Goal: Information Seeking & Learning: Learn about a topic

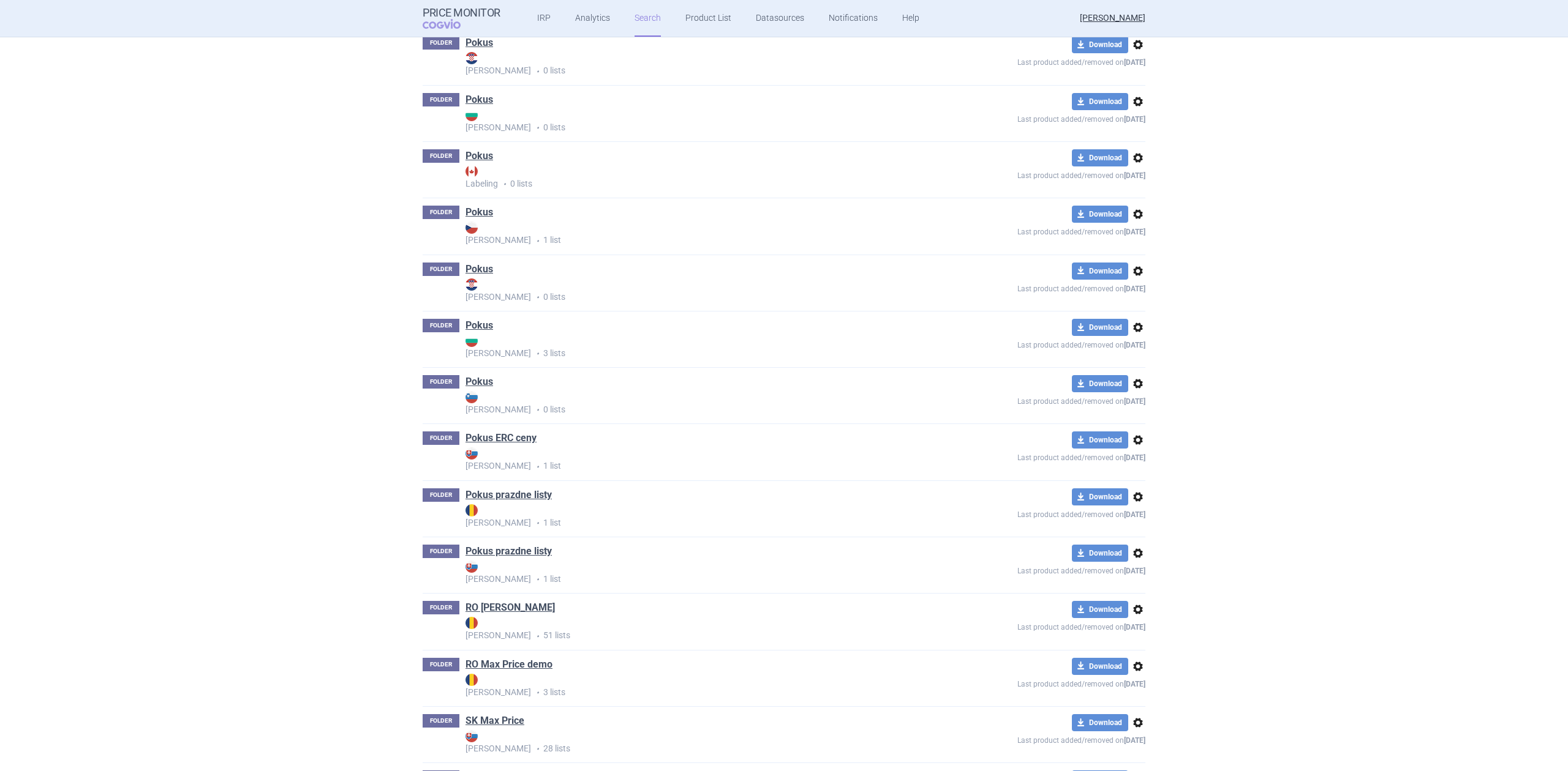
scroll to position [1796, 0]
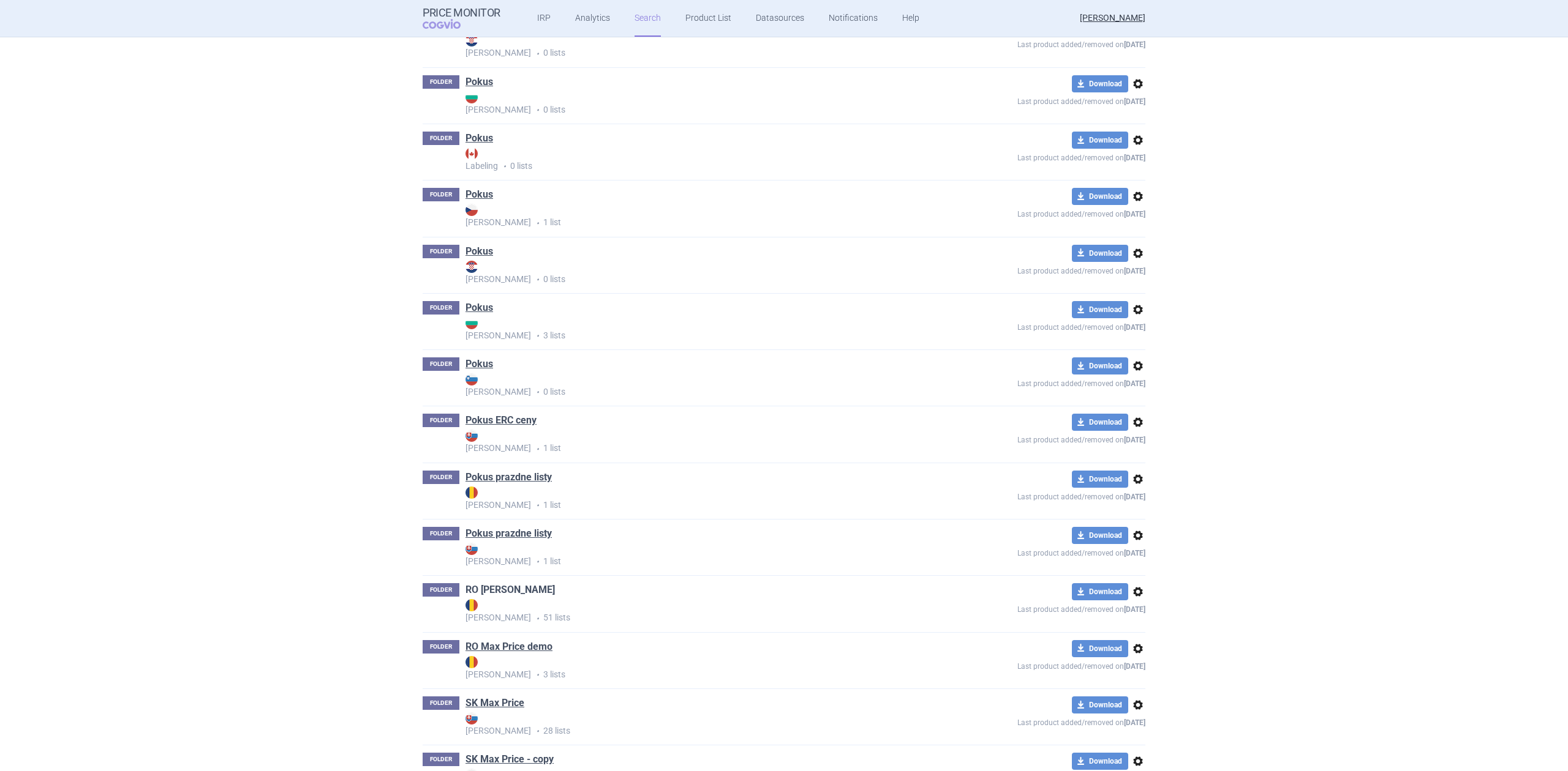
click at [500, 588] on link "RO [PERSON_NAME]" at bounding box center [510, 590] width 89 height 13
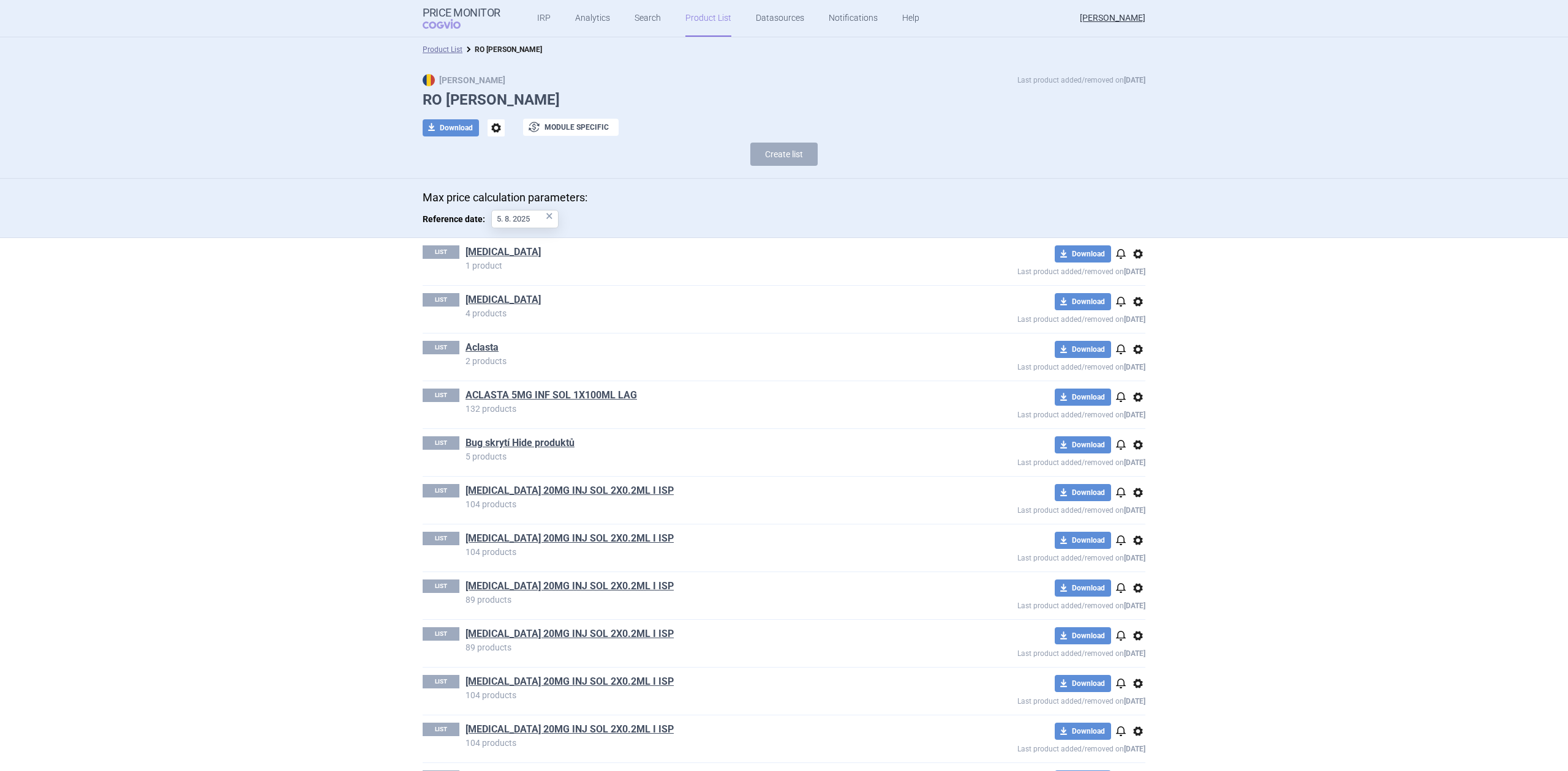
click at [543, 386] on div "LIST ACLASTA 5MG INF SOL 1X100ML LAG 132 products download Download notificatio…" at bounding box center [783, 405] width 723 height 47
click at [537, 395] on link "ACLASTA 5MG INF SOL 1X100ML LAG" at bounding box center [552, 395] width 172 height 13
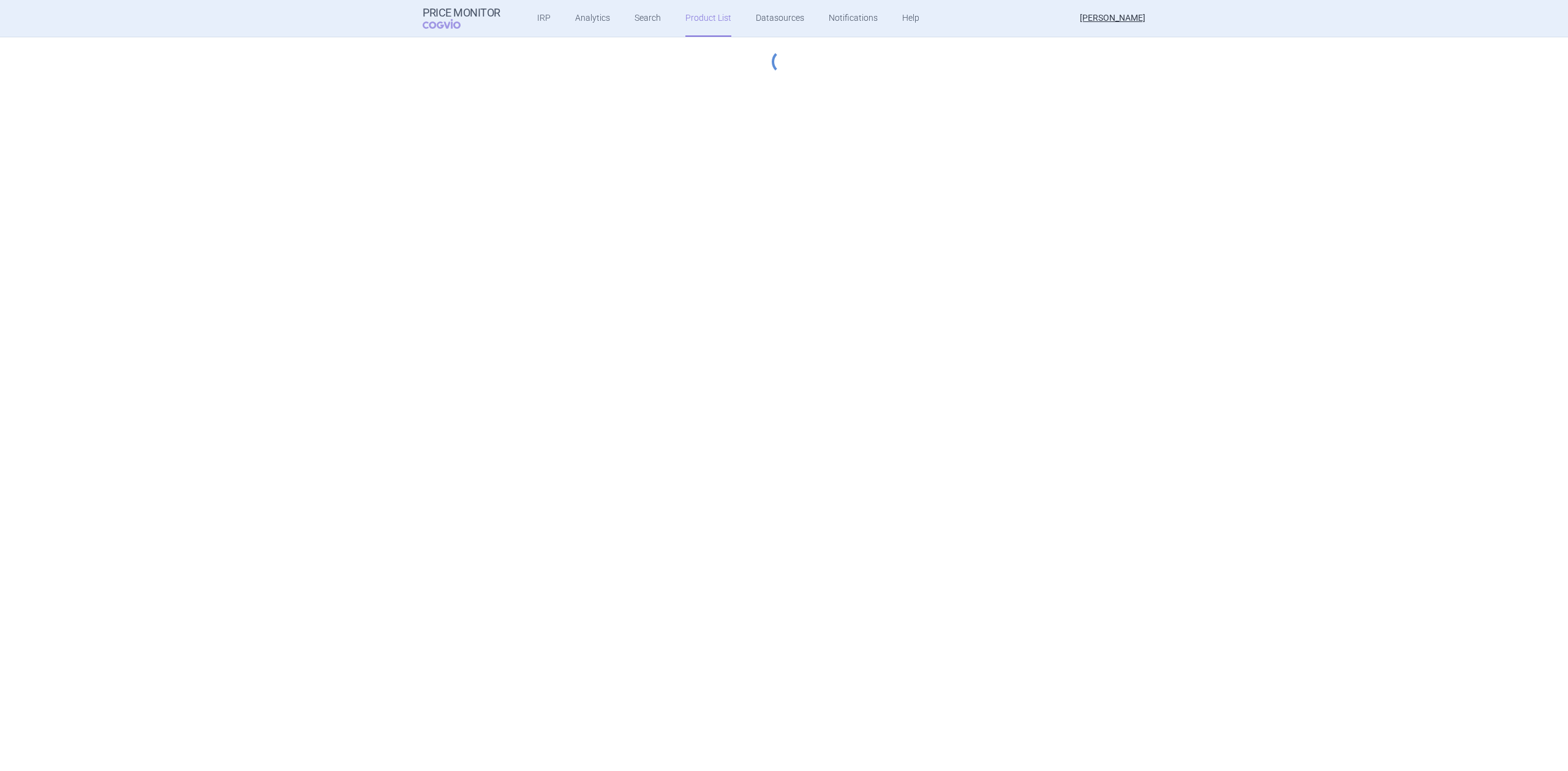
select select "2019-04-03"
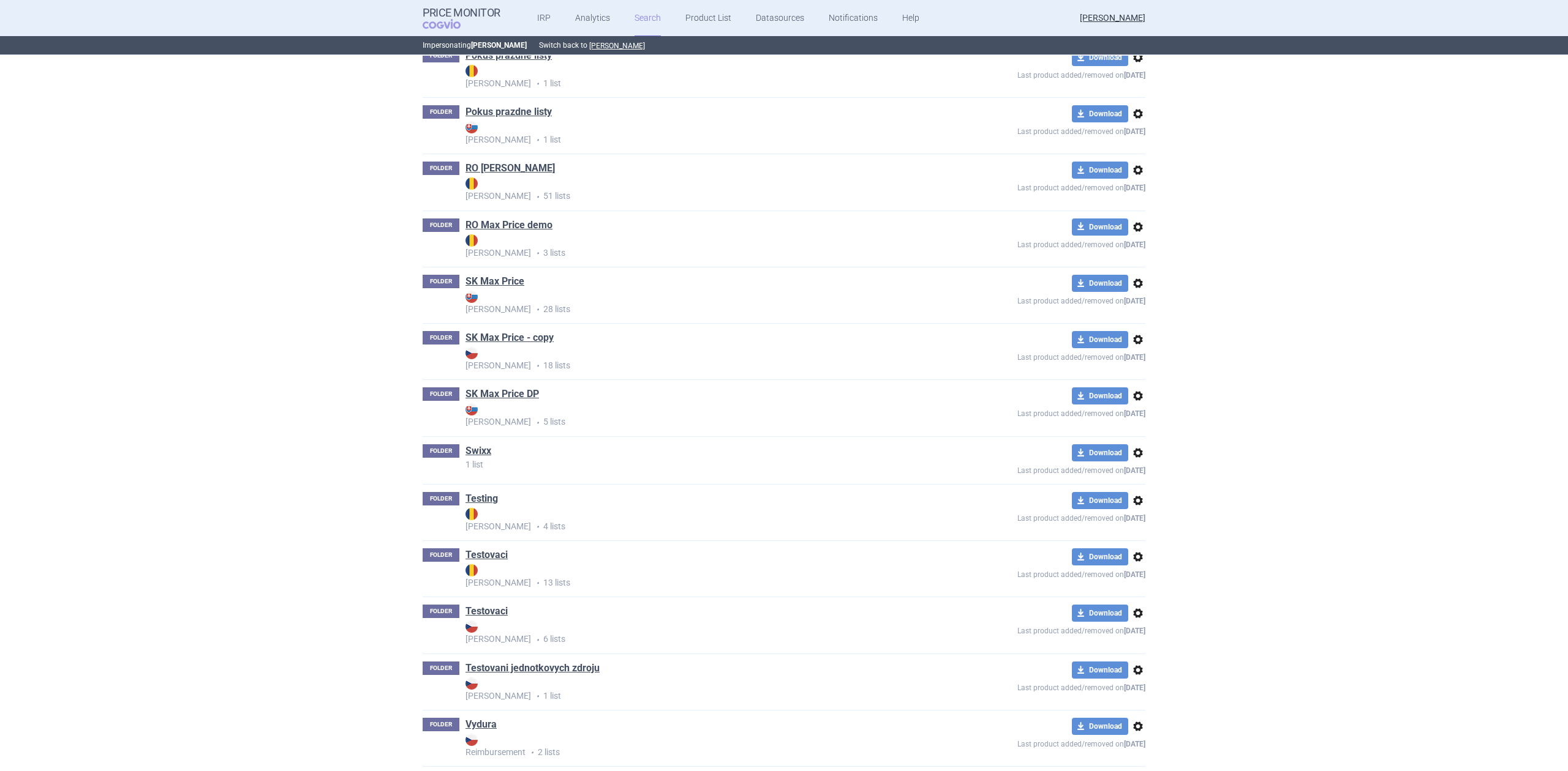
scroll to position [2230, 0]
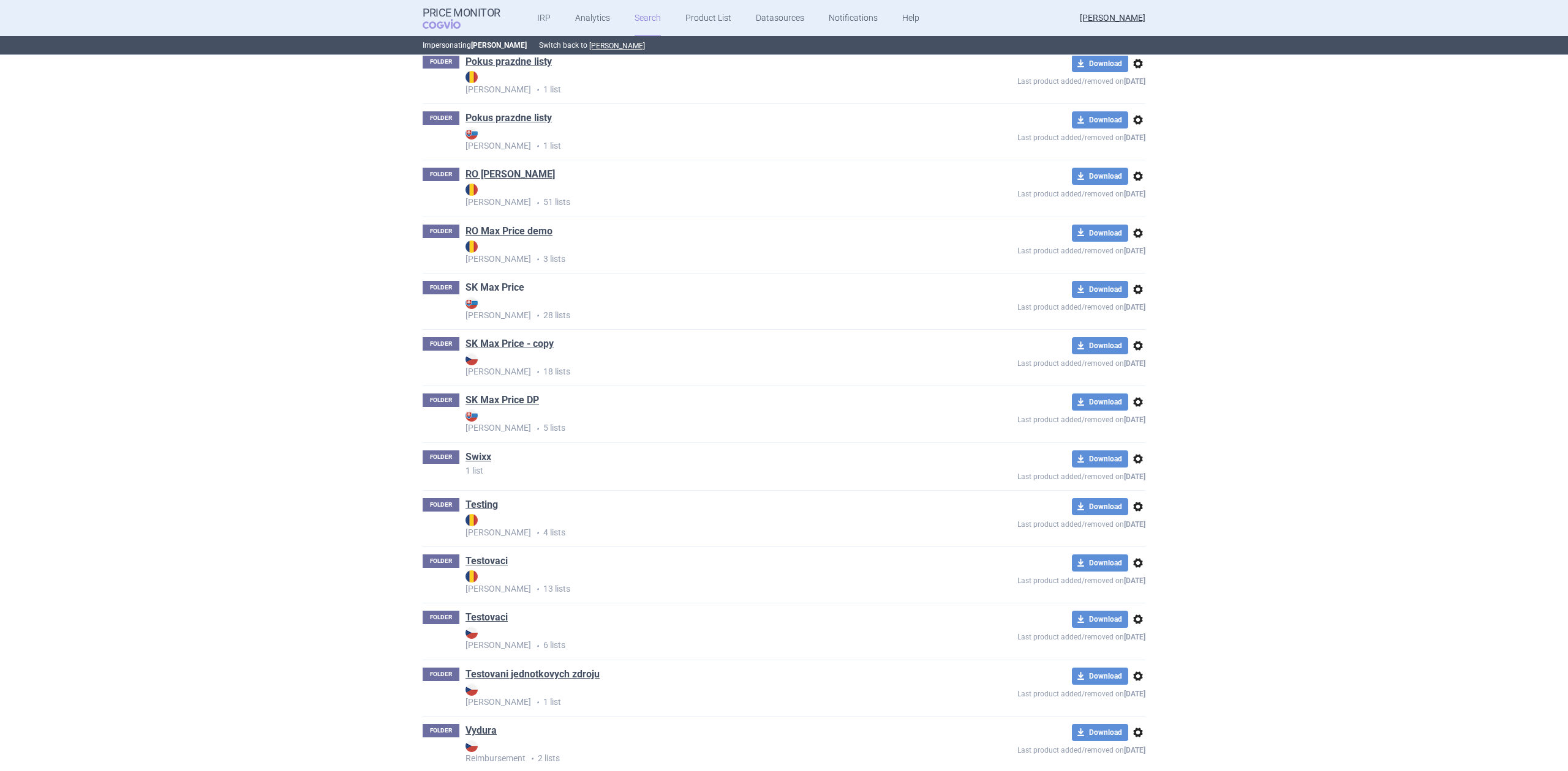
click at [511, 284] on link "SK Max Price" at bounding box center [495, 287] width 59 height 13
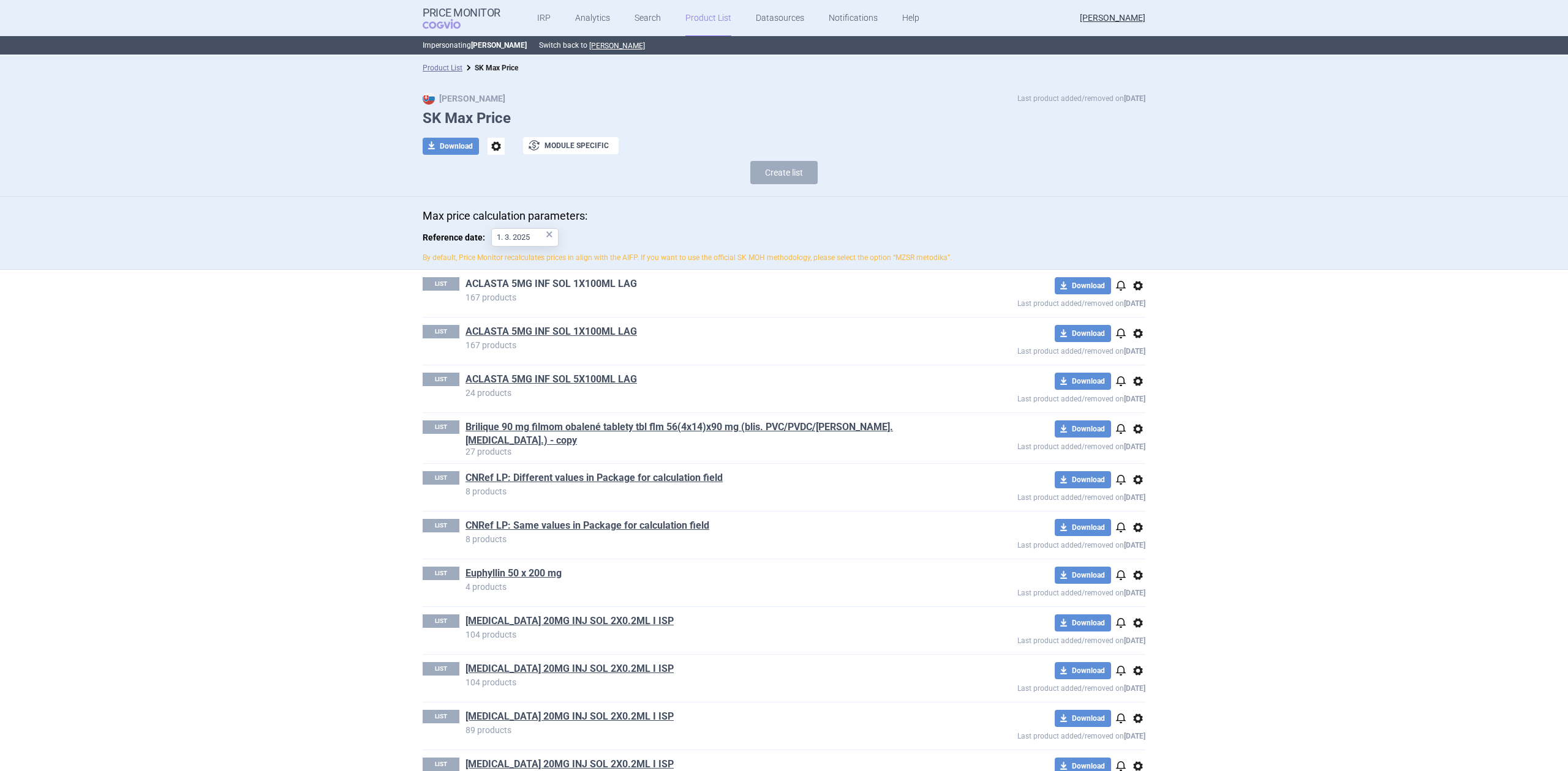
click at [556, 287] on link "ACLASTA 5MG INF SOL 1X100ML LAG" at bounding box center [552, 284] width 172 height 13
click at [577, 284] on link "ACLASTA 5MG INF SOL 1X100ML LAG" at bounding box center [552, 284] width 172 height 13
click at [513, 323] on div "LIST ACLASTA 5MG INF SOL 1X100ML LAG 167 products download Download notificatio…" at bounding box center [783, 341] width 723 height 47
click at [507, 331] on link "ACLASTA 5MG INF SOL 1X100ML LAG" at bounding box center [552, 332] width 172 height 13
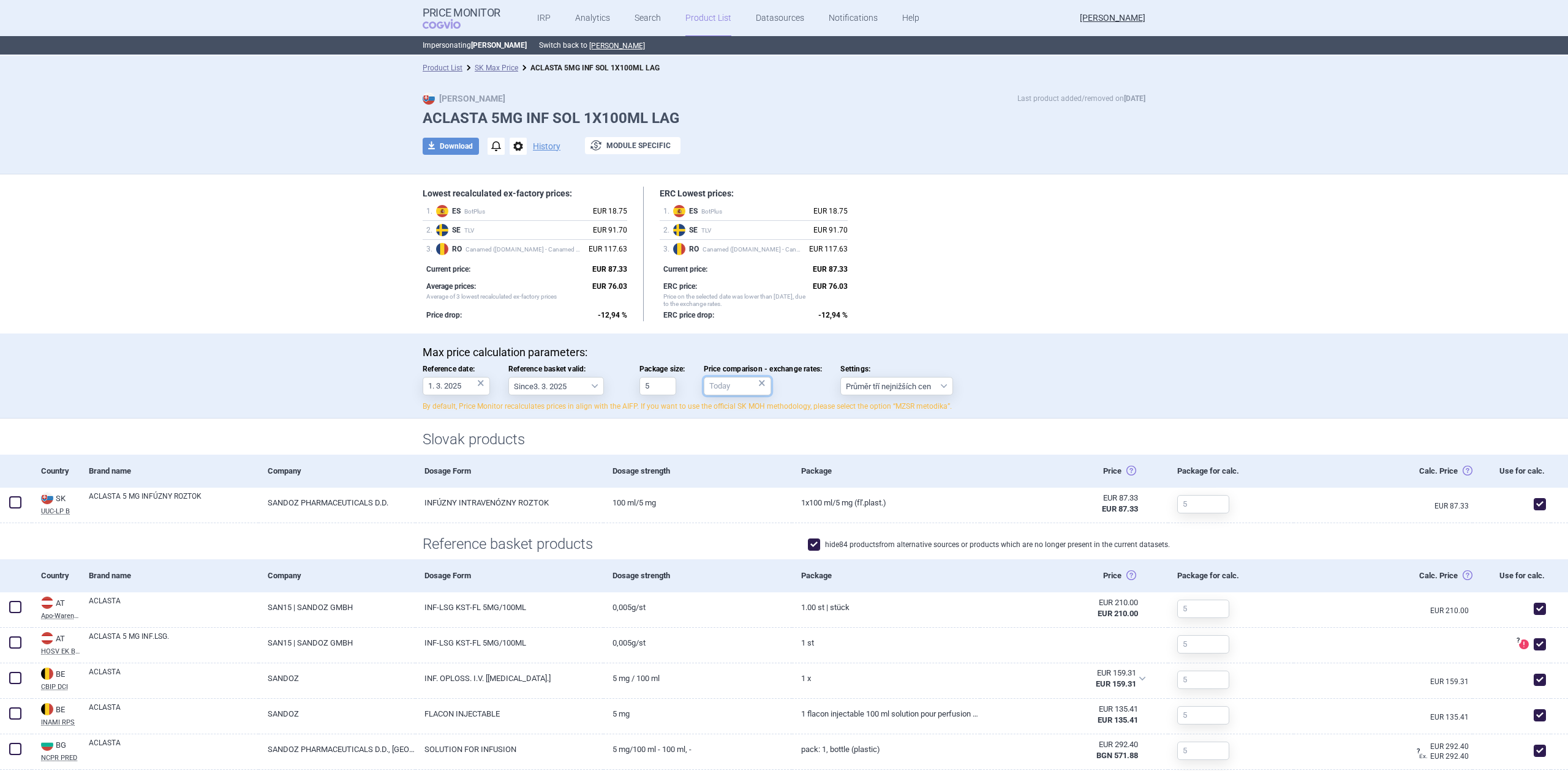
click at [707, 386] on input "Price comparison - exchange rates: ×" at bounding box center [738, 386] width 68 height 18
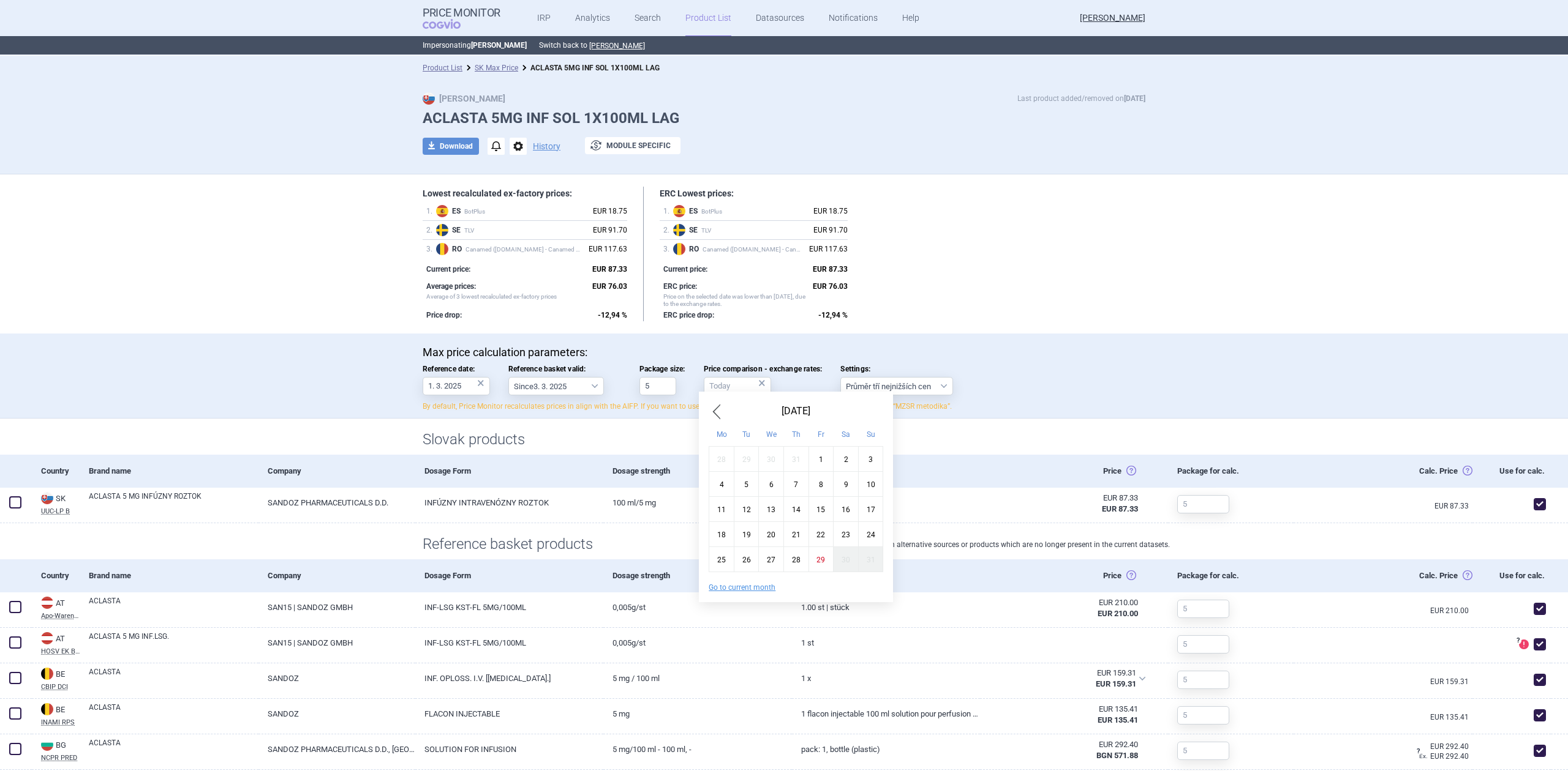
click at [715, 409] on span "Previous Month" at bounding box center [715, 411] width 15 height 20
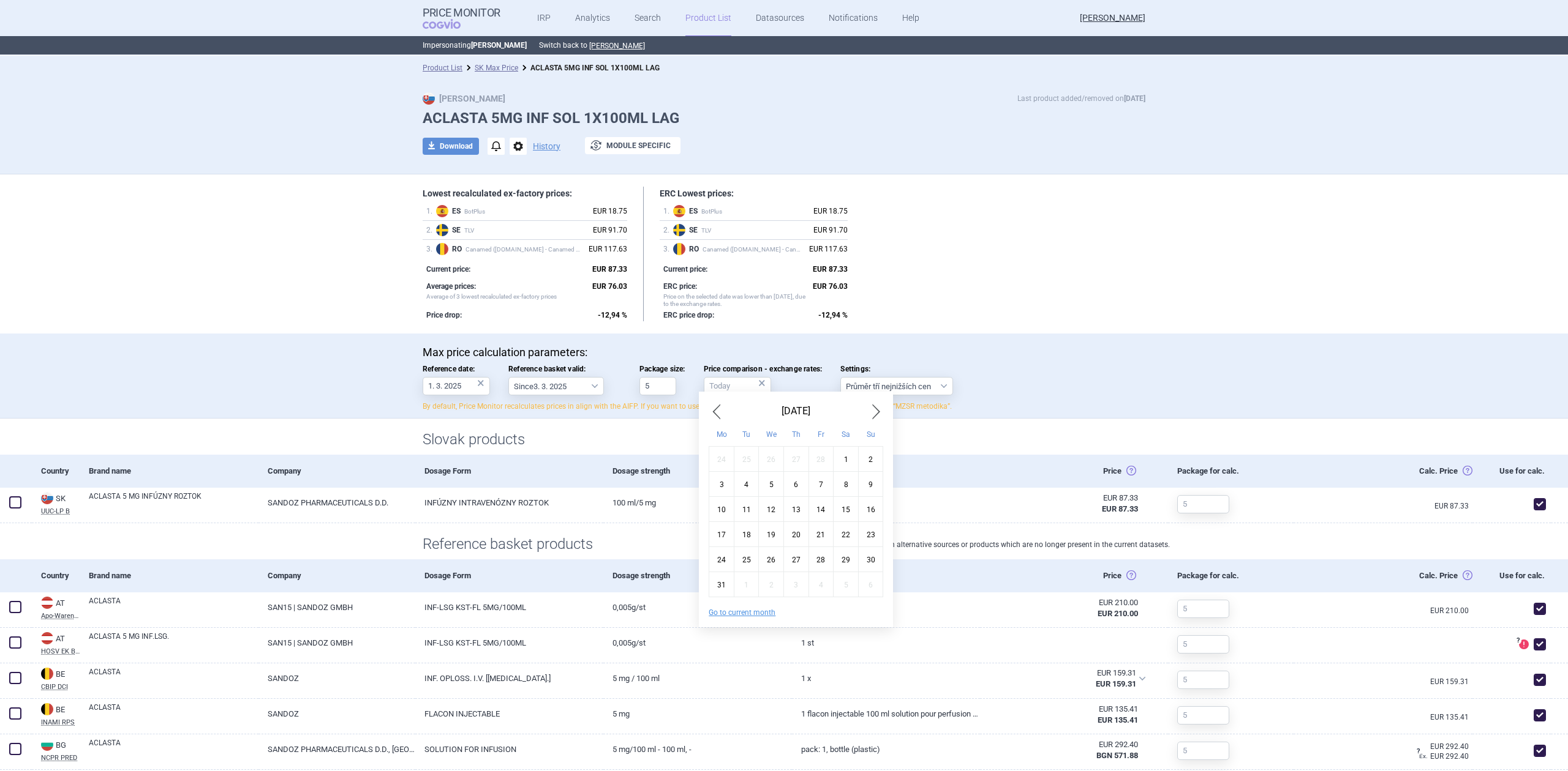
click at [716, 409] on span "Previous Month" at bounding box center [715, 411] width 15 height 20
click at [718, 408] on span "Previous Month" at bounding box center [715, 411] width 15 height 20
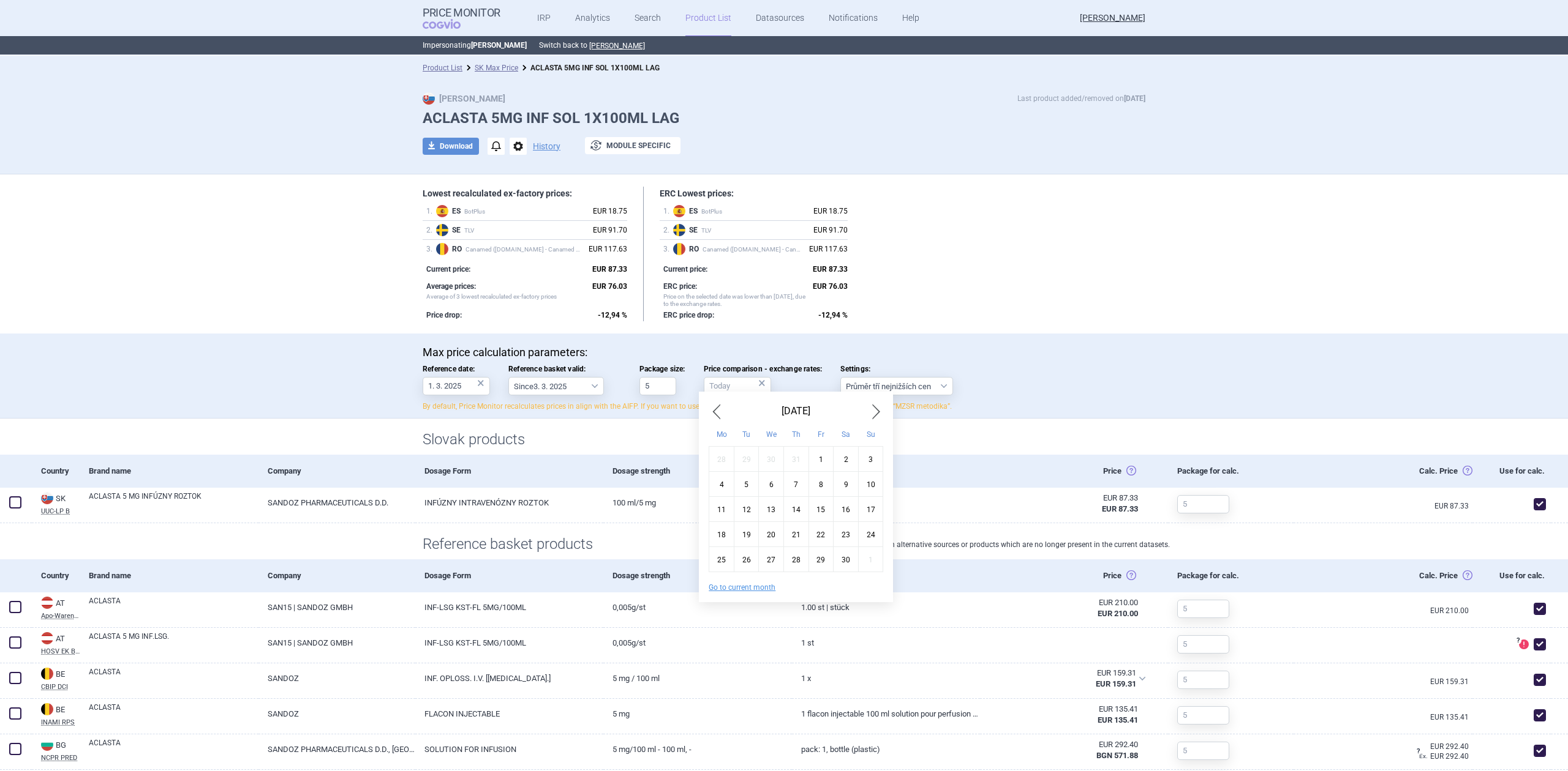
click at [718, 408] on span "Previous Month" at bounding box center [715, 411] width 15 height 20
click at [720, 404] on span "Previous Month" at bounding box center [715, 411] width 15 height 20
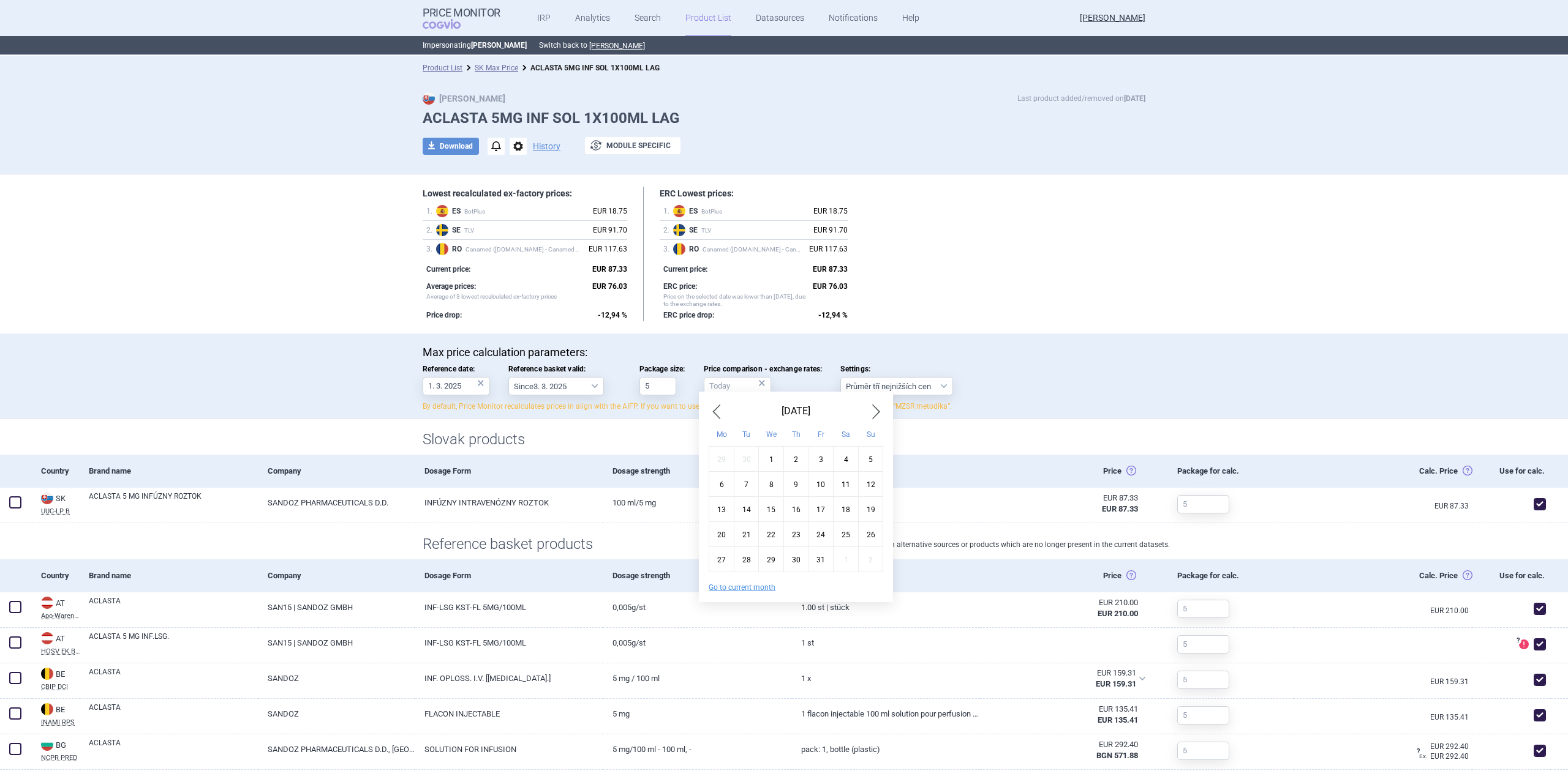
click at [721, 400] on div "May 2024 Mo Tu We Th Fr Sa Su 29 30 1 2 3 4 5 6 7 8 9 10 11 12 13 14 15 16 17 1…" at bounding box center [796, 496] width 194 height 210
click at [714, 407] on span "Previous Month" at bounding box center [715, 411] width 15 height 20
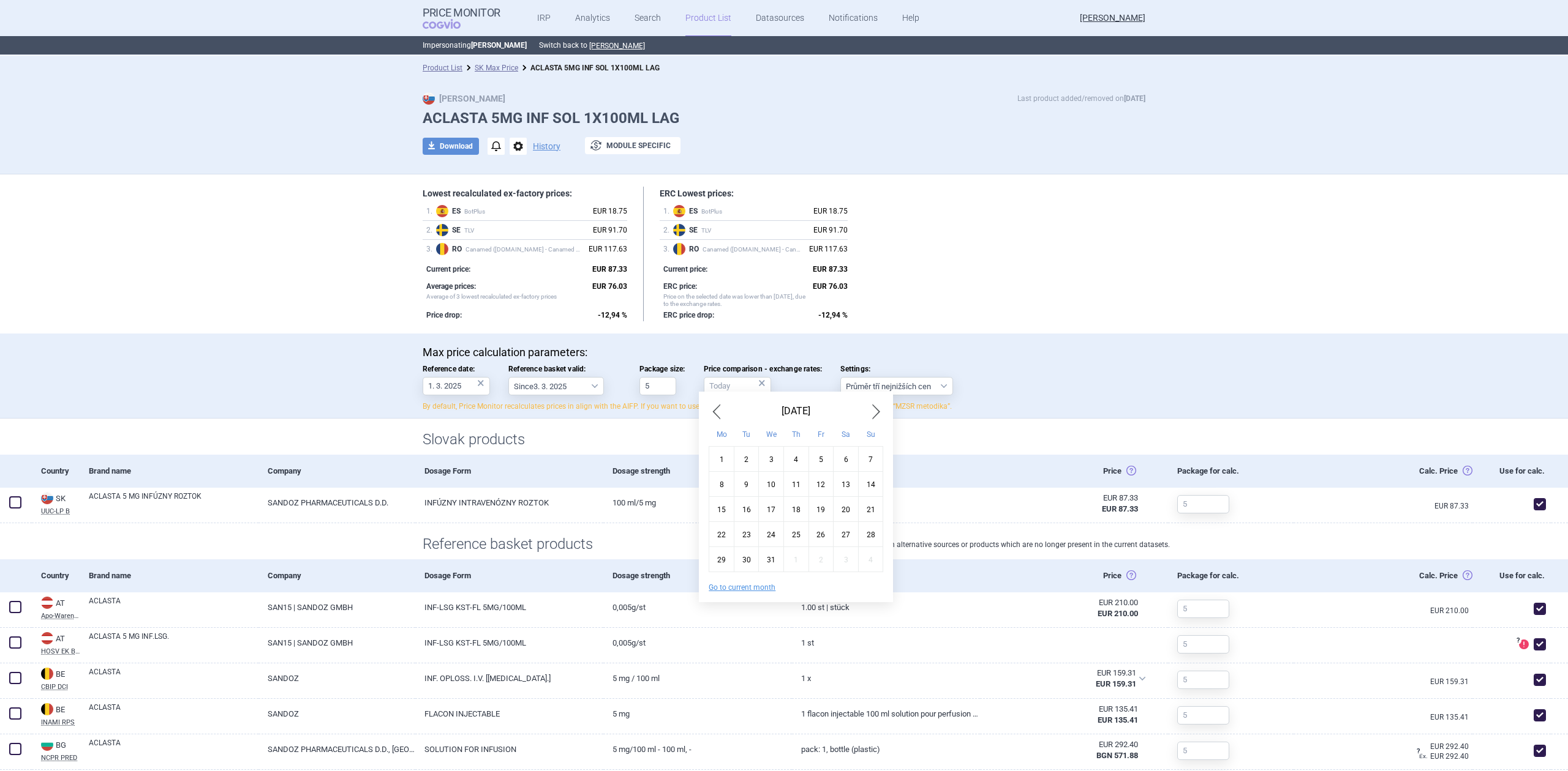
click at [719, 468] on div "1" at bounding box center [722, 459] width 25 height 25
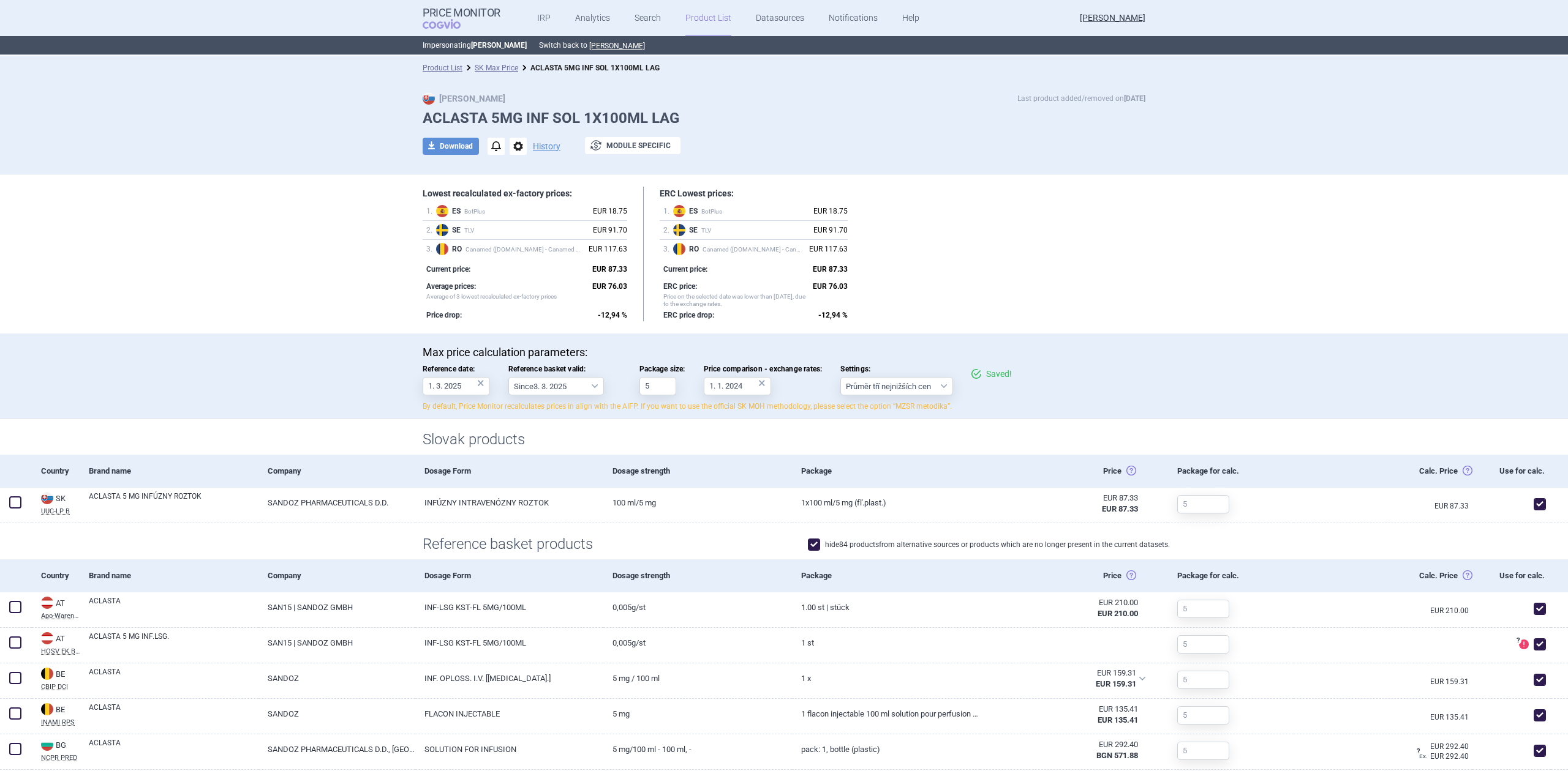
click at [679, 375] on label "Package size: 5" at bounding box center [663, 380] width 46 height 31
click at [676, 377] on input "5" at bounding box center [658, 386] width 37 height 18
click at [716, 391] on body "Price Monitor COGVIO IRP Analytics Search Product List Datasources Notification…" at bounding box center [784, 385] width 1568 height 771
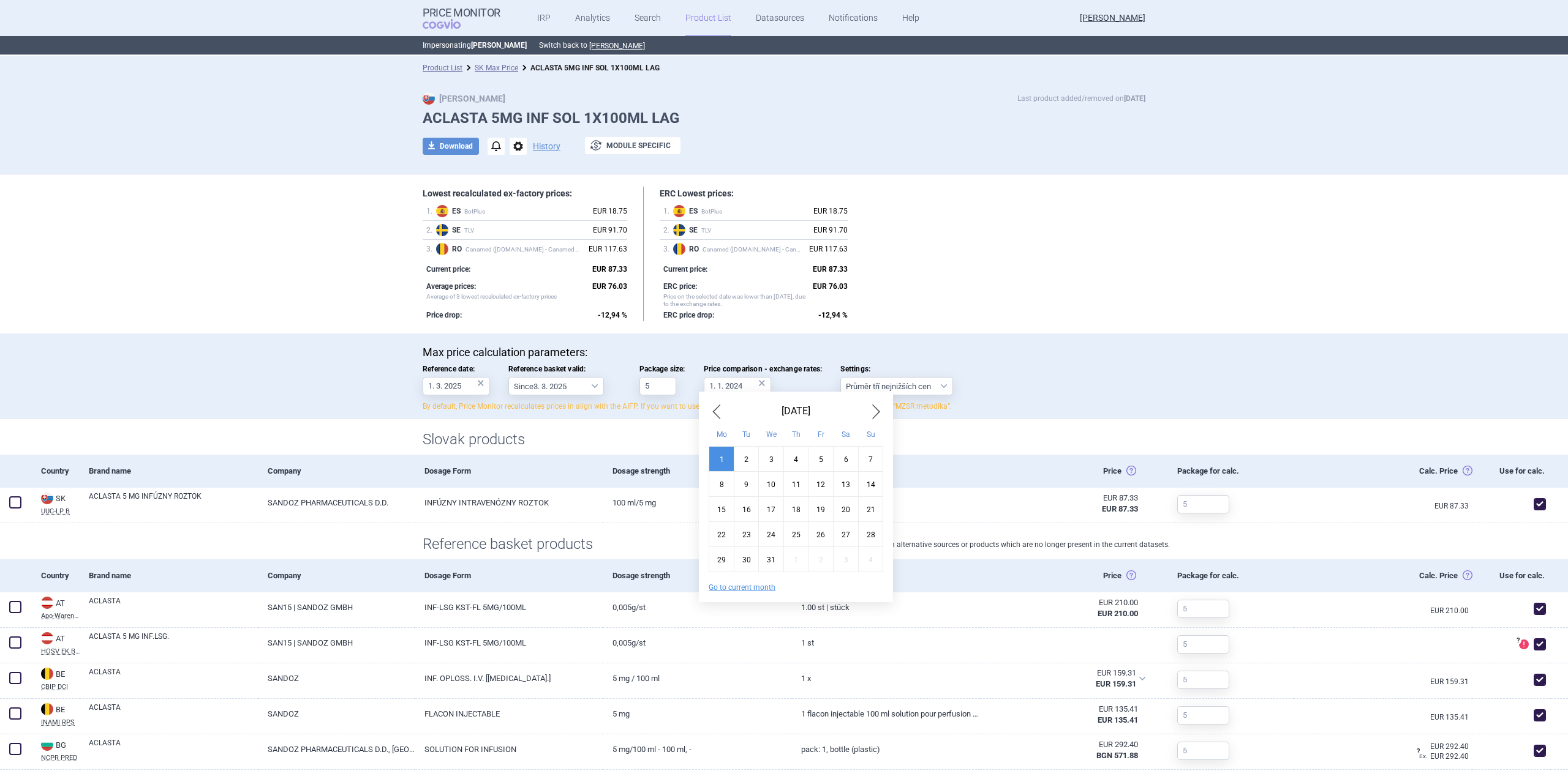
click at [733, 412] on div "January 2024" at bounding box center [796, 411] width 175 height 20
click at [718, 411] on span "Previous Month" at bounding box center [715, 411] width 15 height 20
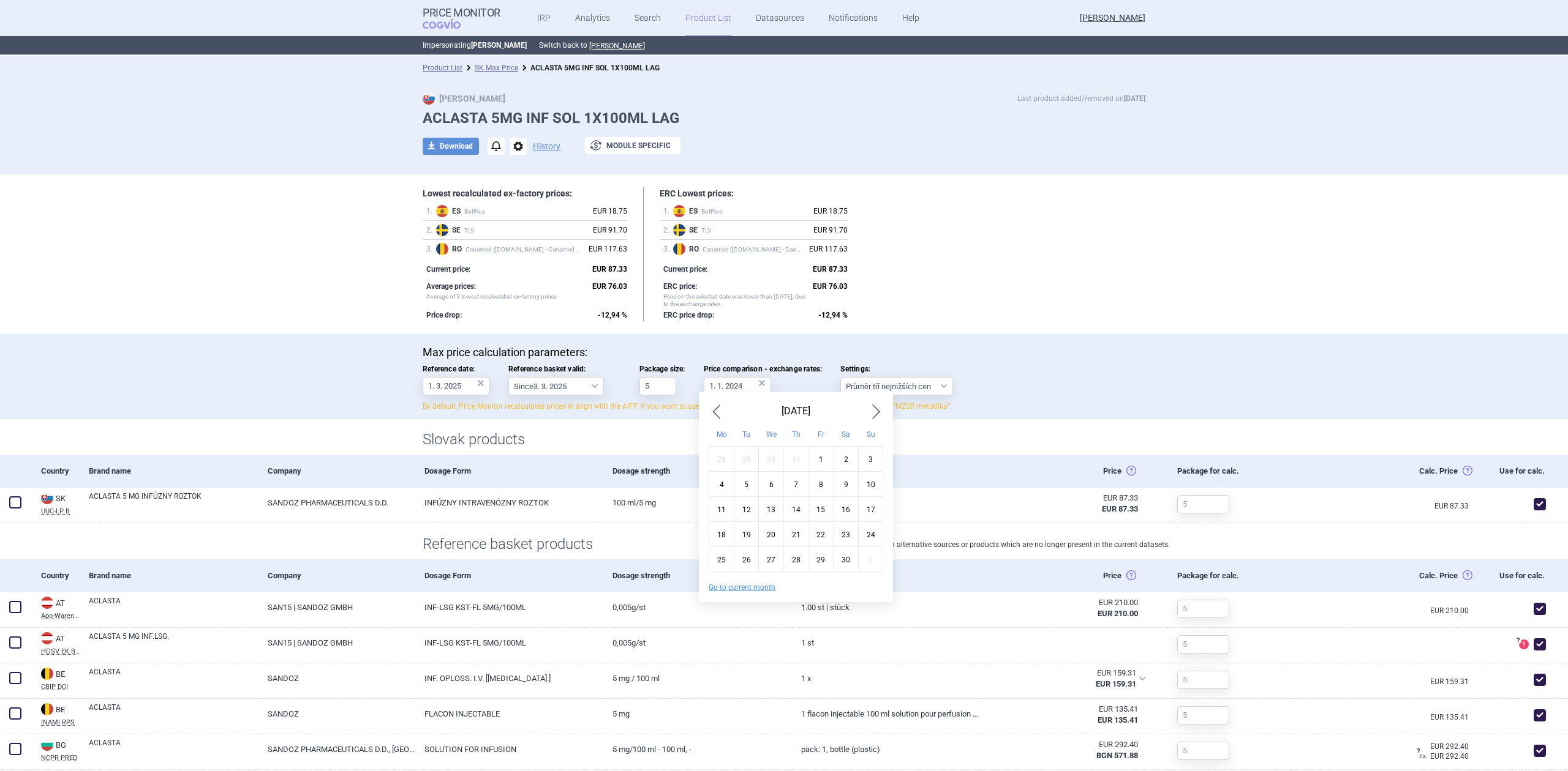
click at [718, 411] on span "Previous Month" at bounding box center [715, 411] width 15 height 20
click at [718, 410] on span "Previous Month" at bounding box center [715, 411] width 15 height 20
drag, startPoint x: 718, startPoint y: 410, endPoint x: 722, endPoint y: 404, distance: 7.2
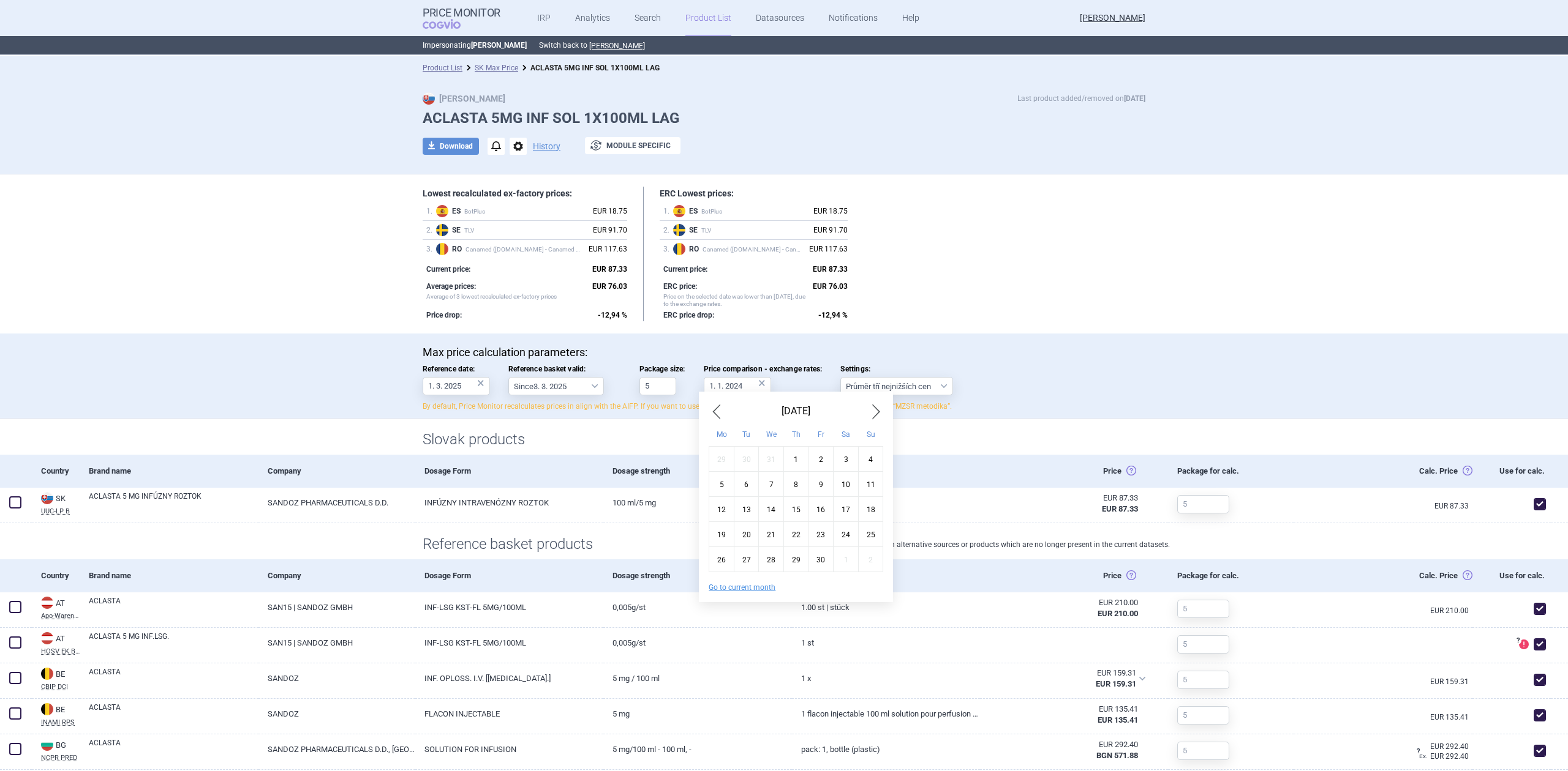
click at [721, 406] on span "Previous Month" at bounding box center [715, 411] width 15 height 20
click at [722, 404] on span "Previous Month" at bounding box center [715, 411] width 15 height 20
click at [723, 402] on span "Previous Month" at bounding box center [715, 411] width 15 height 20
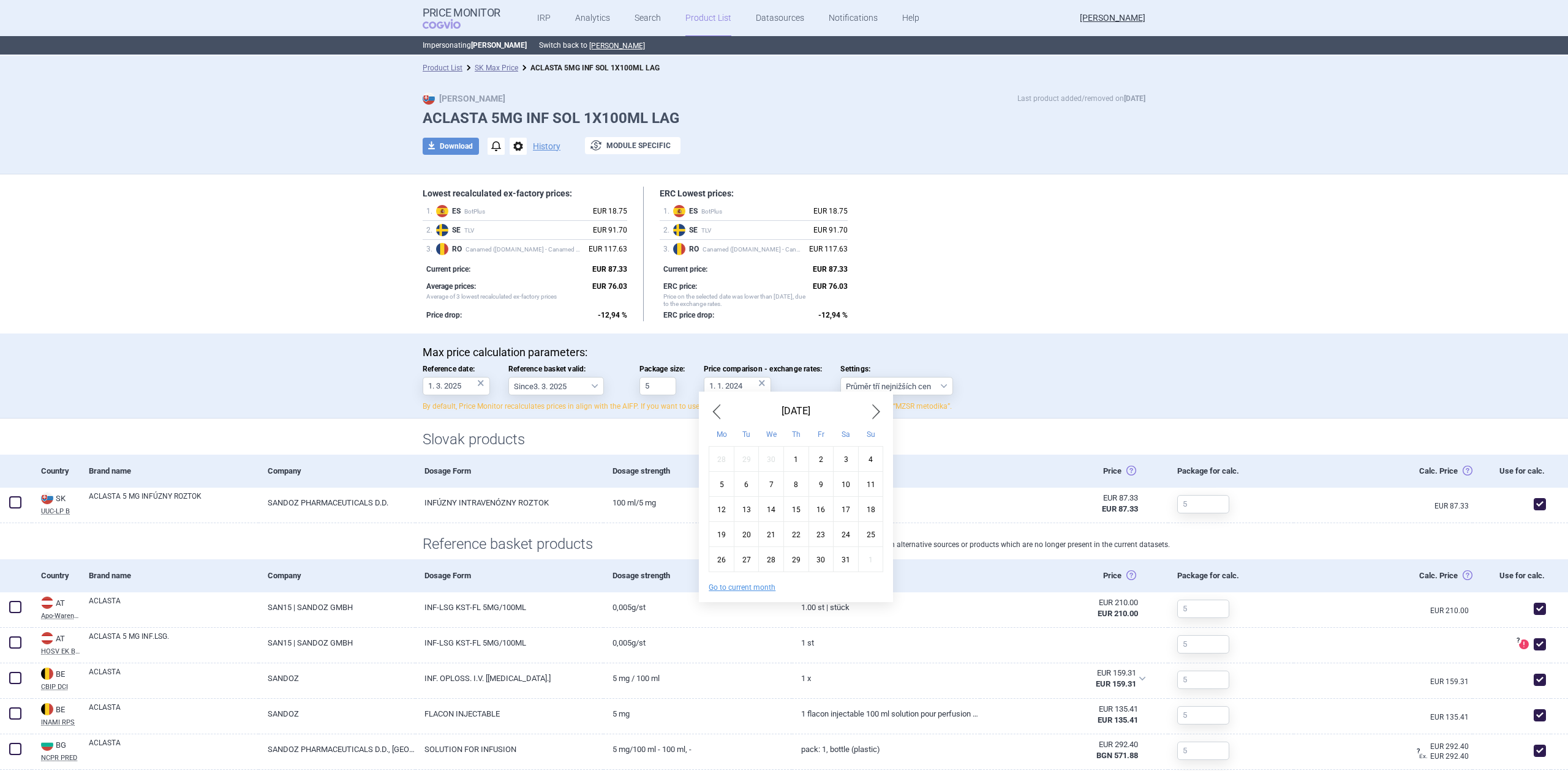
click at [724, 400] on div "December 2022 Mo Tu We Th Fr Sa Su 28 29 30 1 2 3 4 5 6 7 8 9 10 11 12 13 14 15…" at bounding box center [796, 496] width 194 height 210
click at [800, 459] on div "1" at bounding box center [797, 459] width 25 height 25
type input "1. 12. 2022"
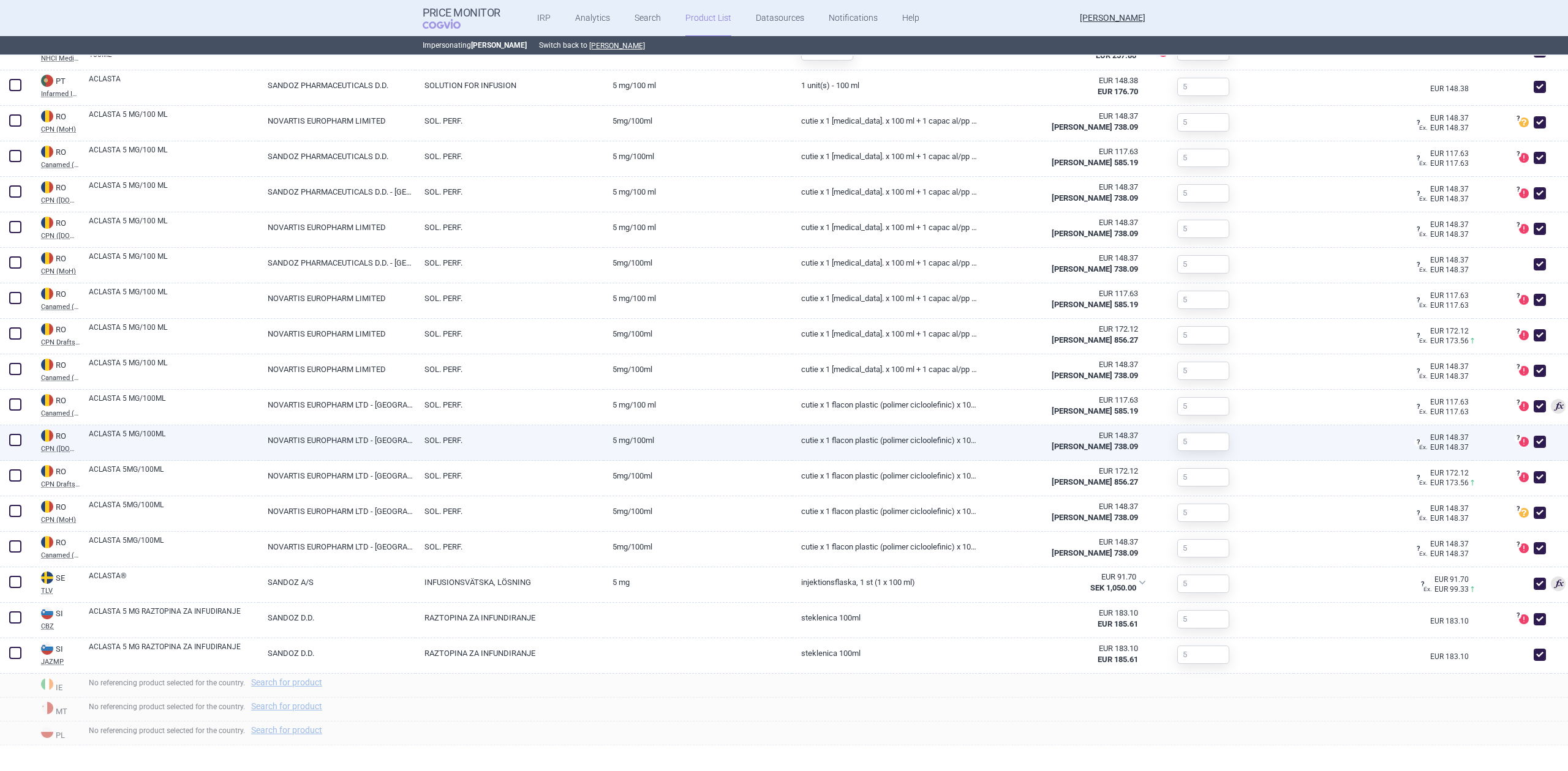
scroll to position [2871, 0]
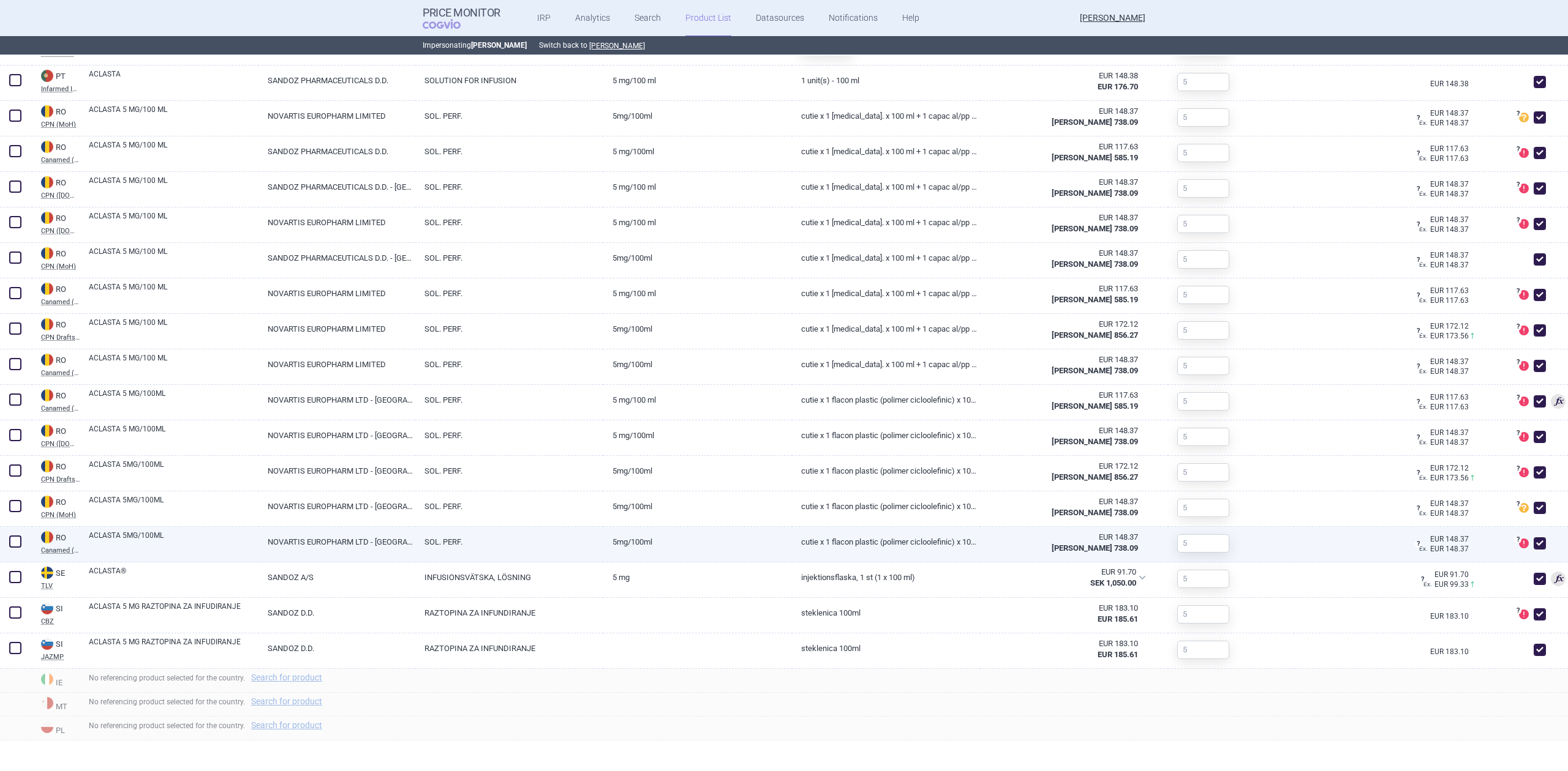
click at [188, 546] on link "ACLASTA 5MG/100ML" at bounding box center [173, 541] width 169 height 22
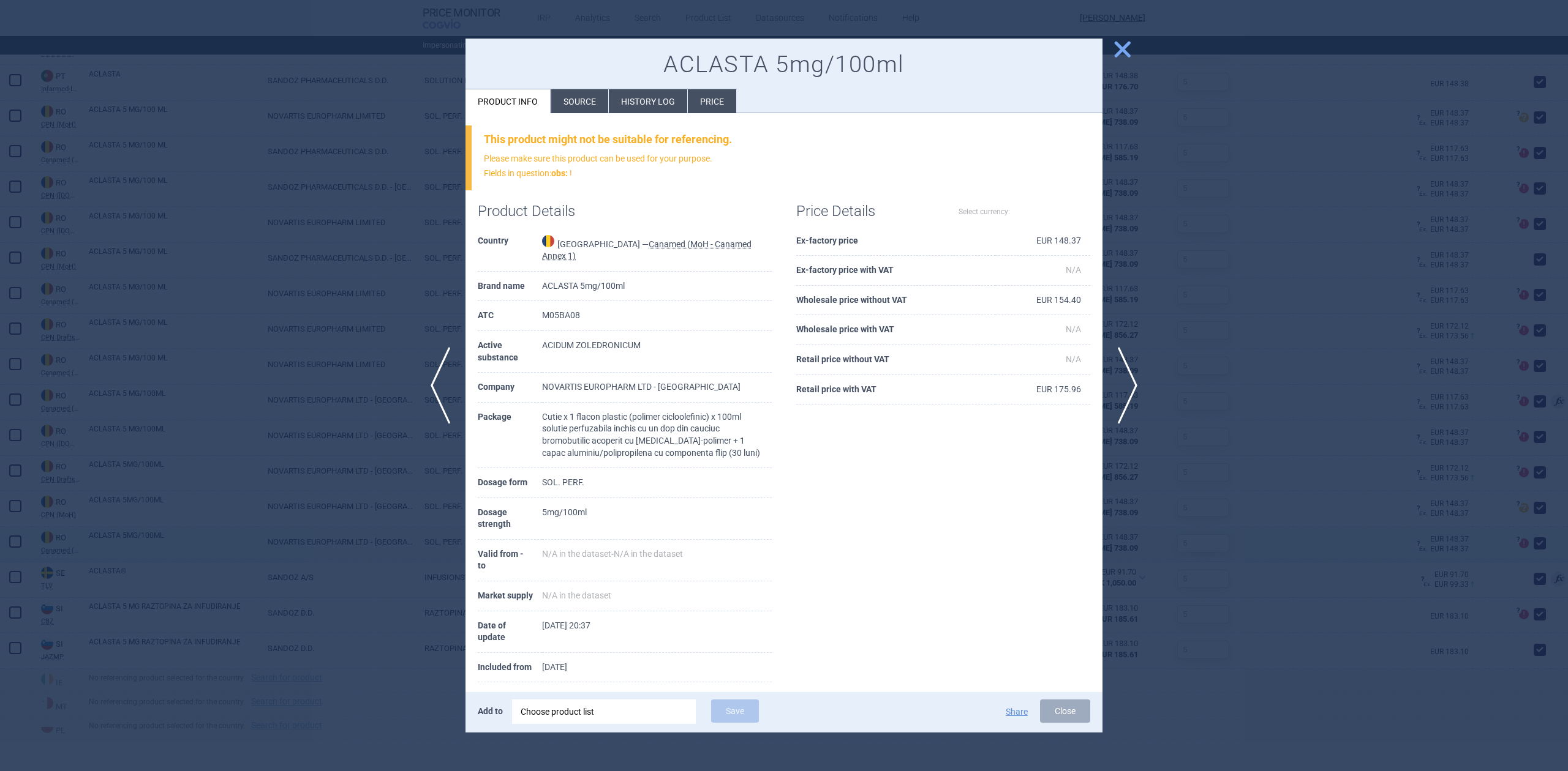
select select "EUR"
click at [299, 335] on div at bounding box center [784, 385] width 1568 height 771
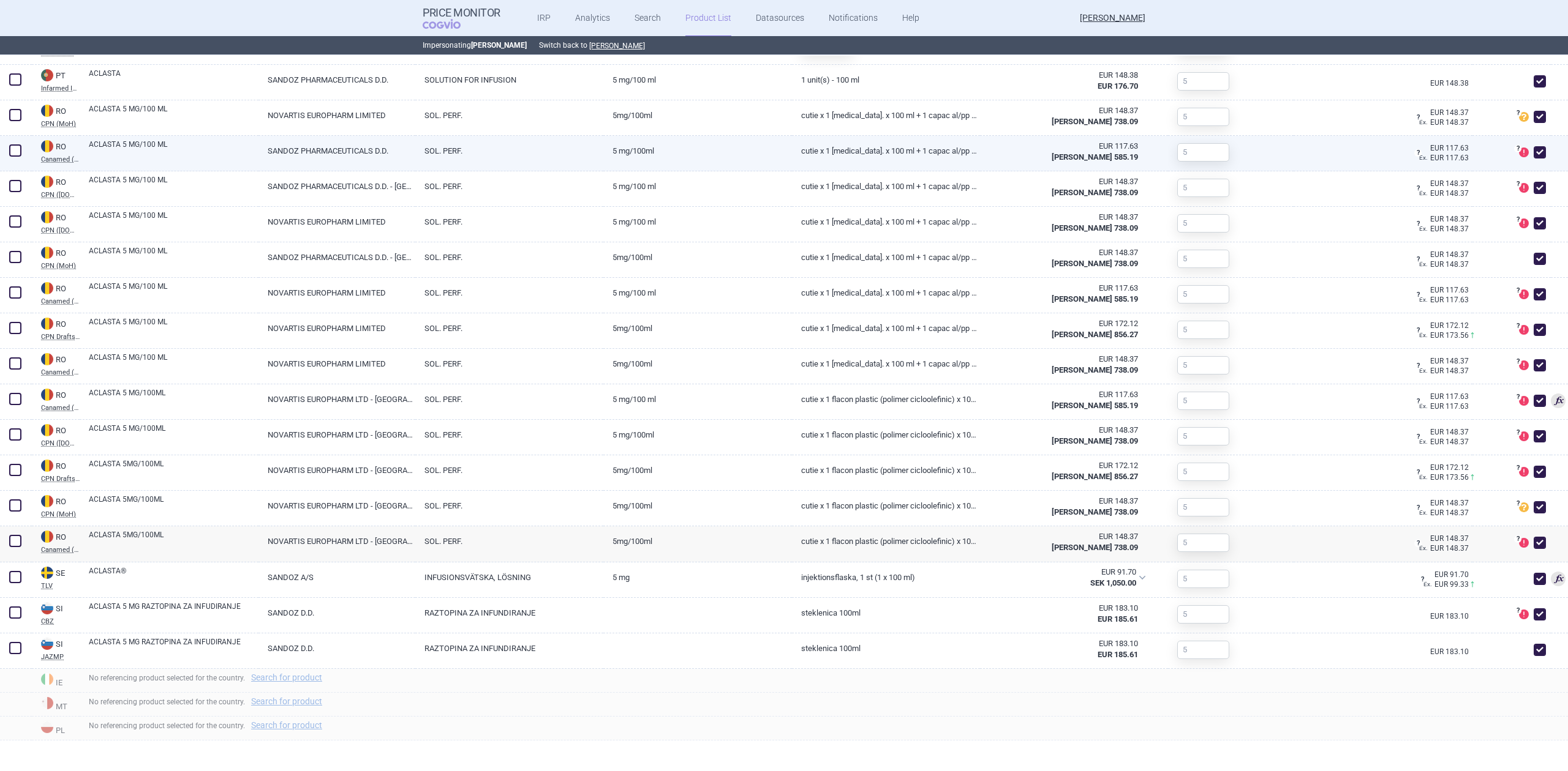
scroll to position [2626, 0]
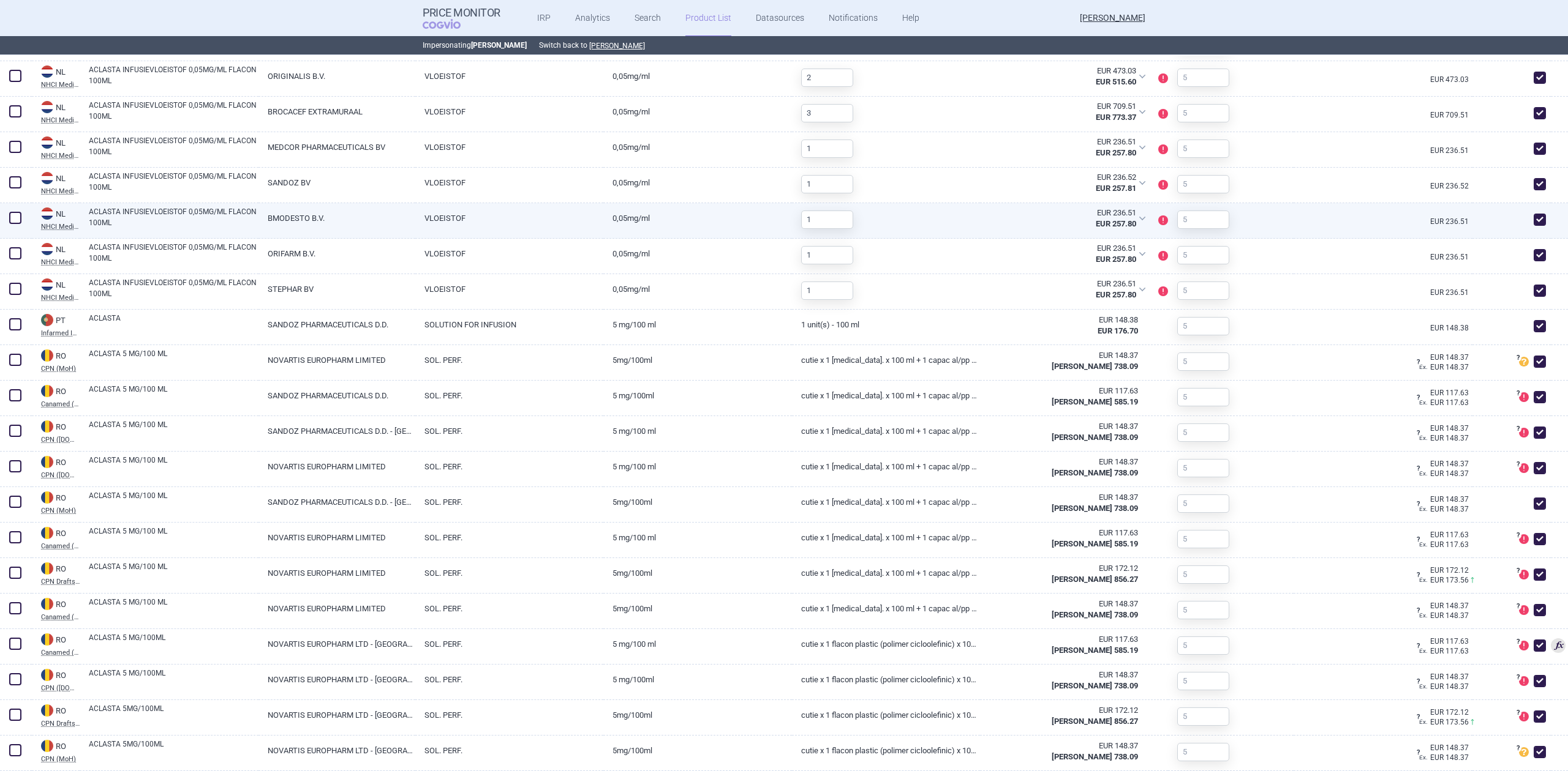
click at [89, 224] on link "ACLASTA INFUSIEVLOEISTOF 0,05MG/ML FLACON 100ML" at bounding box center [173, 217] width 169 height 22
select select "EUR"
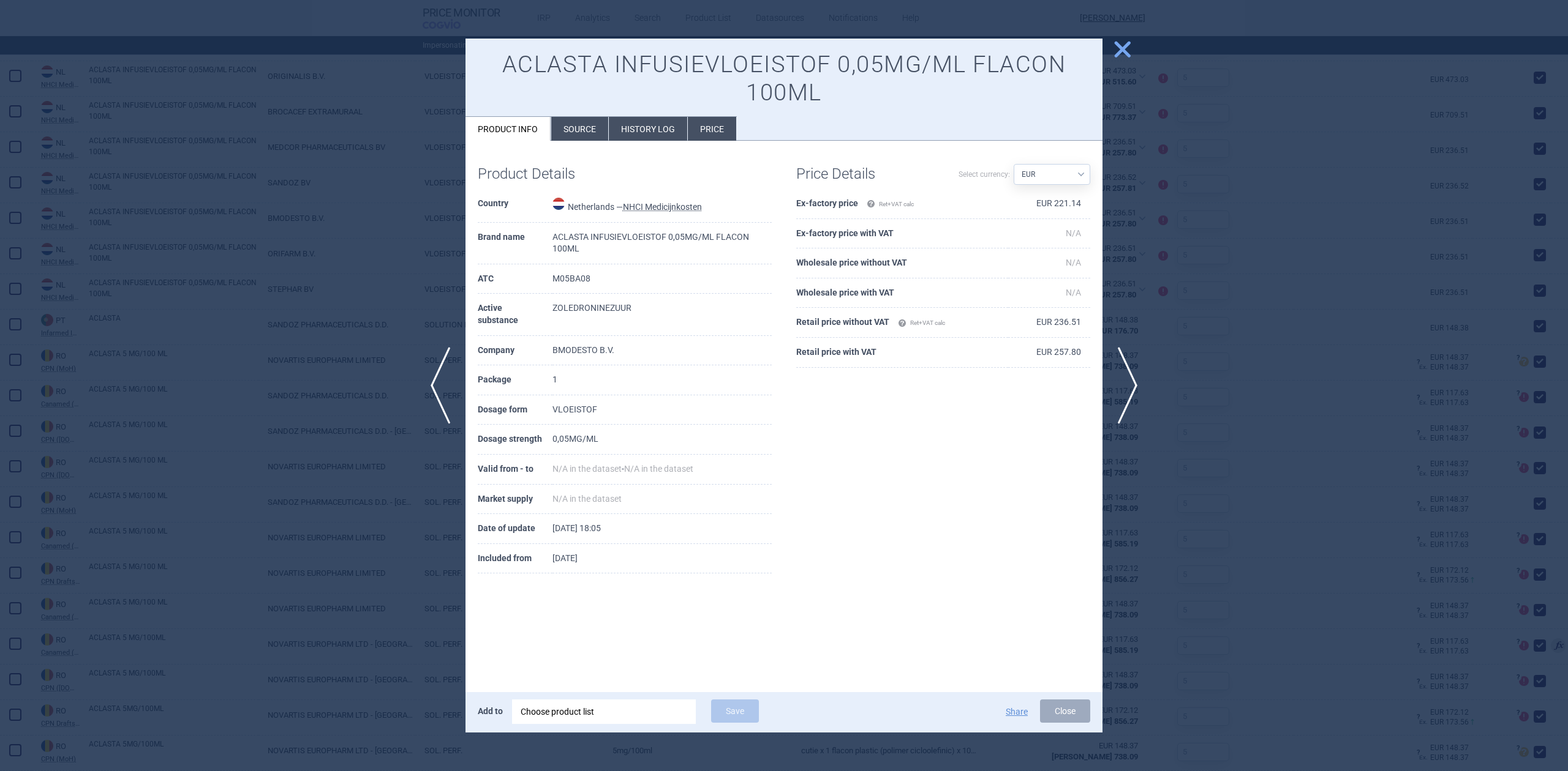
click at [208, 272] on div at bounding box center [784, 385] width 1568 height 771
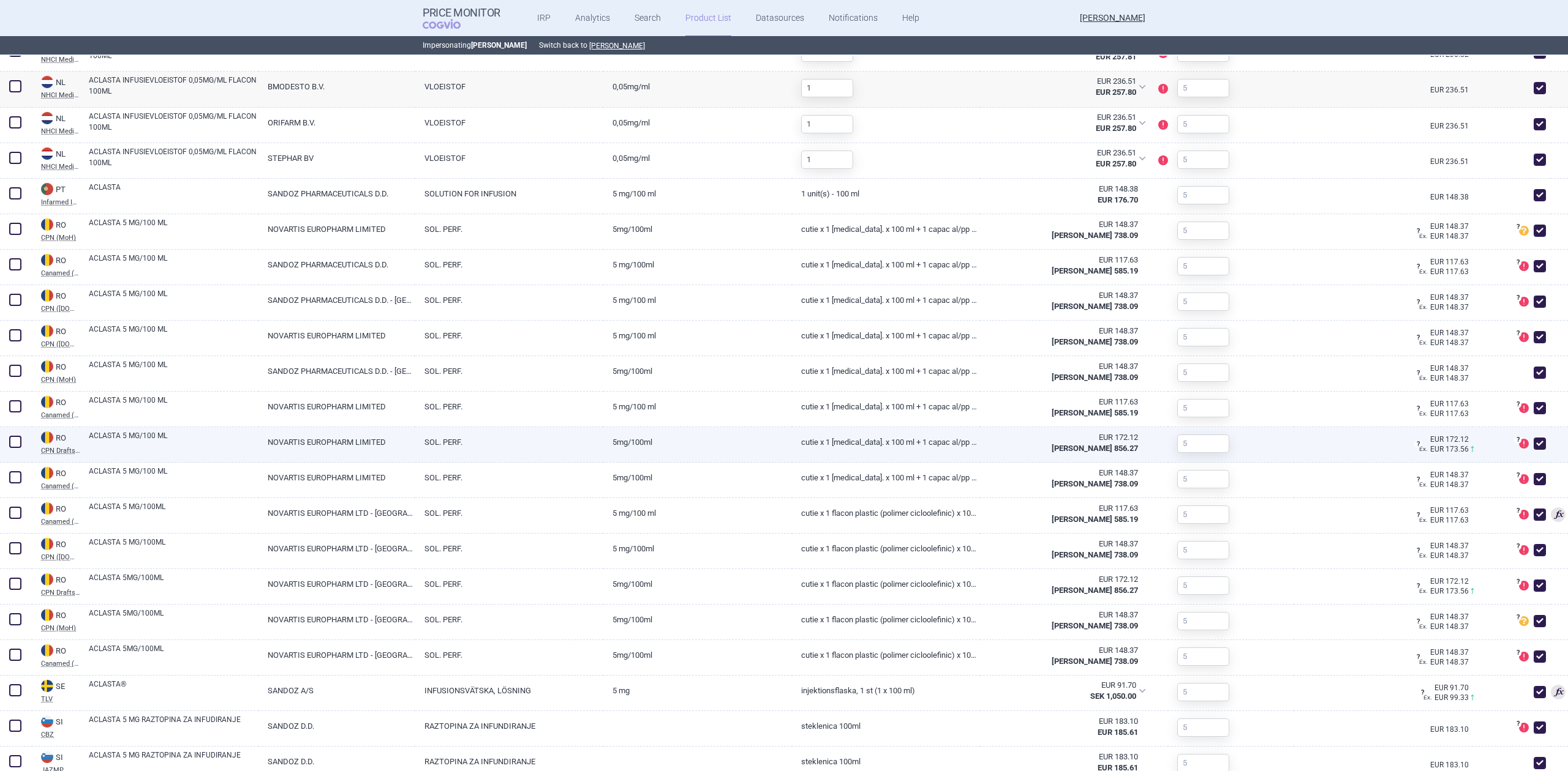
scroll to position [2871, 0]
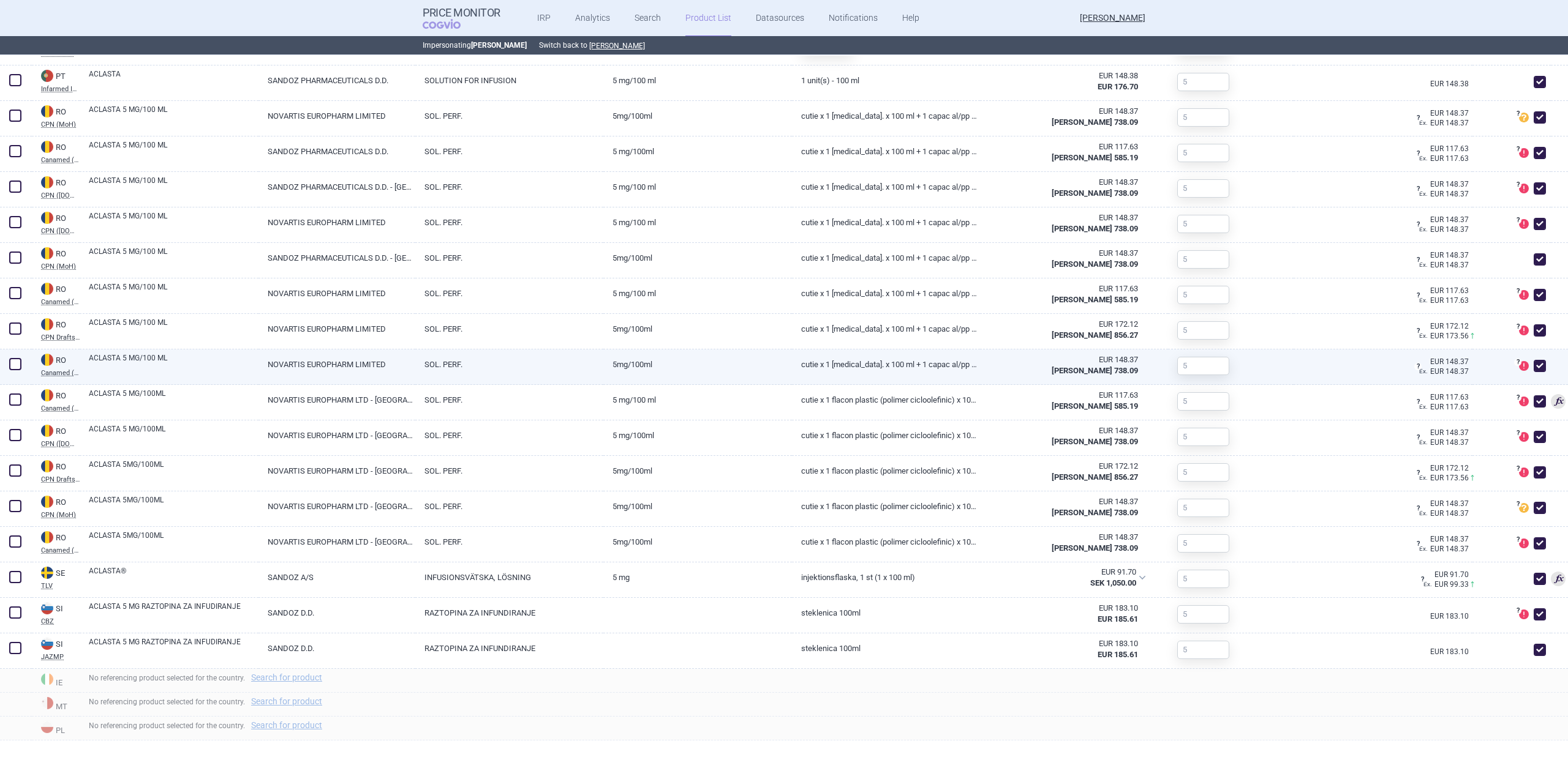
click at [201, 358] on link "ACLASTA 5 MG/100 ML" at bounding box center [173, 364] width 169 height 22
select select "EUR"
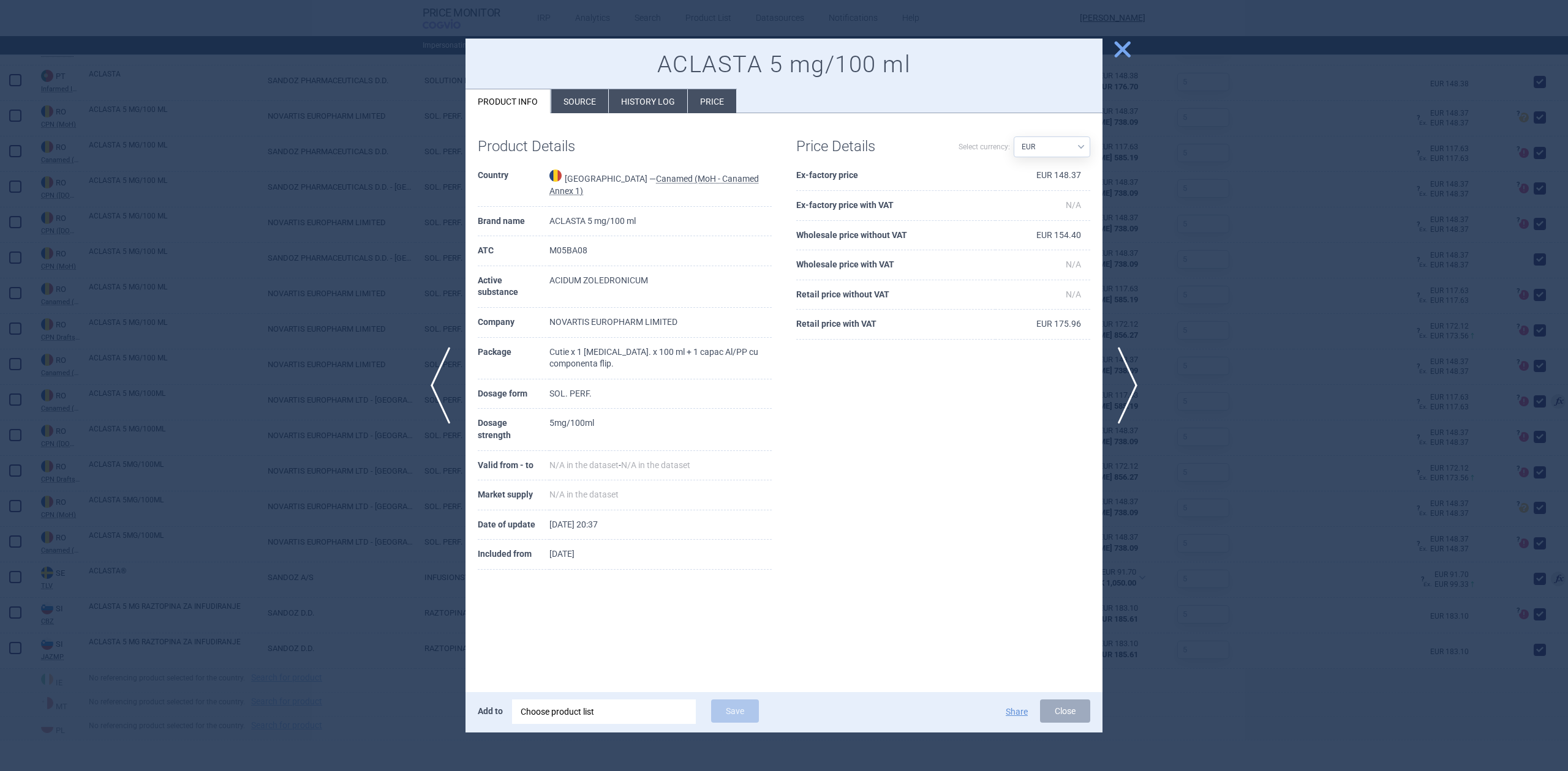
click at [207, 290] on div at bounding box center [784, 385] width 1568 height 771
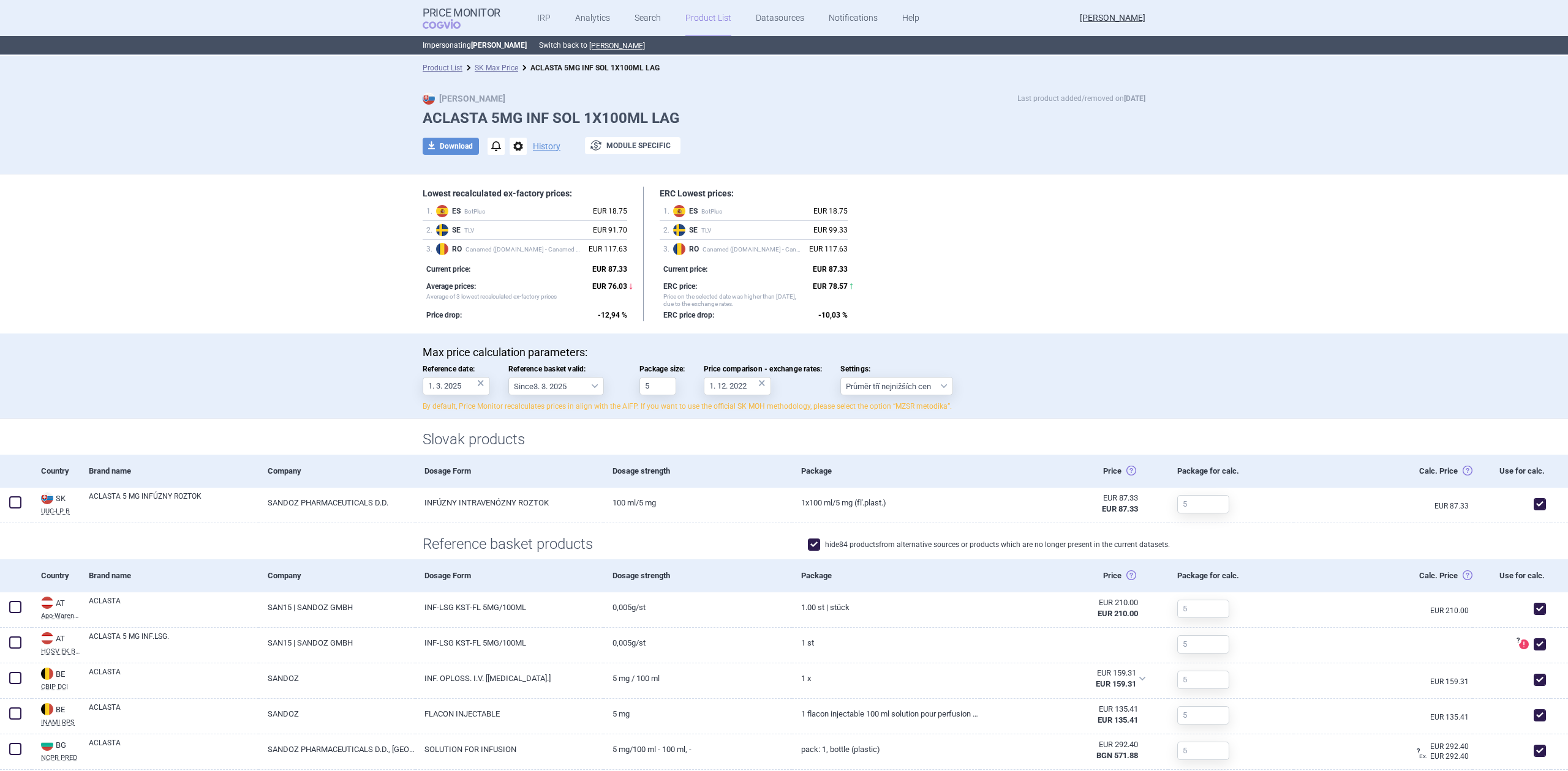
click at [324, 377] on div "Max price calculation parameters: Reference date: 1. 3. 2025 × Reference basket…" at bounding box center [784, 376] width 1568 height 85
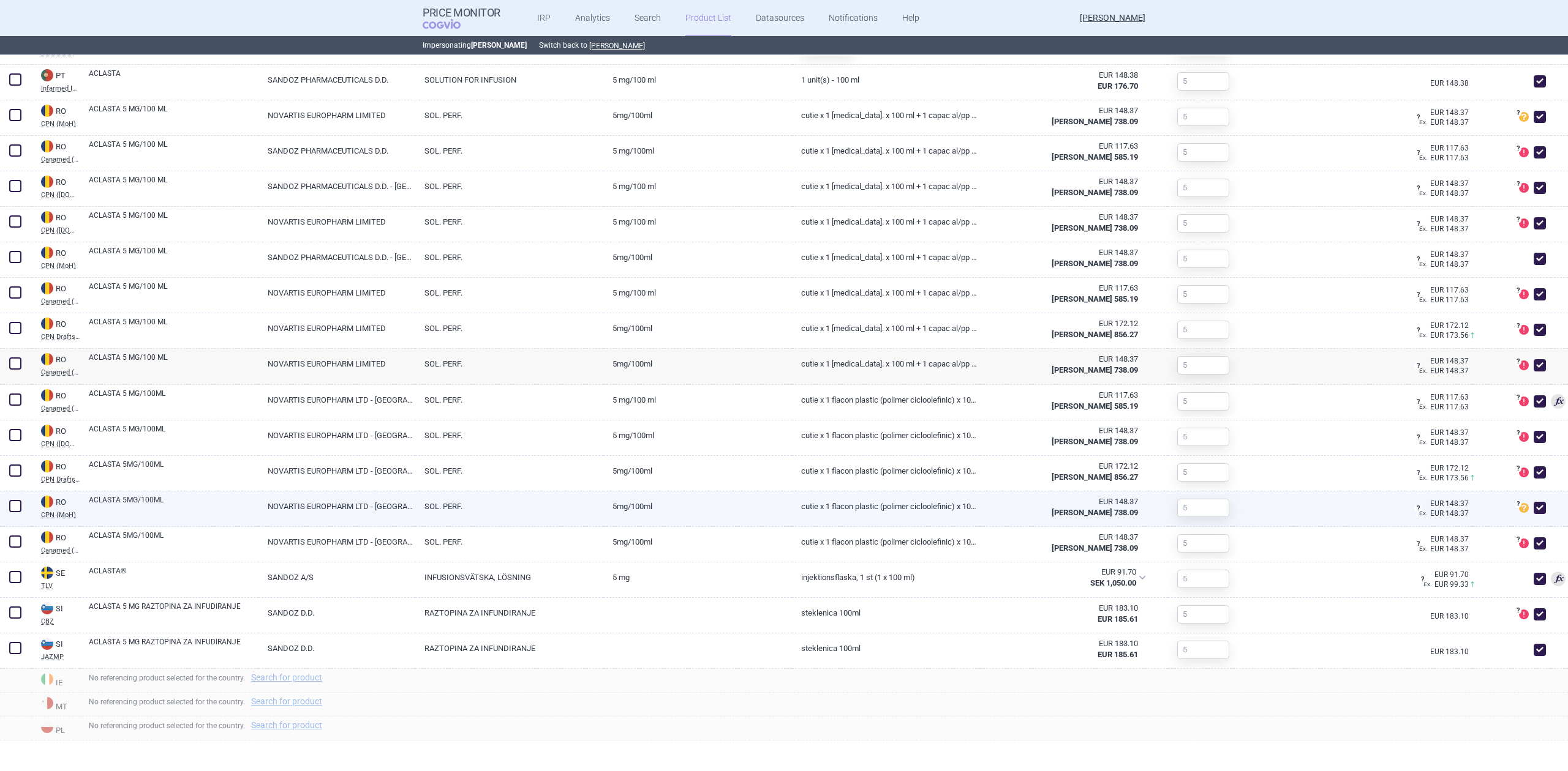
scroll to position [2789, 0]
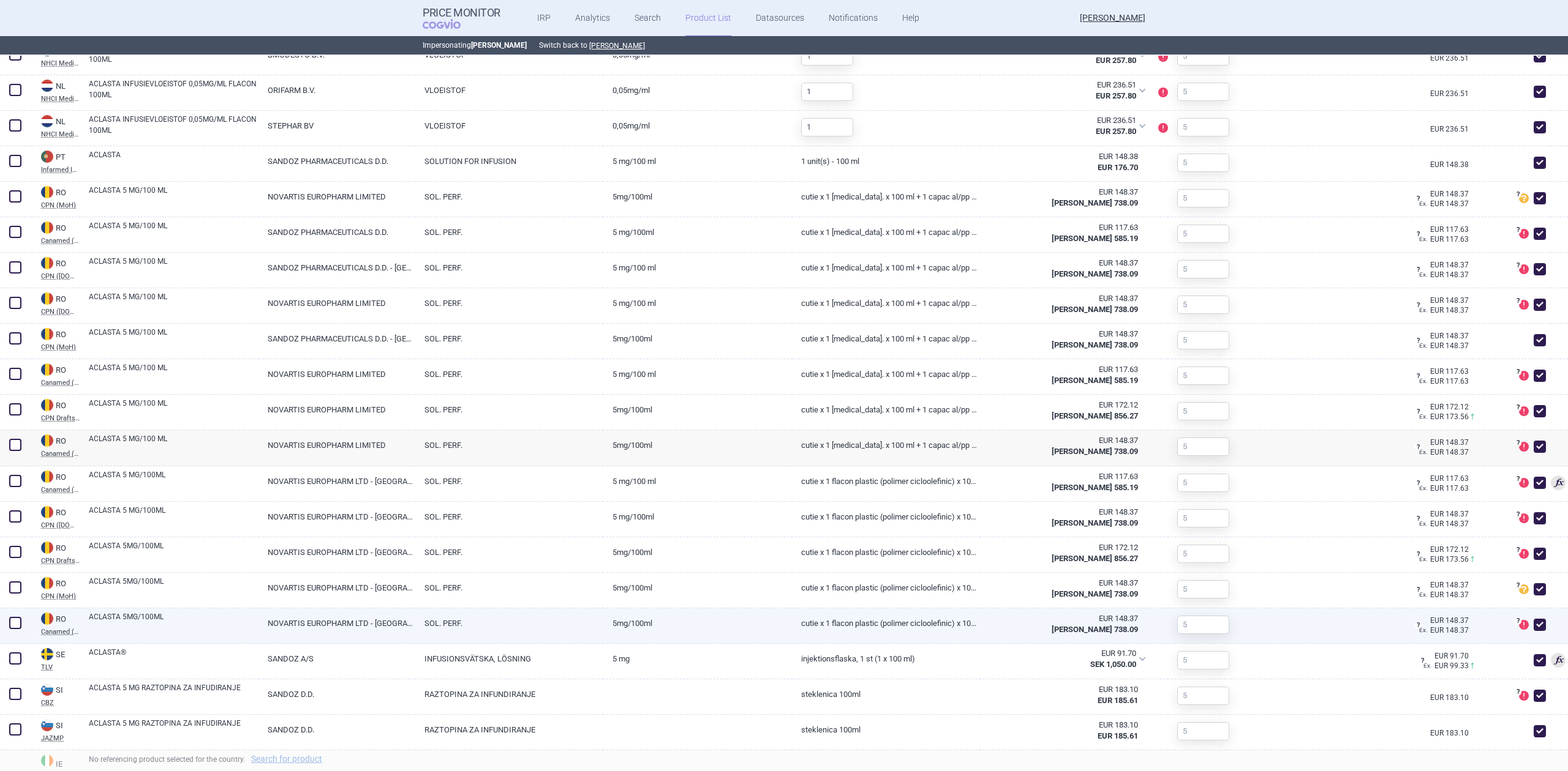
click at [1533, 628] on span at bounding box center [1540, 625] width 13 height 13
checkbox input "false"
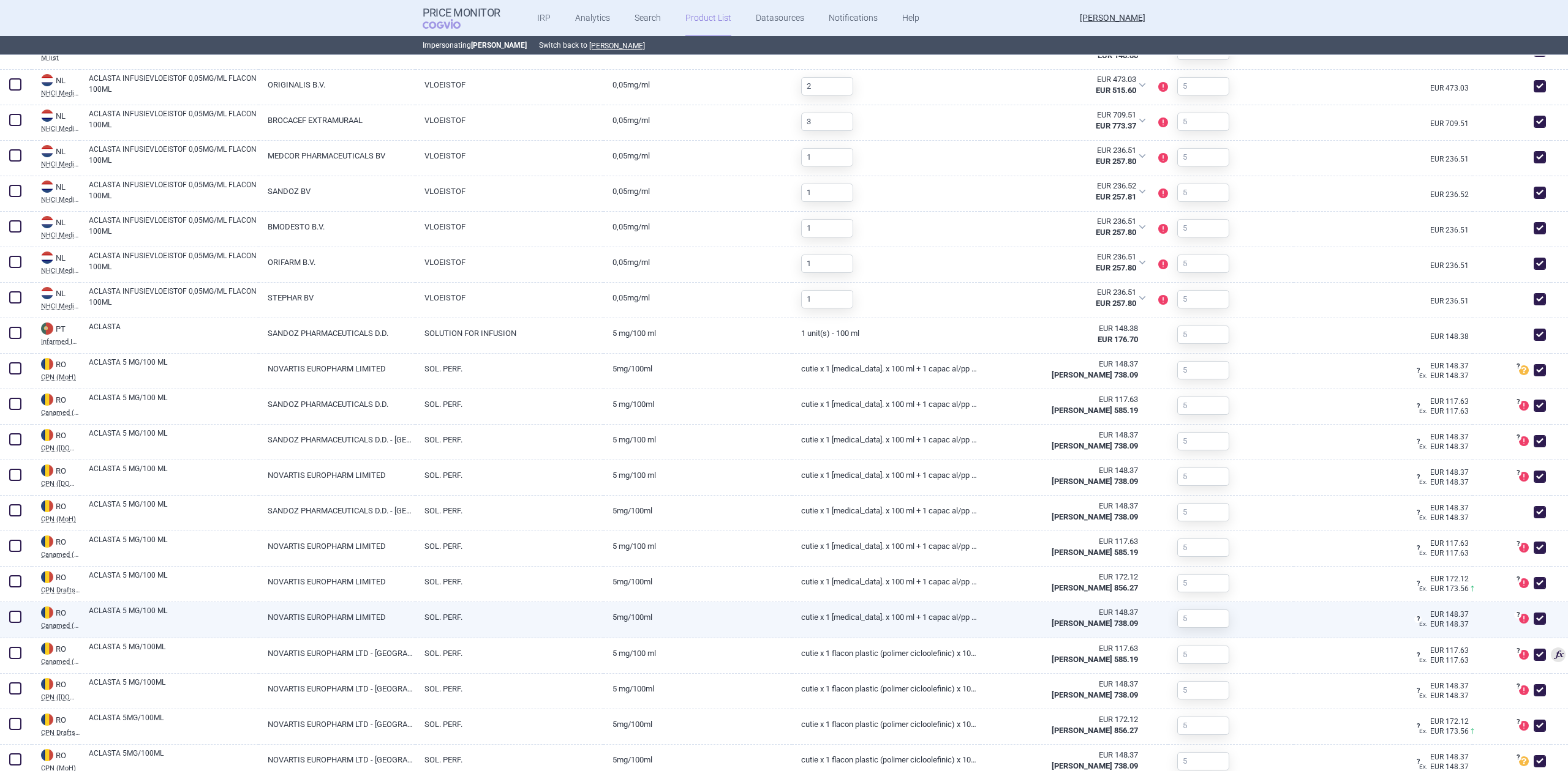
scroll to position [2699, 0]
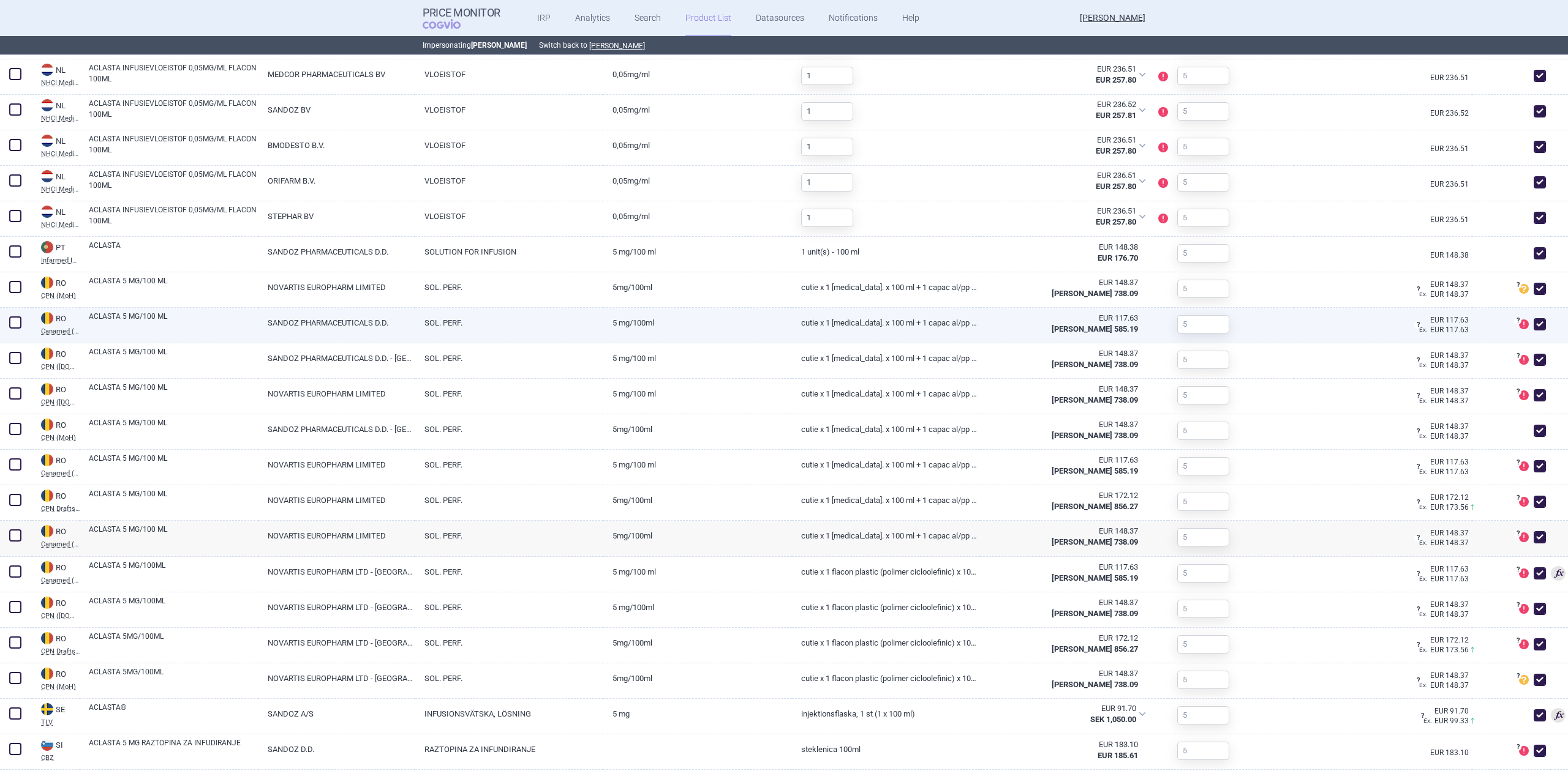
click at [1533, 321] on span at bounding box center [1540, 324] width 13 height 13
checkbox input "false"
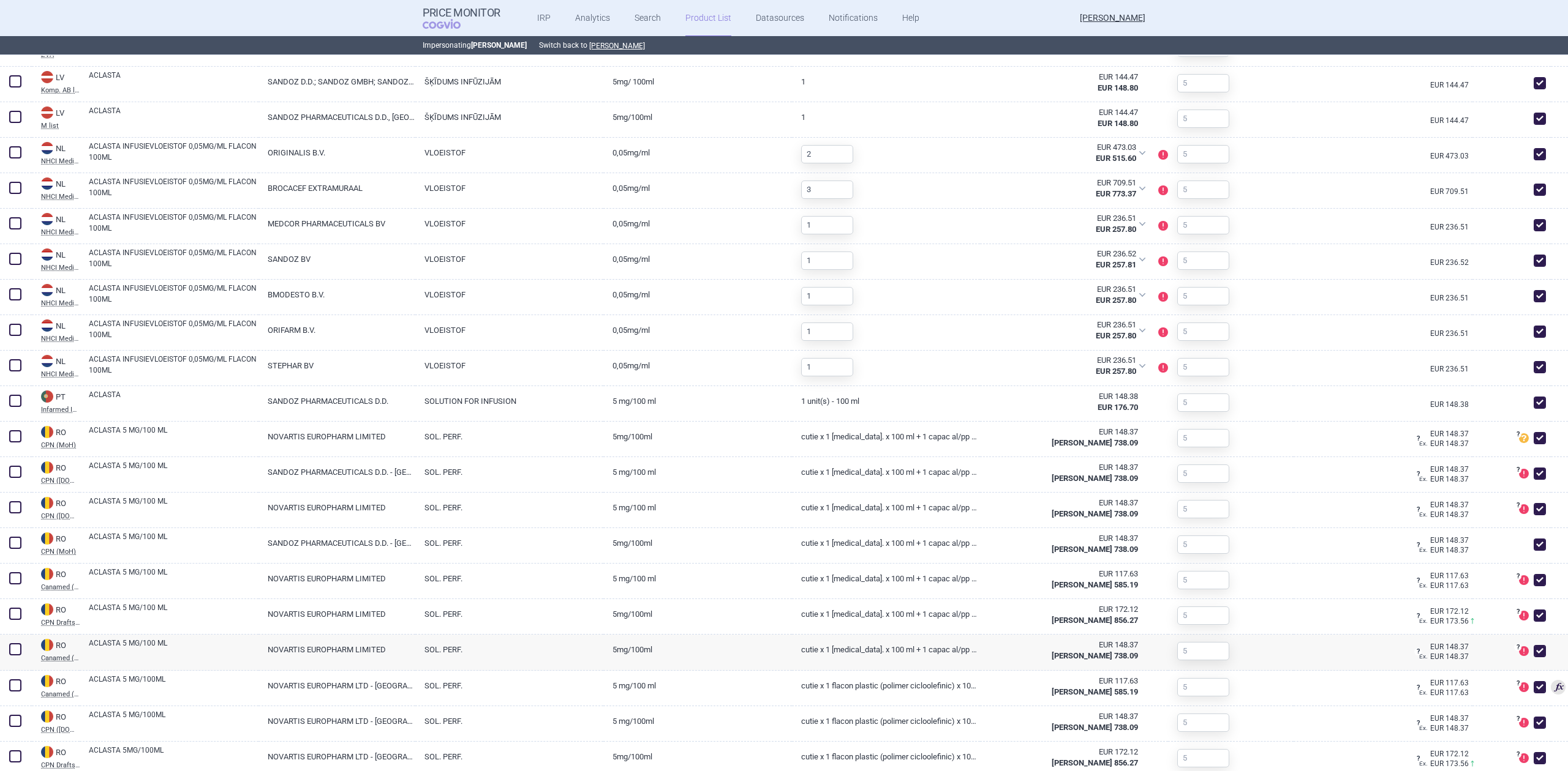
scroll to position [2611, 0]
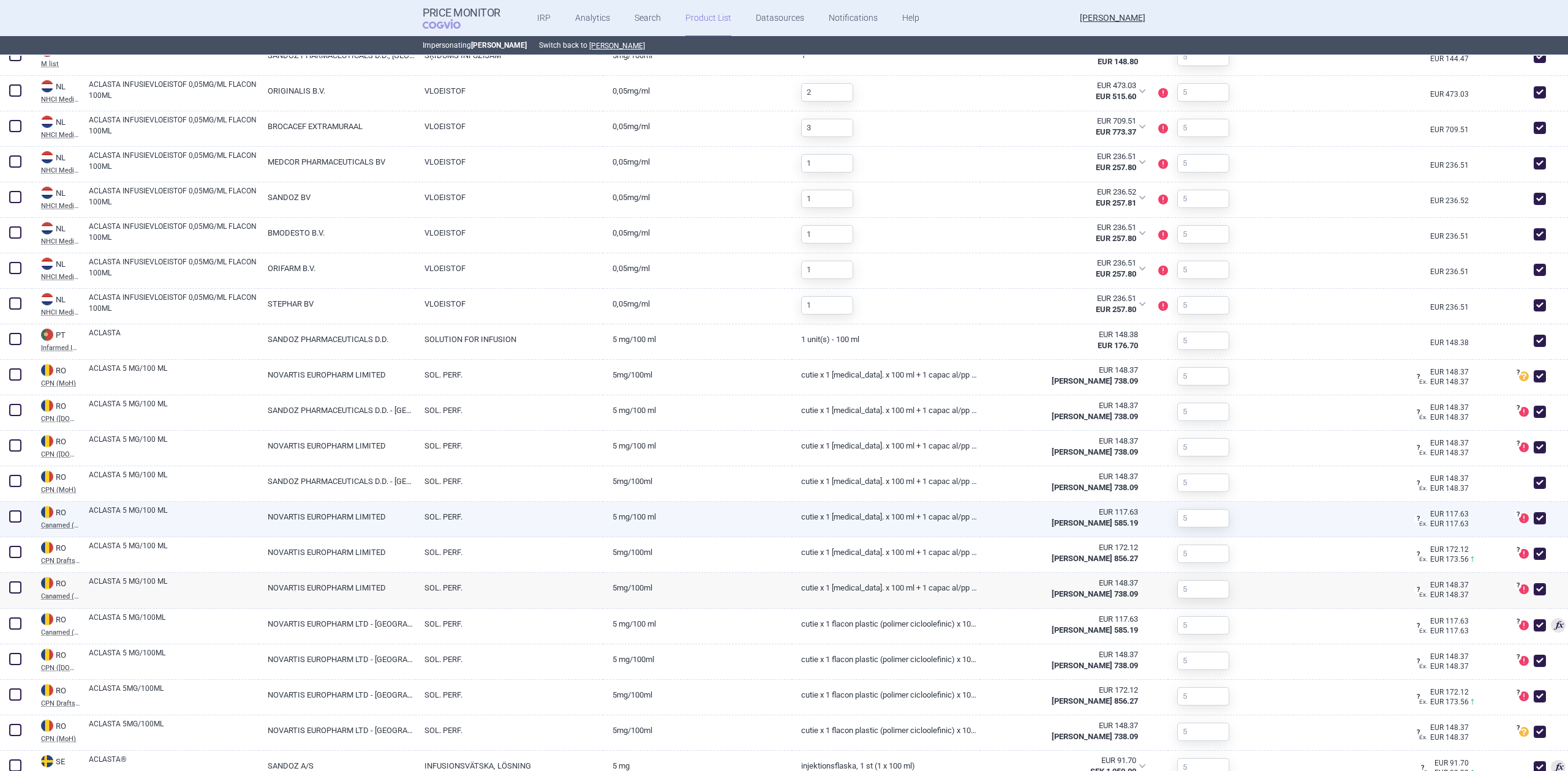
click at [1533, 523] on span at bounding box center [1540, 519] width 13 height 13
checkbox input "false"
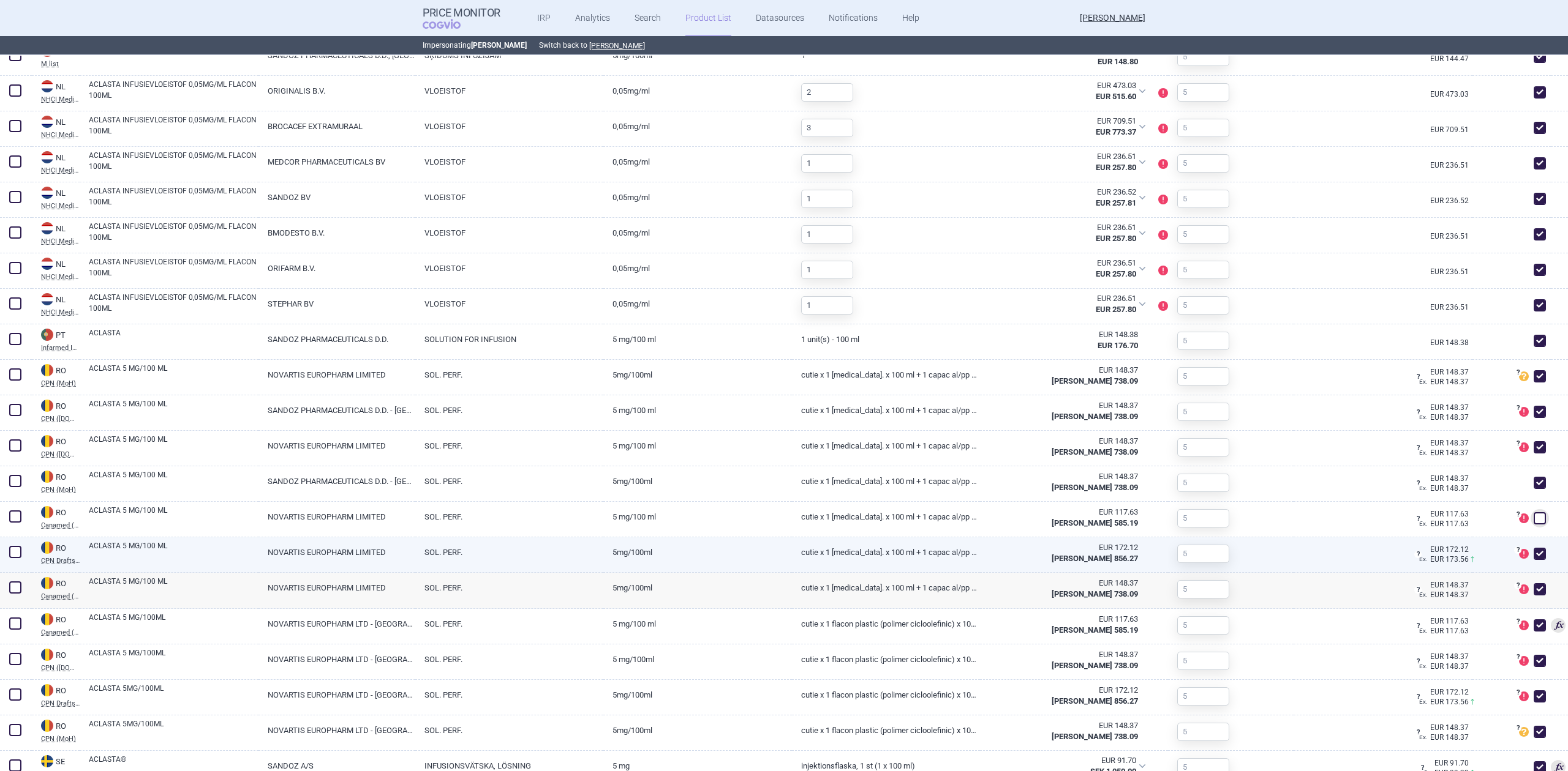
click at [1533, 554] on span at bounding box center [1540, 554] width 13 height 13
checkbox input "false"
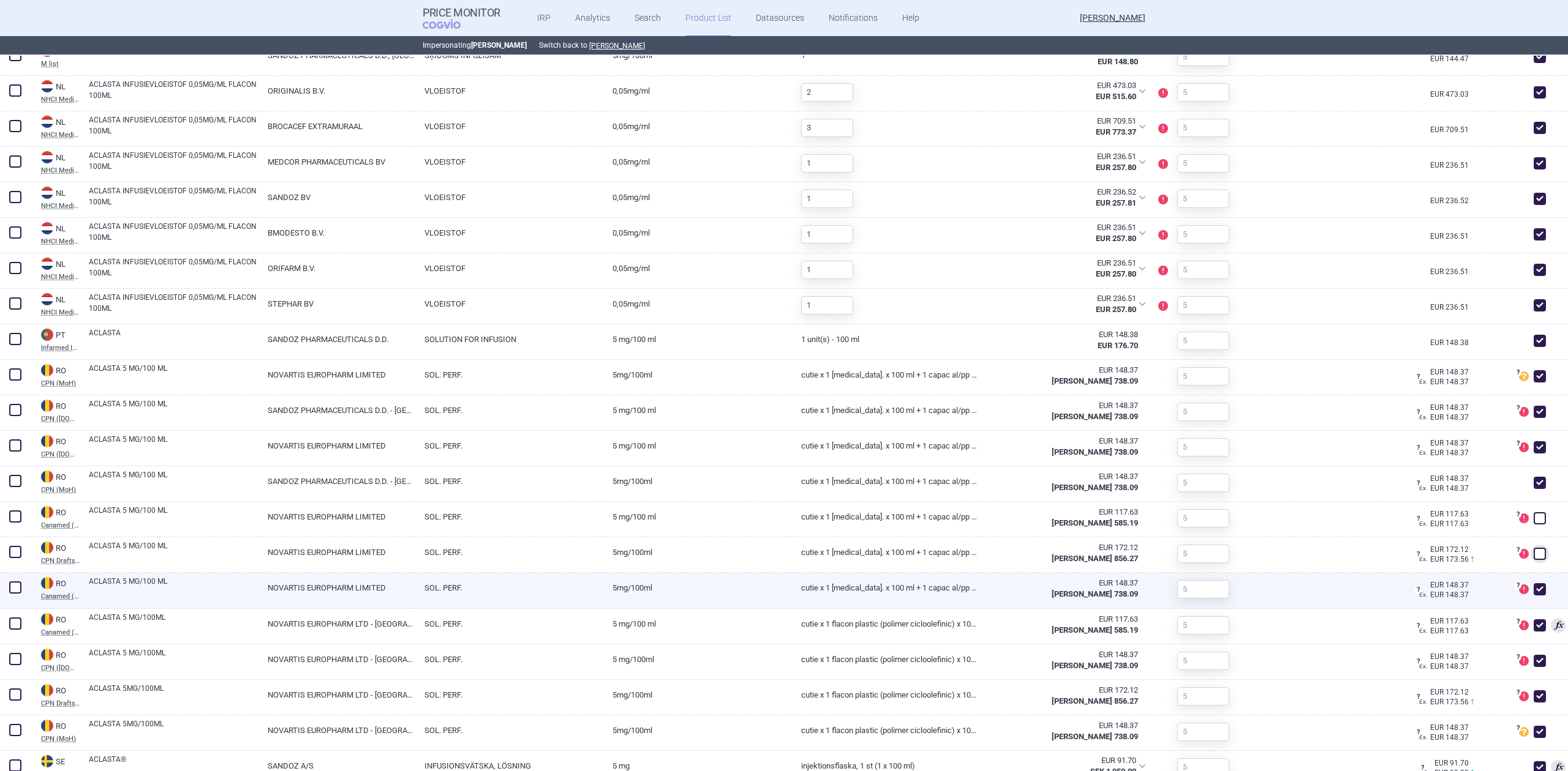
click at [1519, 580] on div "? DataSource of this product is not officially recognized and might not be suit…" at bounding box center [1511, 591] width 78 height 36
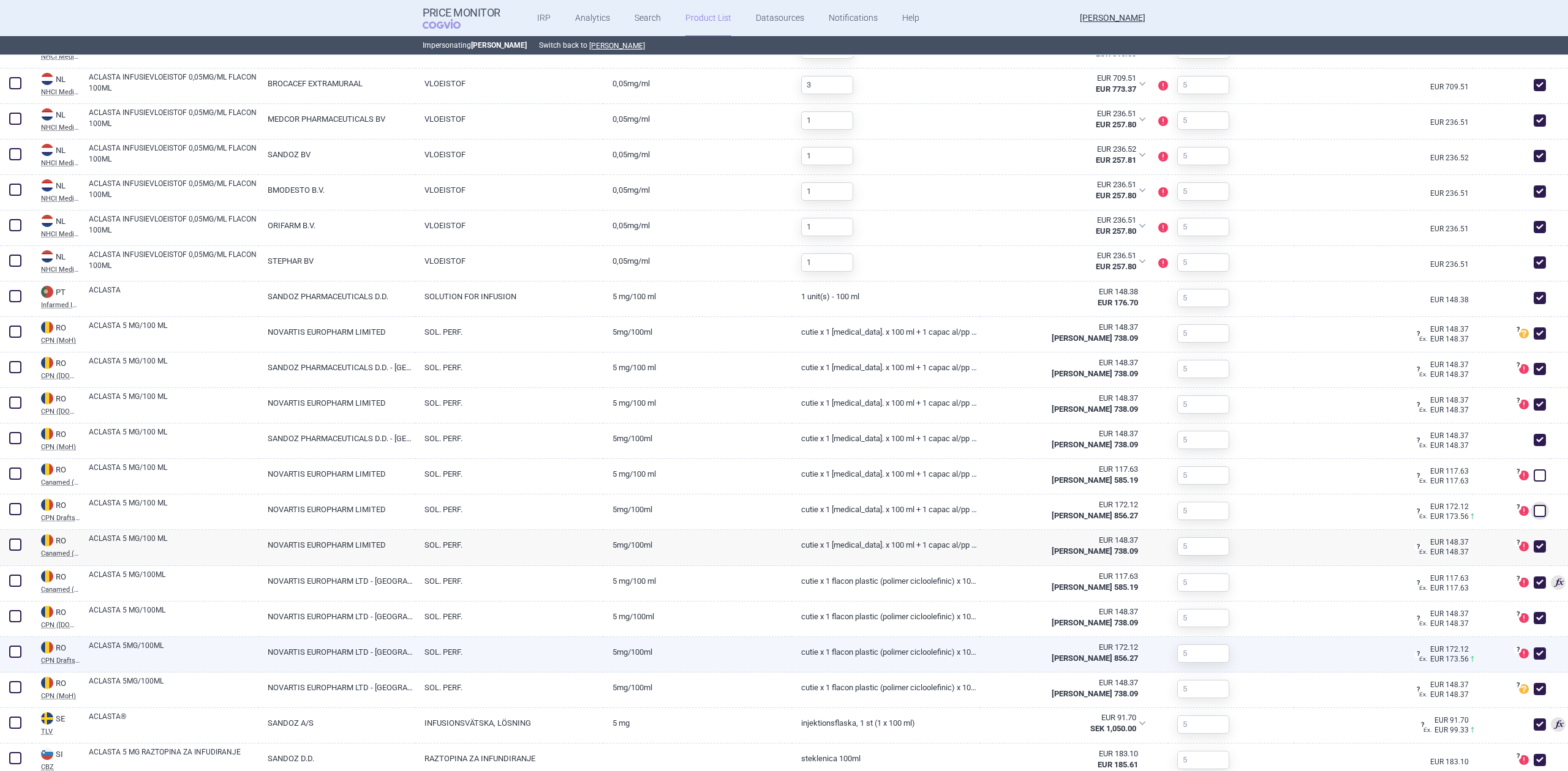
scroll to position [2775, 0]
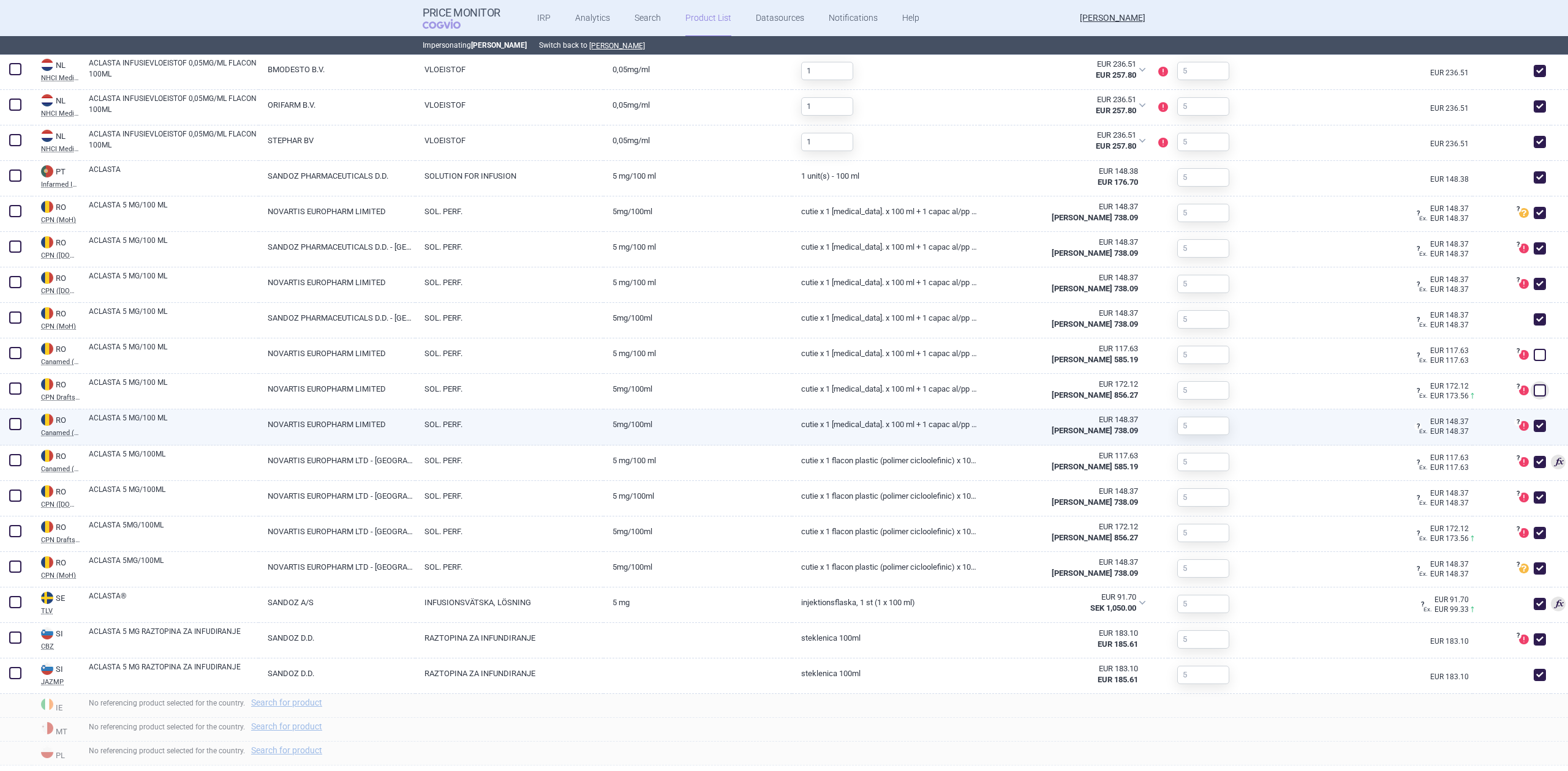
click at [1533, 424] on span at bounding box center [1540, 426] width 13 height 13
checkbox input "false"
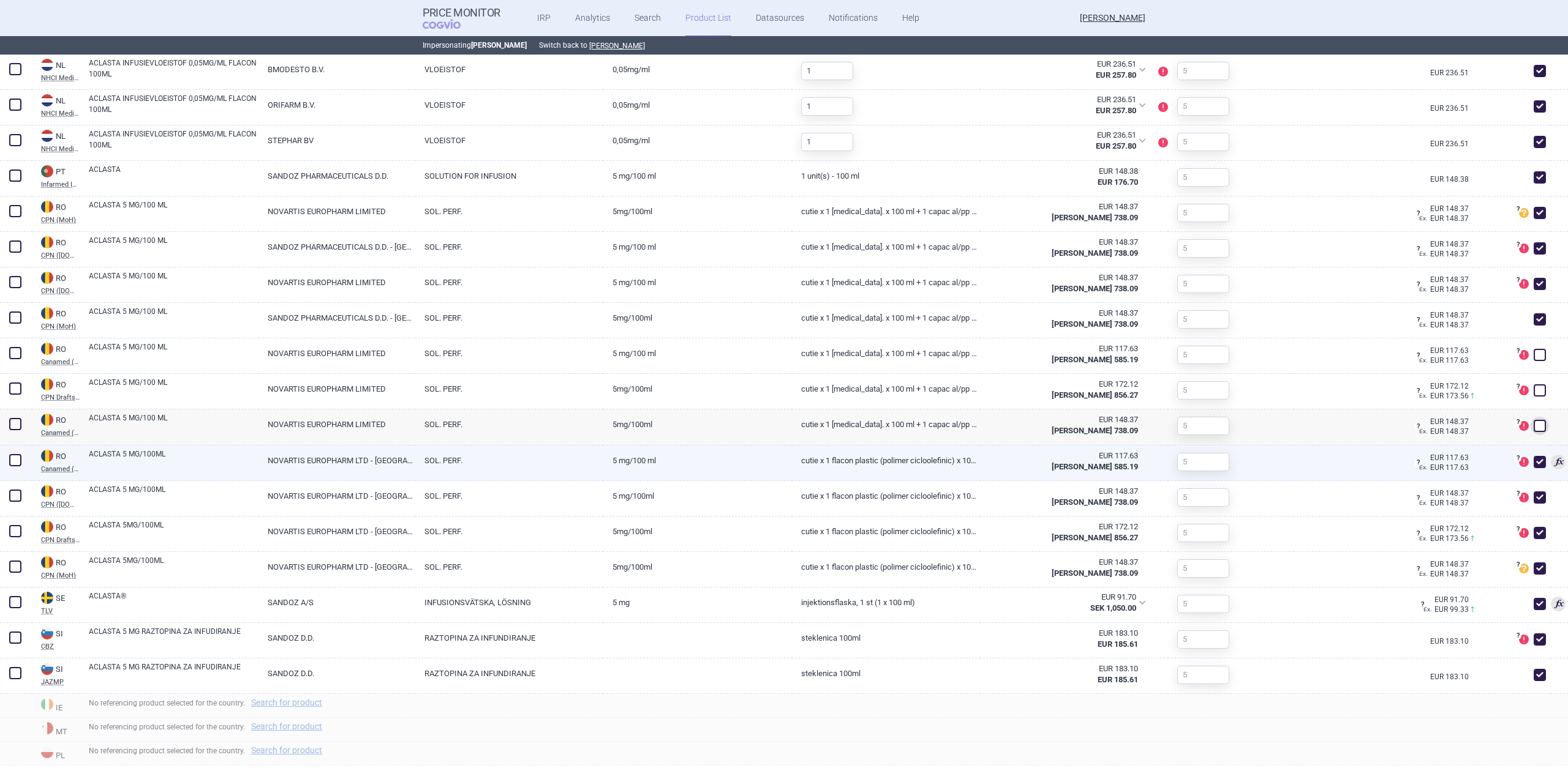
click at [1531, 458] on span at bounding box center [1540, 461] width 18 height 18
checkbox input "false"
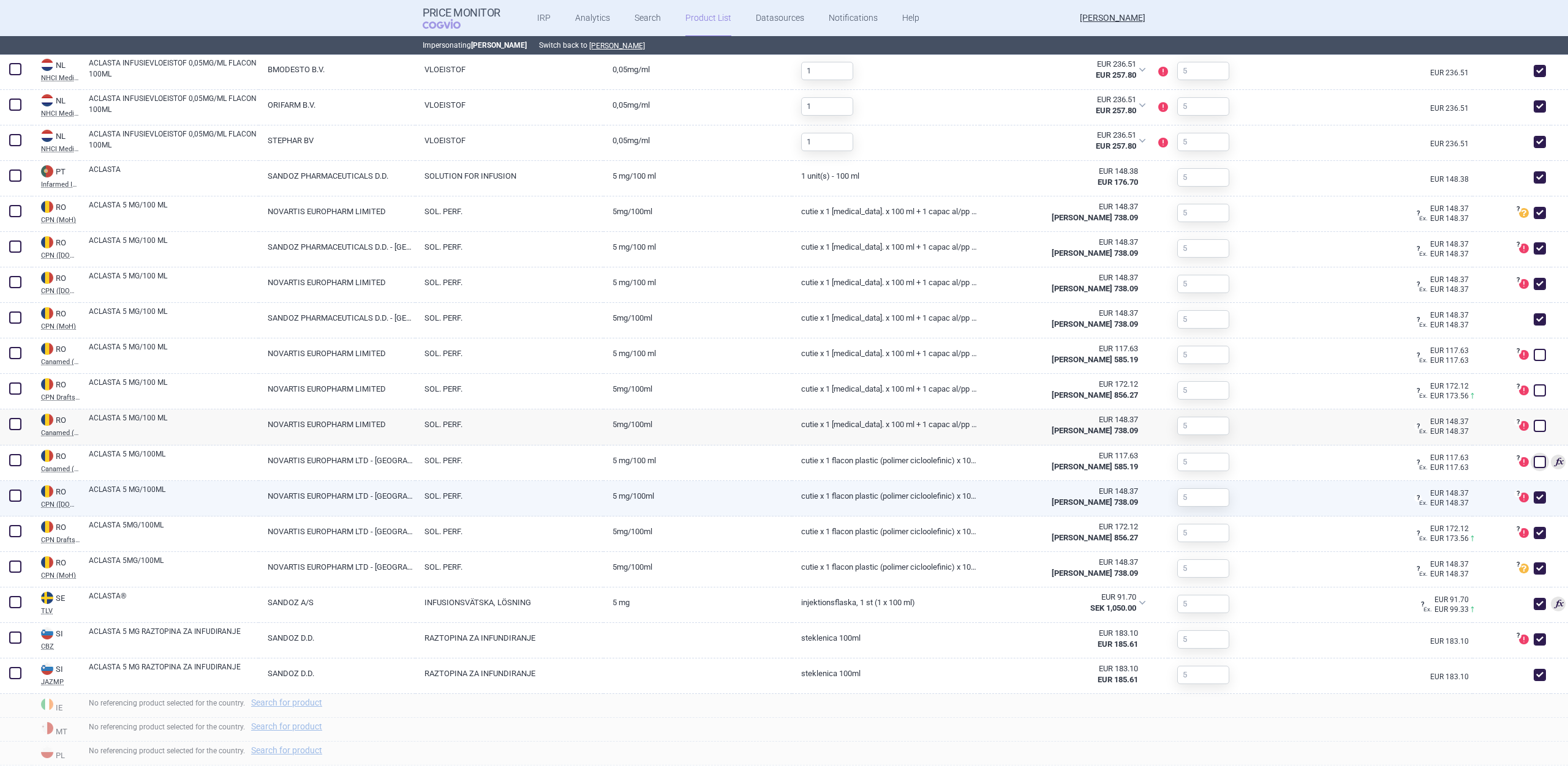
click at [1533, 499] on span at bounding box center [1540, 498] width 13 height 13
checkbox input "false"
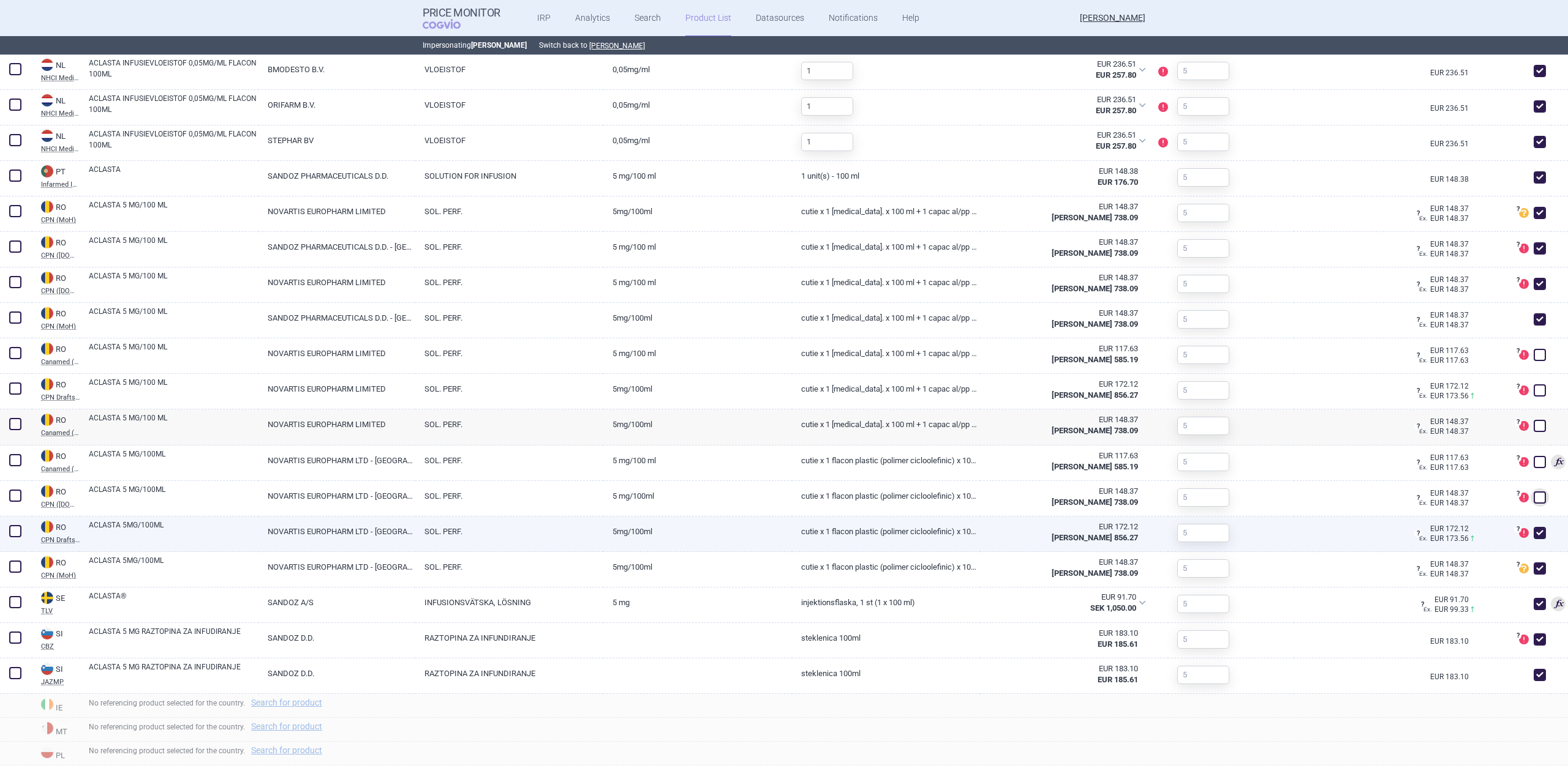
click at [1522, 544] on div "? DataSource of this product is not officially recognized and might not be suit…" at bounding box center [1511, 534] width 78 height 35
click at [1531, 529] on span at bounding box center [1540, 532] width 18 height 18
checkbox input "false"
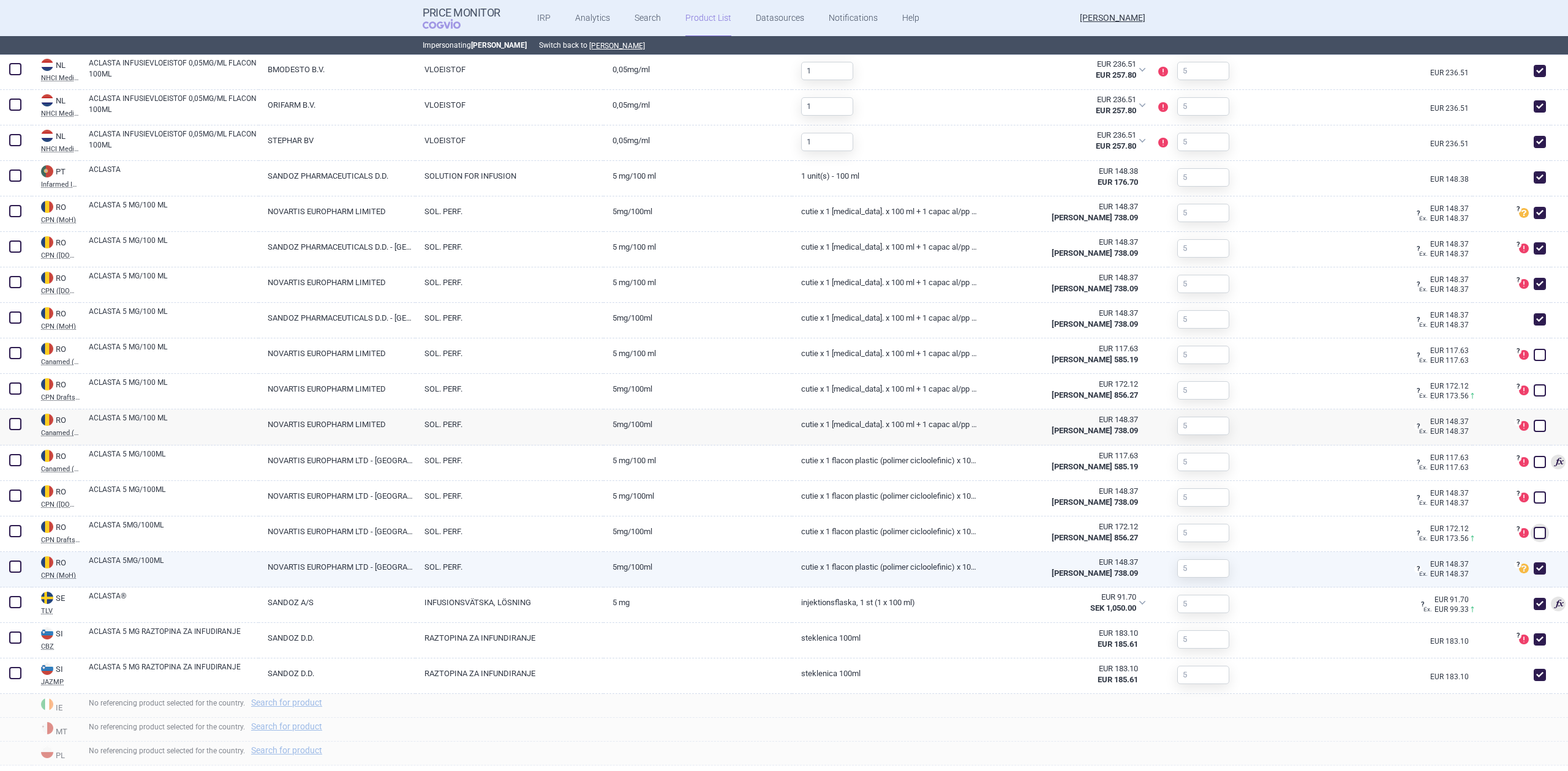
click at [1522, 559] on div "? This product might not be suitable for referencing. Please make sure this pro…" at bounding box center [1511, 569] width 78 height 35
click at [1533, 570] on span at bounding box center [1540, 569] width 13 height 13
checkbox input "false"
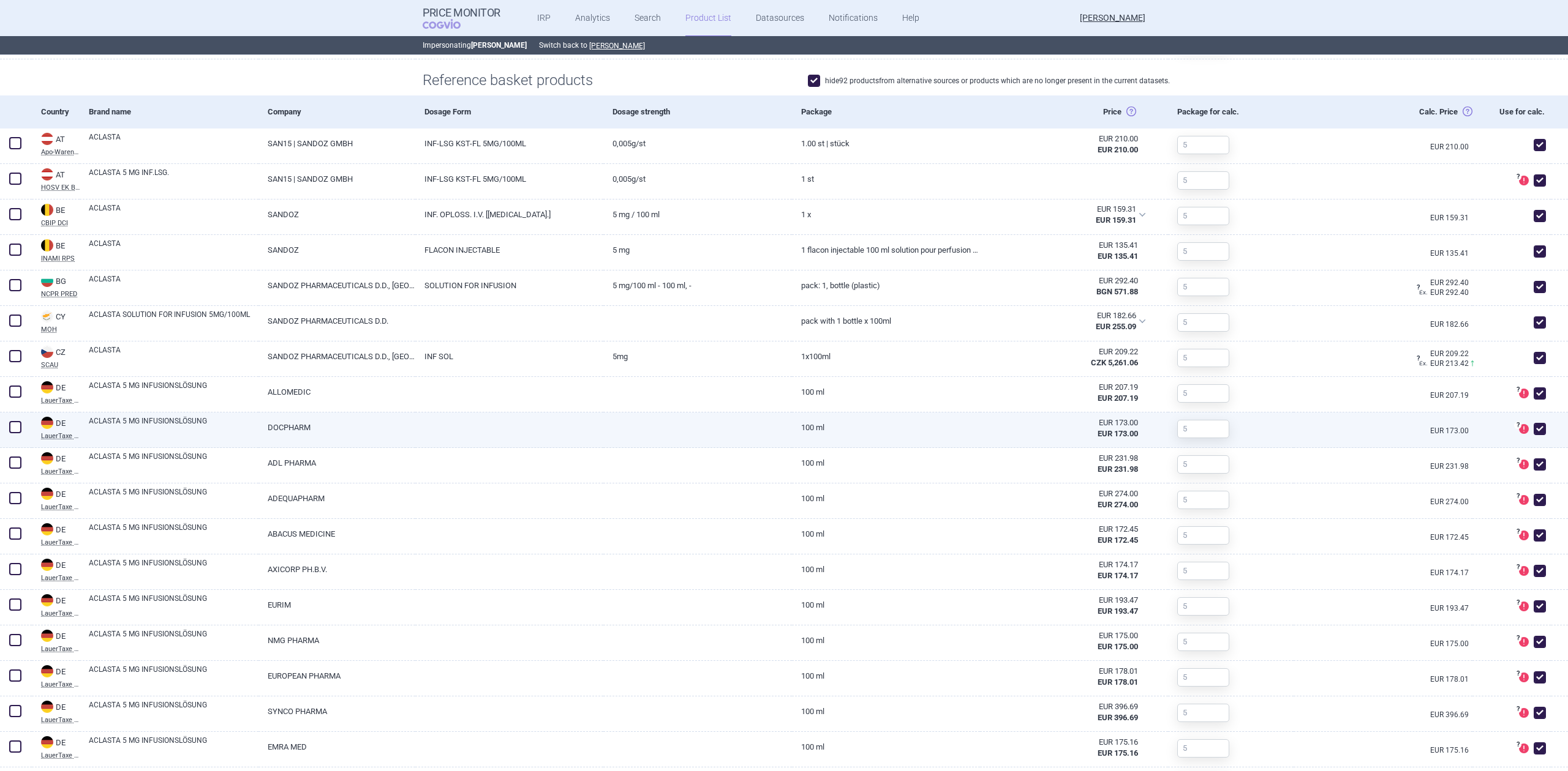
scroll to position [0, 0]
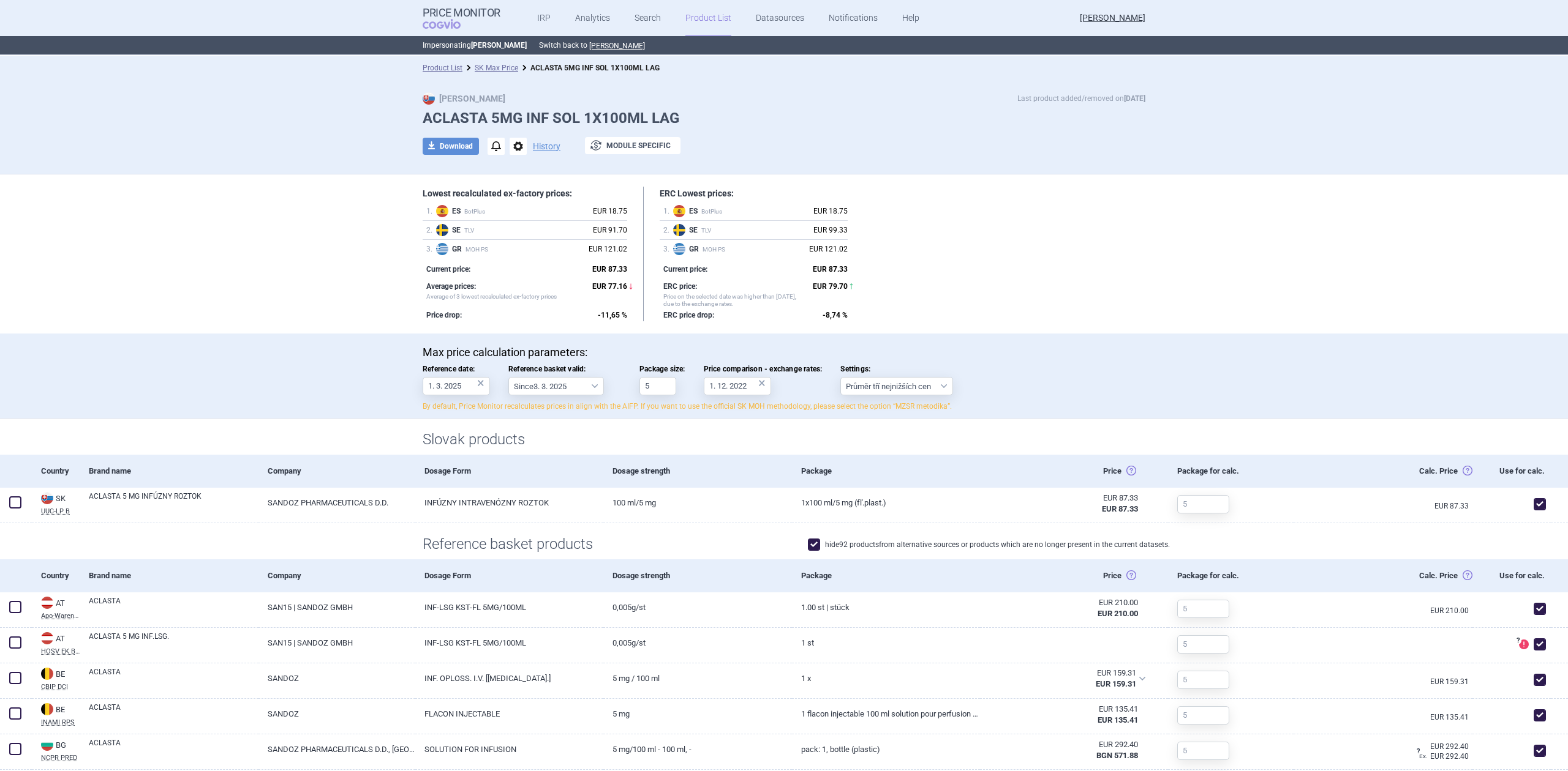
click at [975, 539] on label "hide 92 products from alternative sources or products which are no longer prese…" at bounding box center [988, 545] width 362 height 13
checkbox input "false"
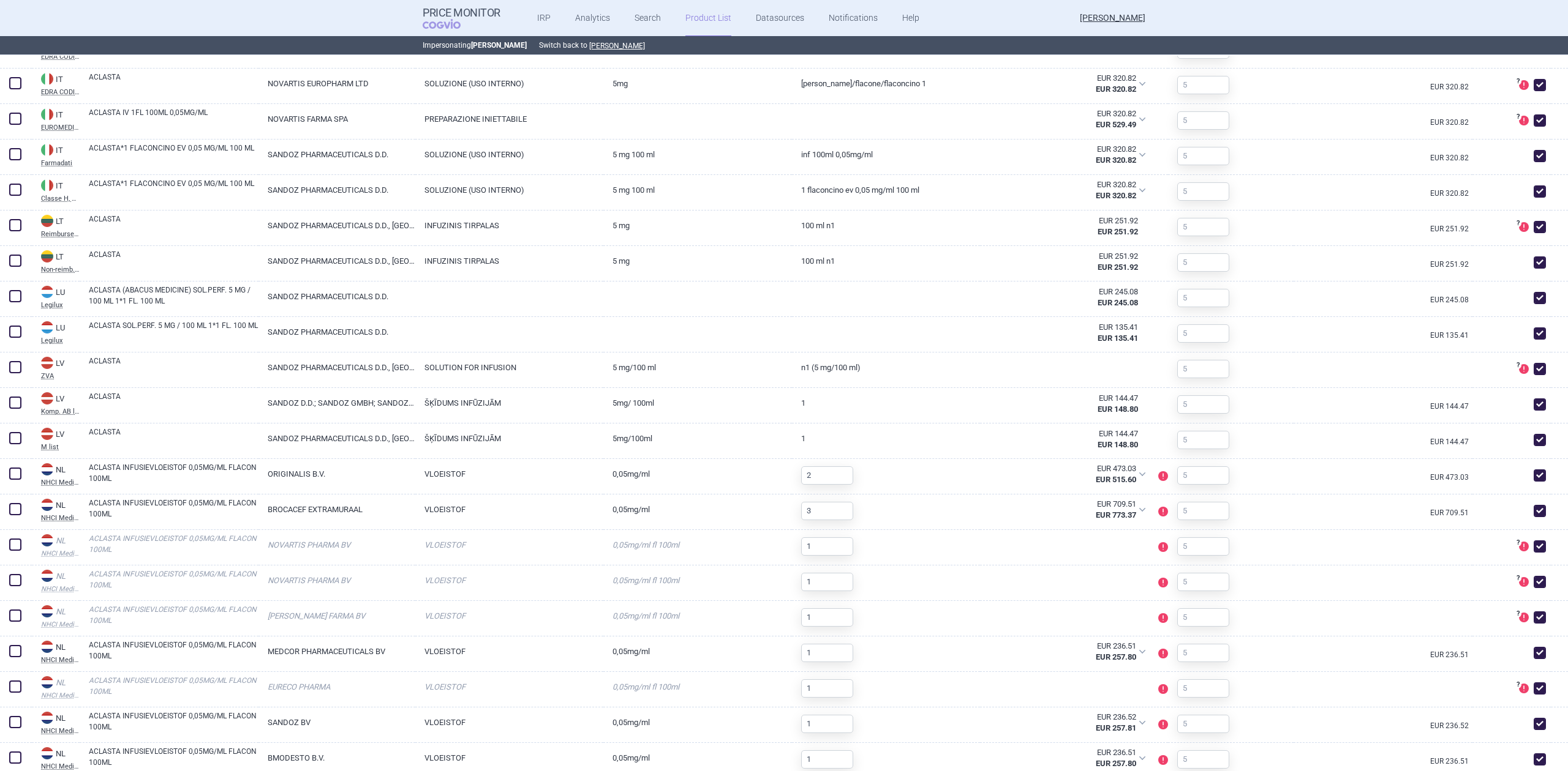
scroll to position [3591, 0]
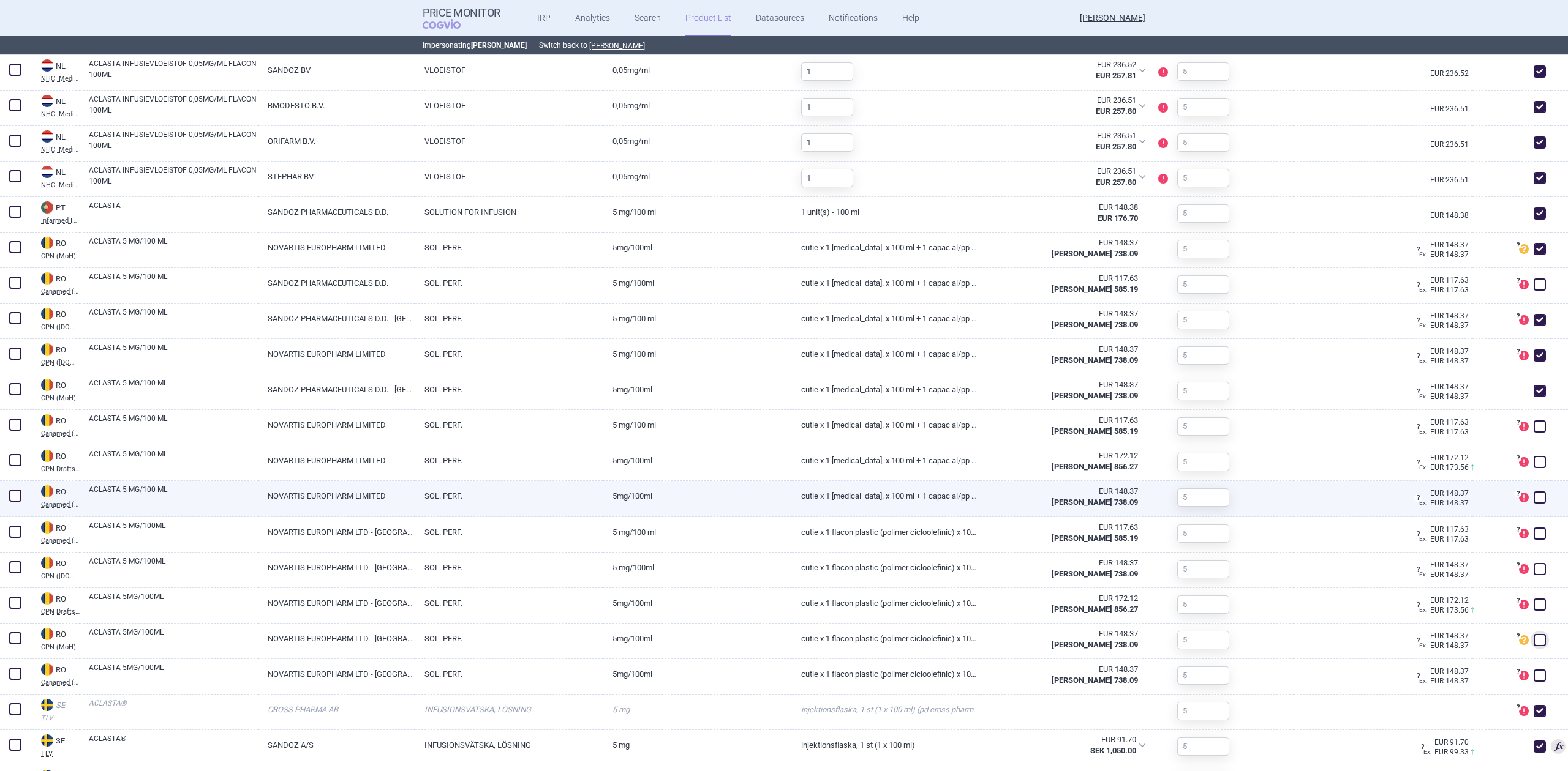
click at [1533, 496] on span at bounding box center [1540, 498] width 13 height 13
checkbox input "true"
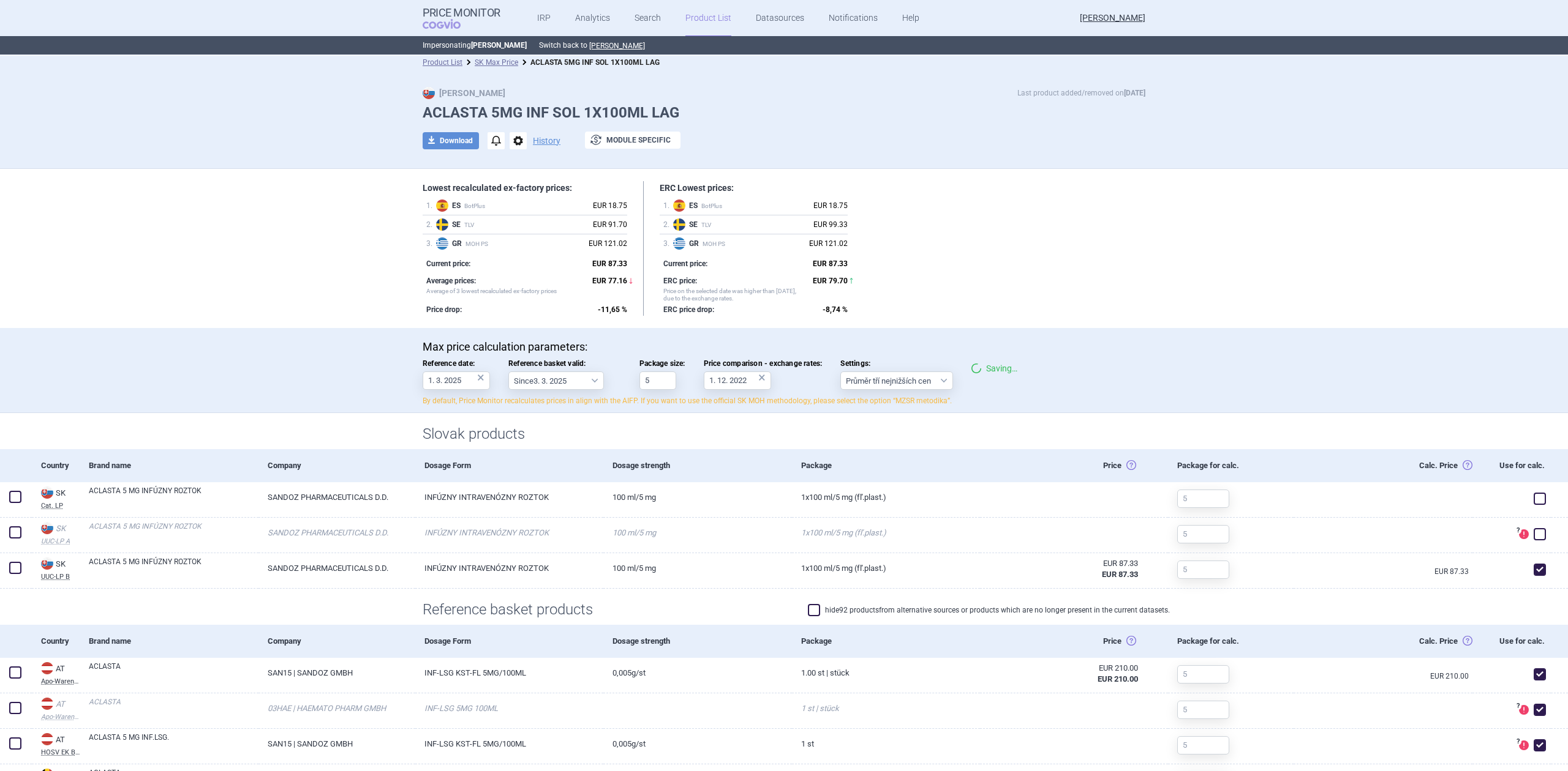
scroll to position [0, 0]
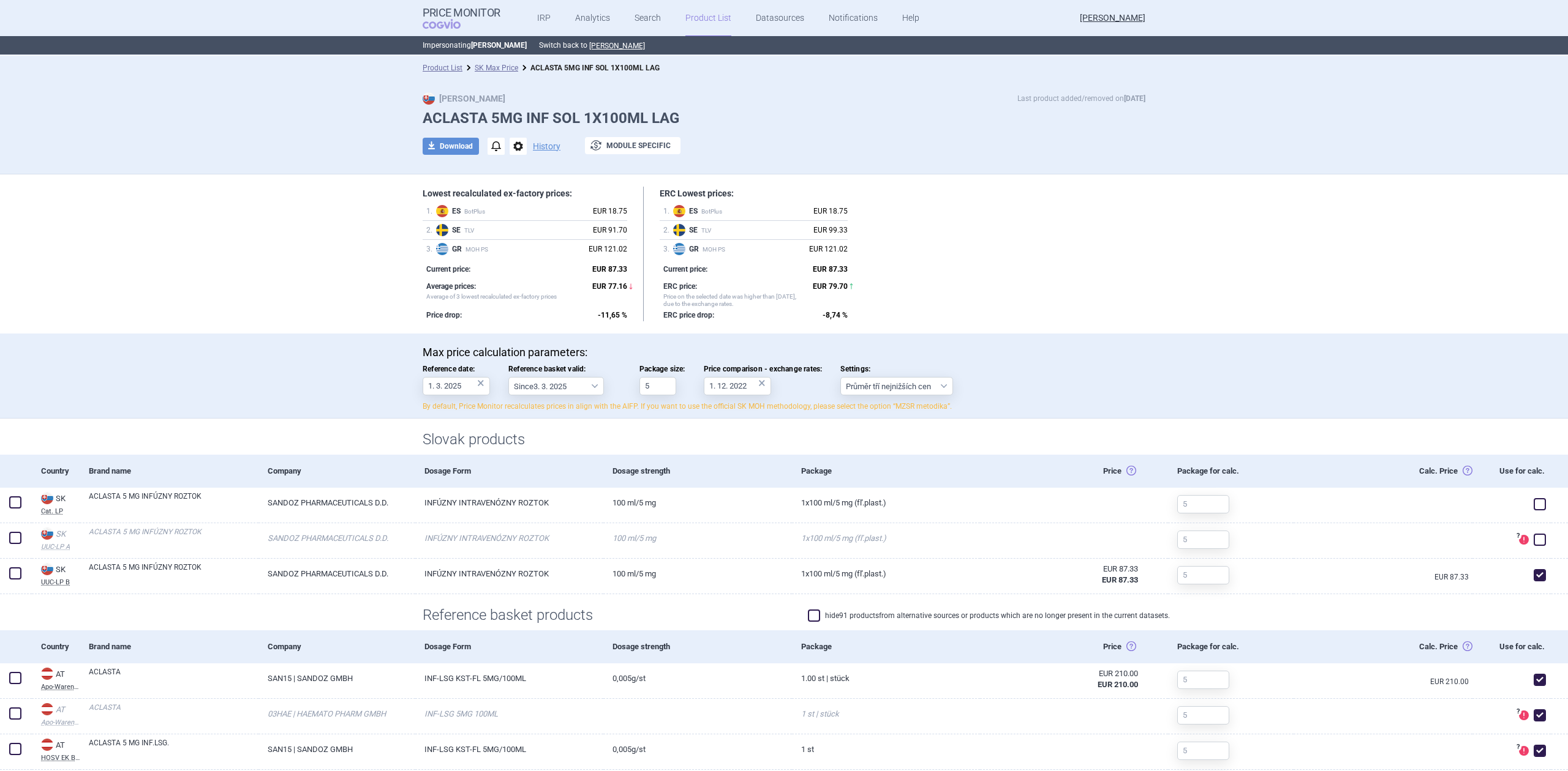
click at [620, 338] on div "Max price calculation parameters: Reference date: 1. 3. 2025 × Reference basket…" at bounding box center [784, 376] width 1568 height 85
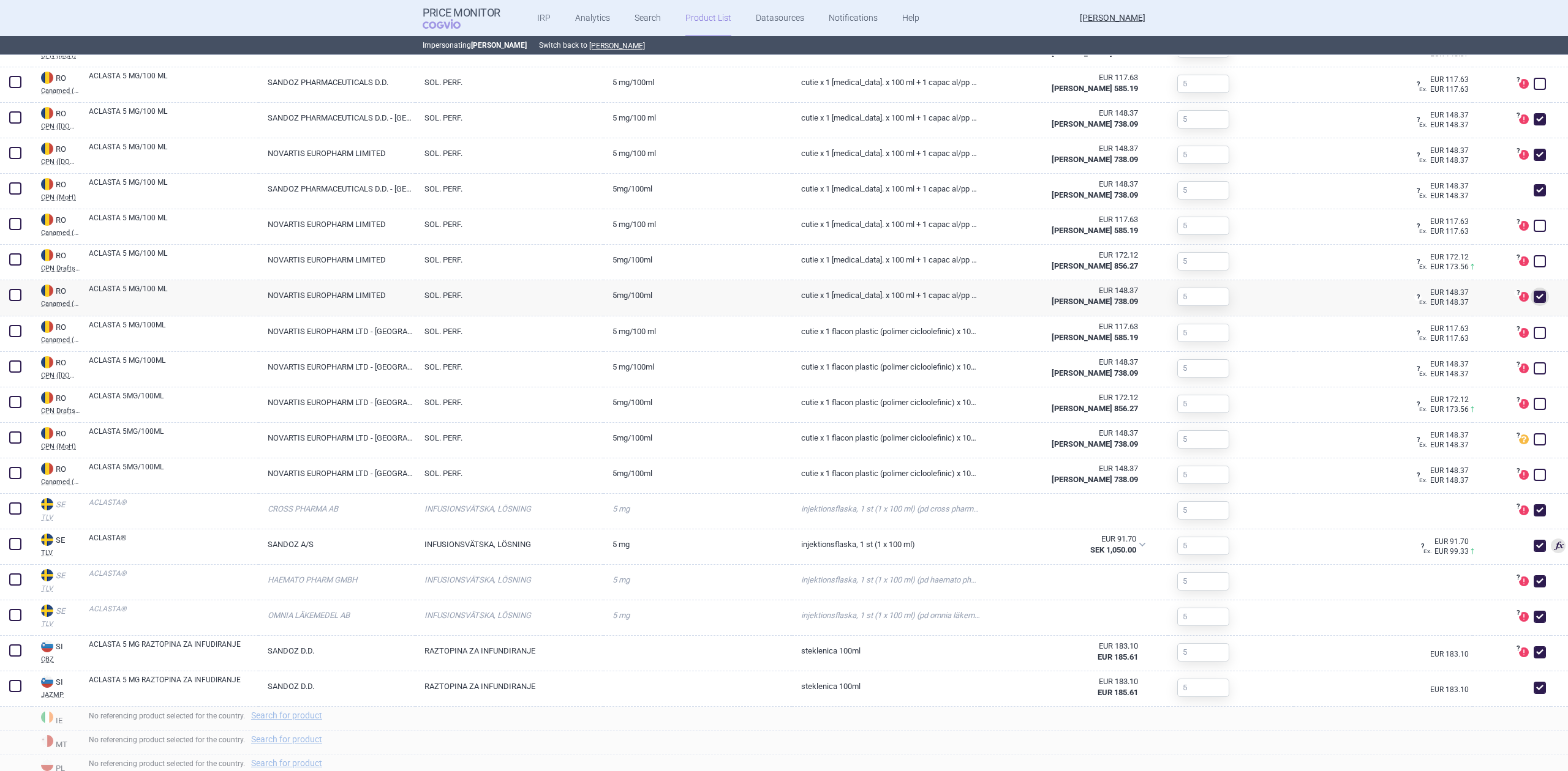
scroll to position [3651, 0]
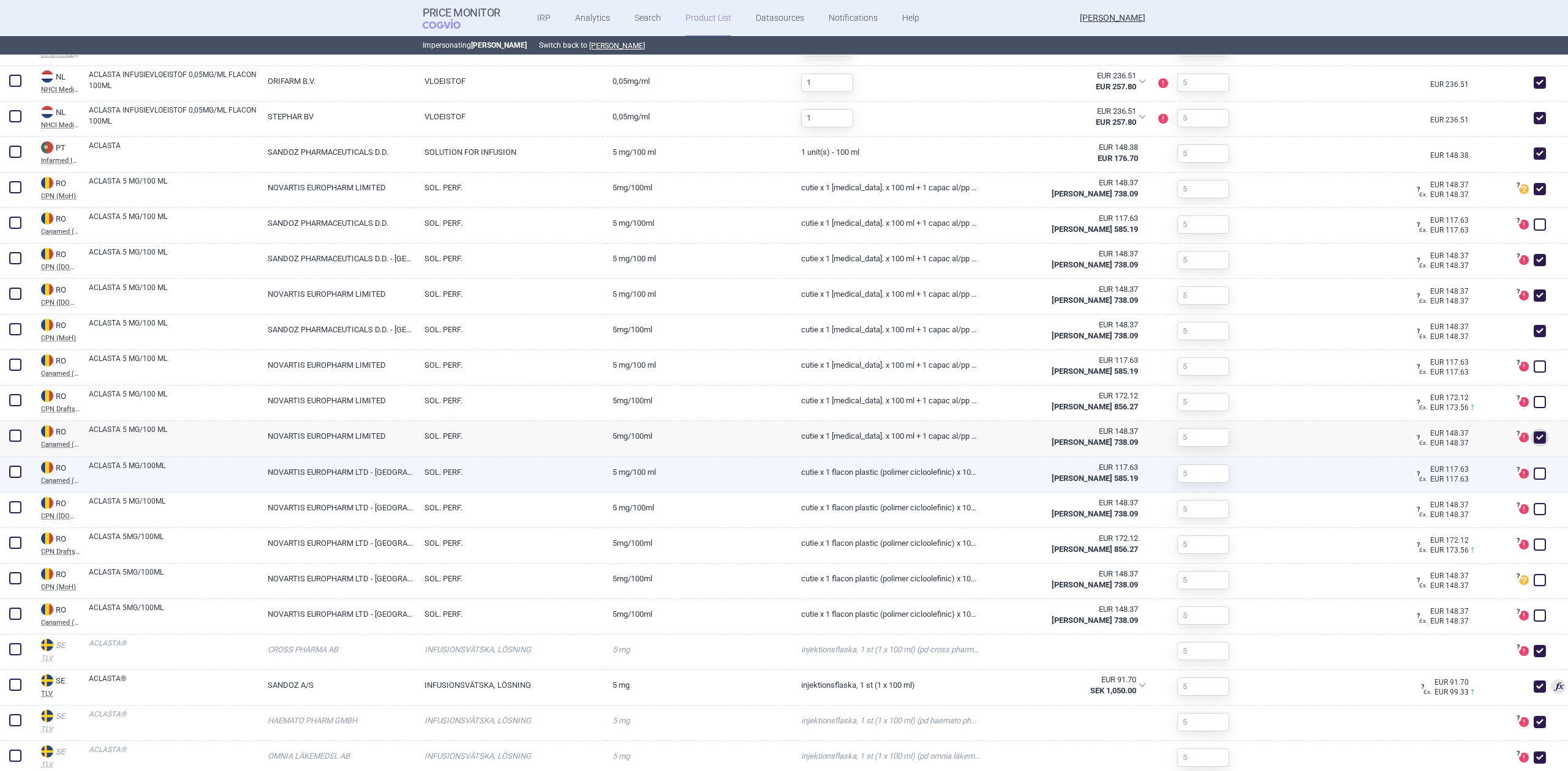
click at [1533, 469] on span at bounding box center [1540, 474] width 13 height 13
checkbox input "true"
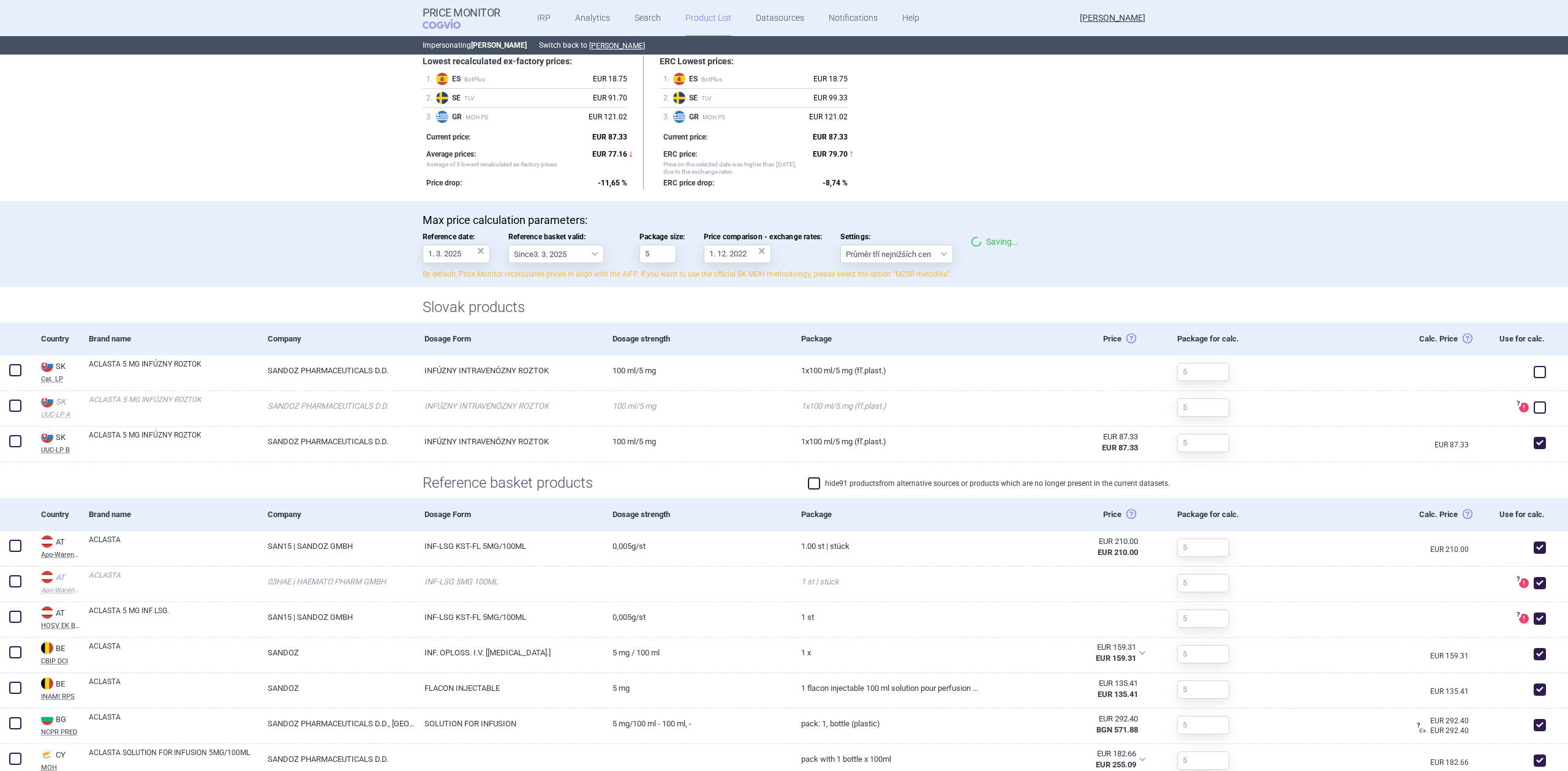
scroll to position [0, 0]
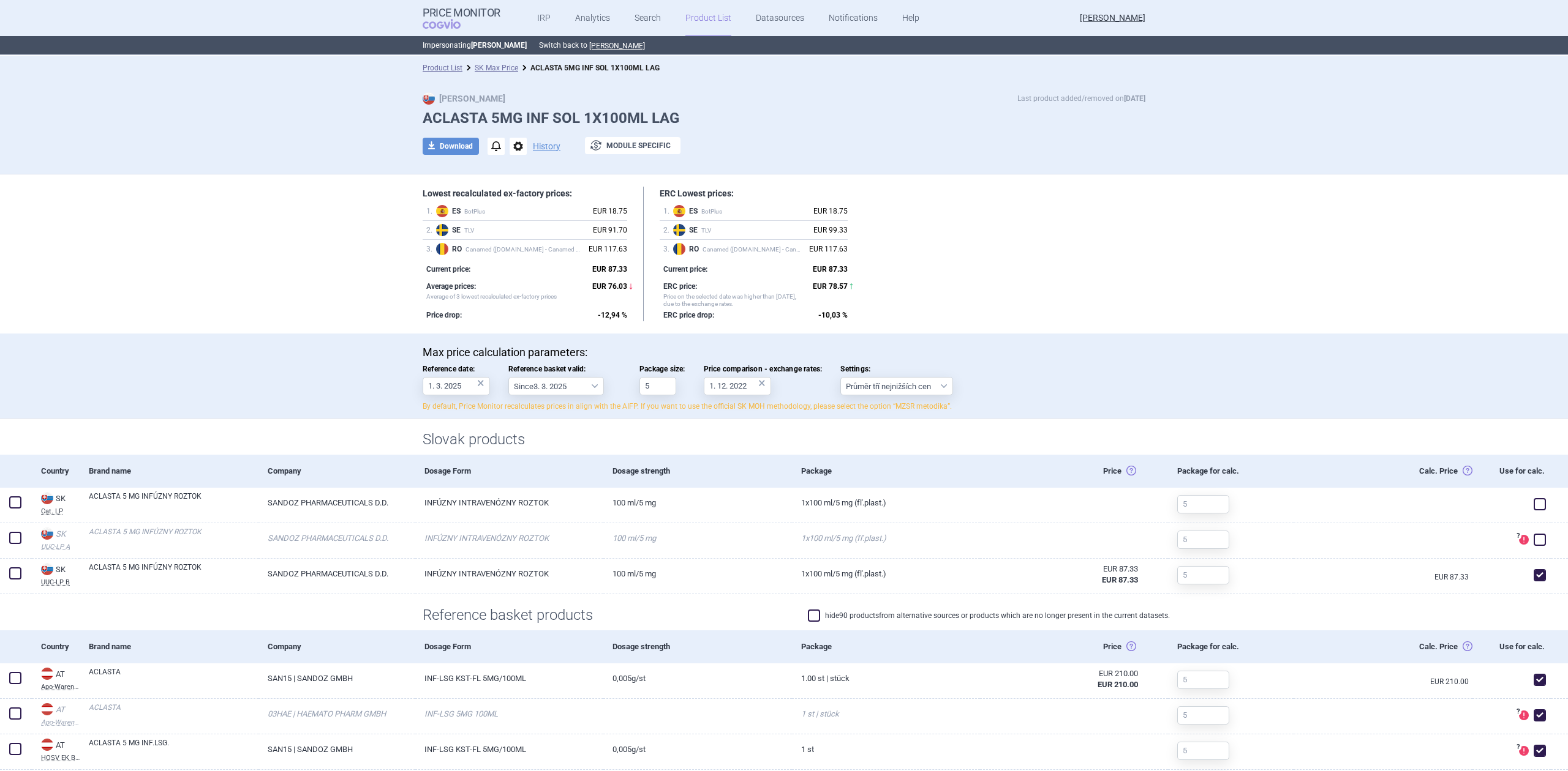
click at [559, 250] on span "RO Canamed (Legislatie.just.ro - Canamed Annex 1)" at bounding box center [518, 250] width 131 height 8
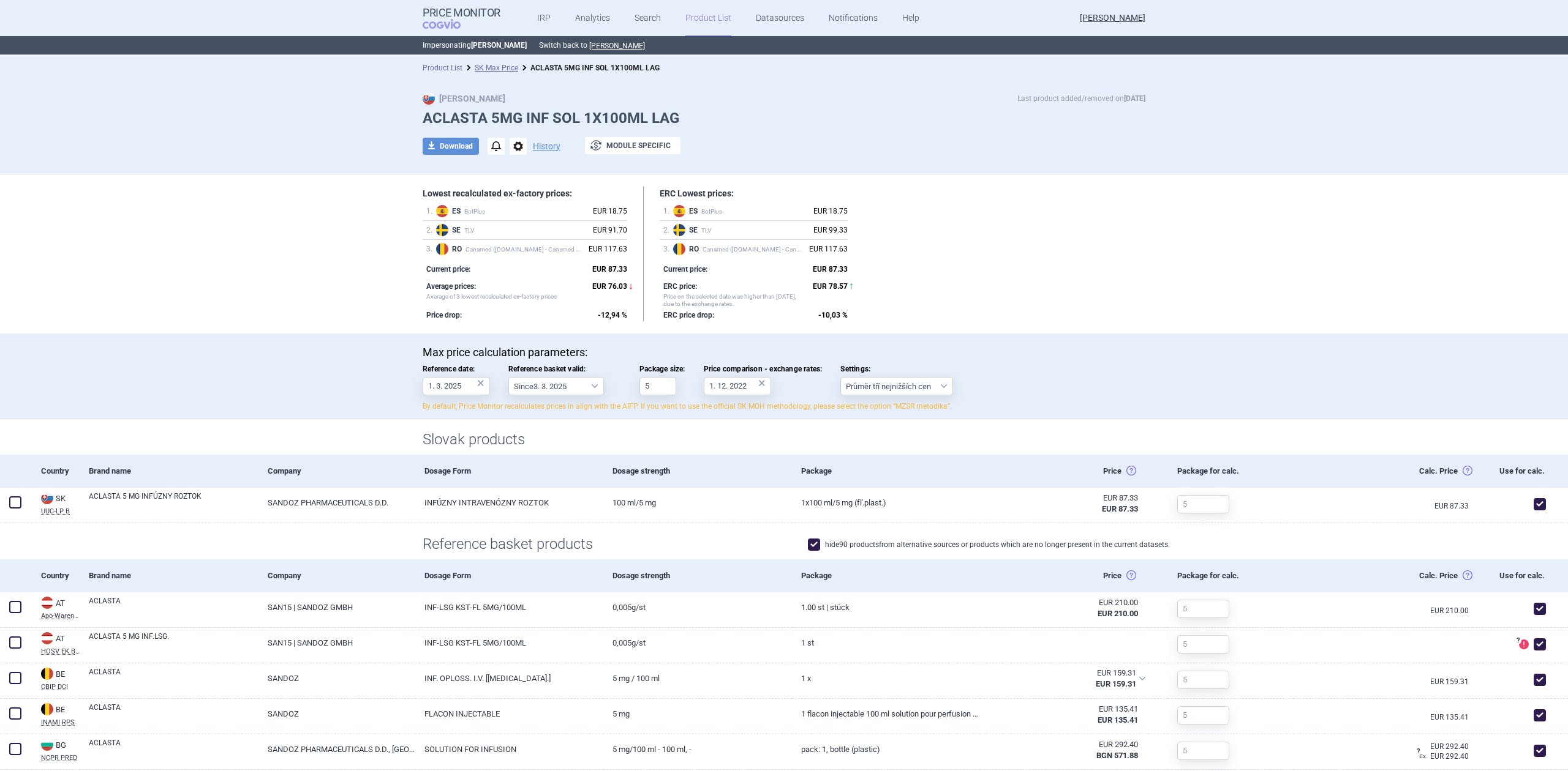
click at [442, 68] on link "Product List" at bounding box center [442, 68] width 40 height 9
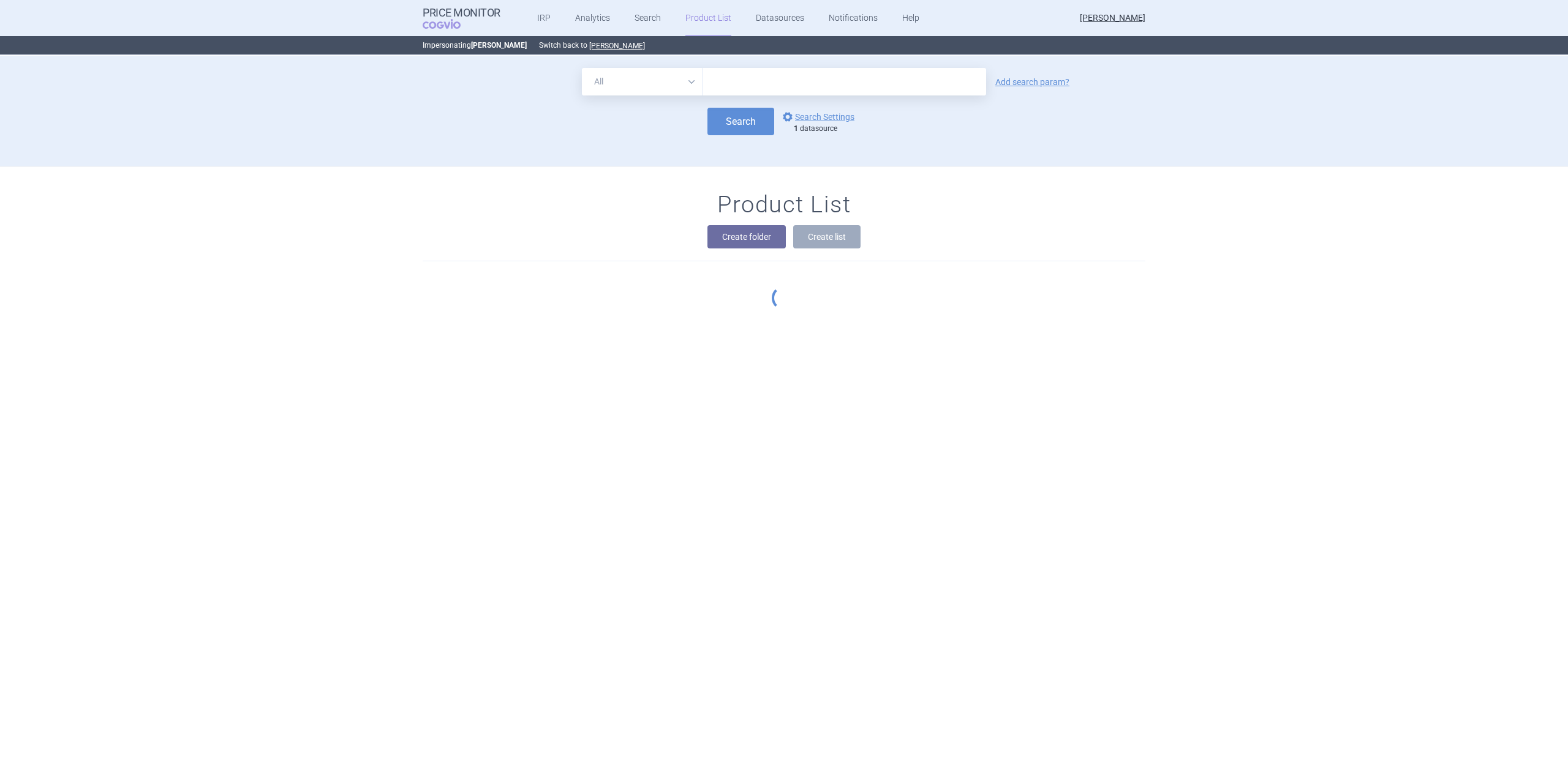
scroll to position [111, 0]
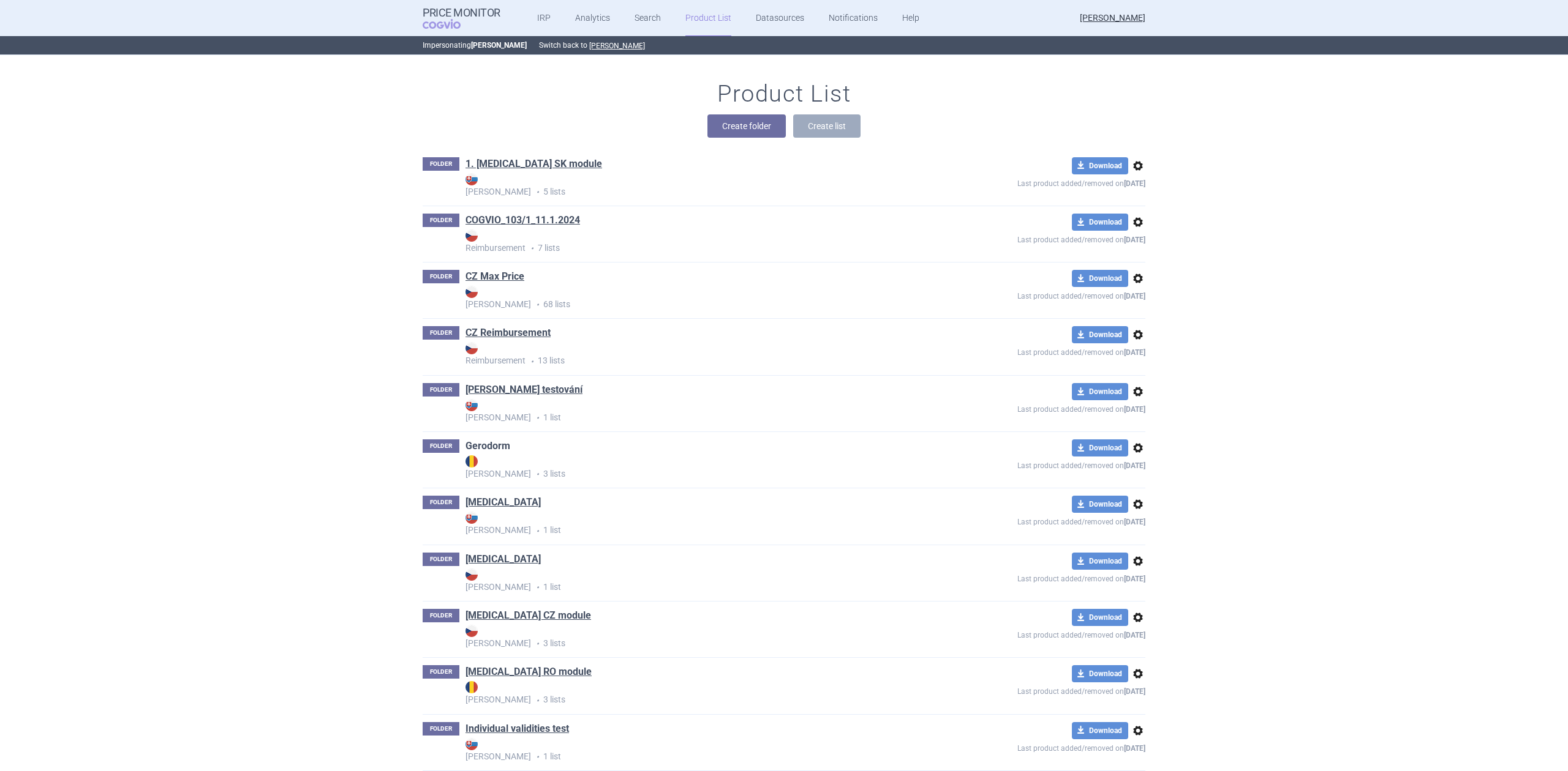
click at [481, 444] on link "Gerodorm" at bounding box center [488, 446] width 45 height 13
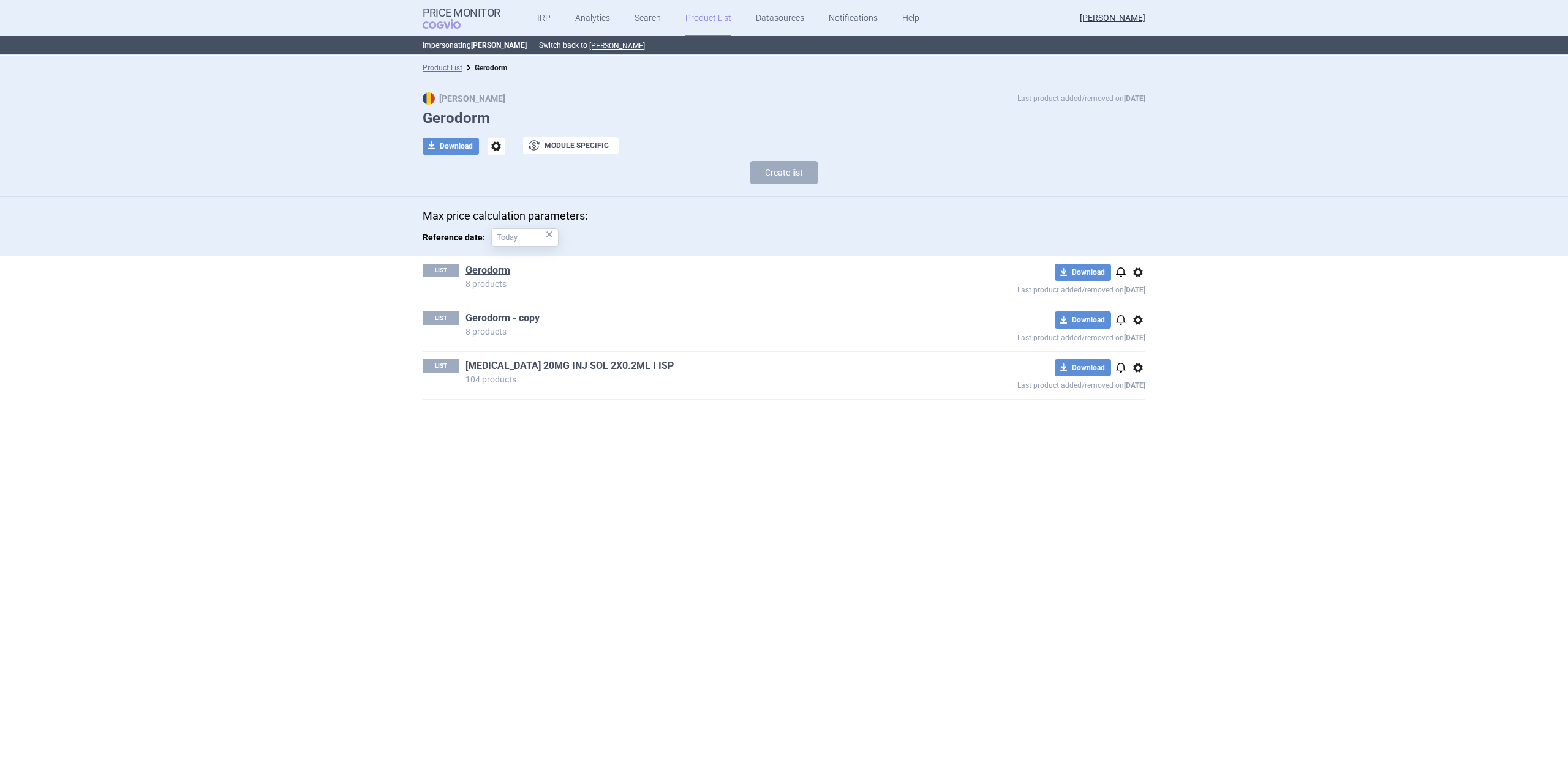
click at [468, 358] on div "LIST [MEDICAL_DATA] 20MG INJ SOL 2X0.2ML I ISP 104 products download Download n…" at bounding box center [783, 376] width 723 height 47
click at [474, 363] on link "[MEDICAL_DATA] 20MG INJ SOL 2X0.2ML I ISP" at bounding box center [570, 365] width 208 height 13
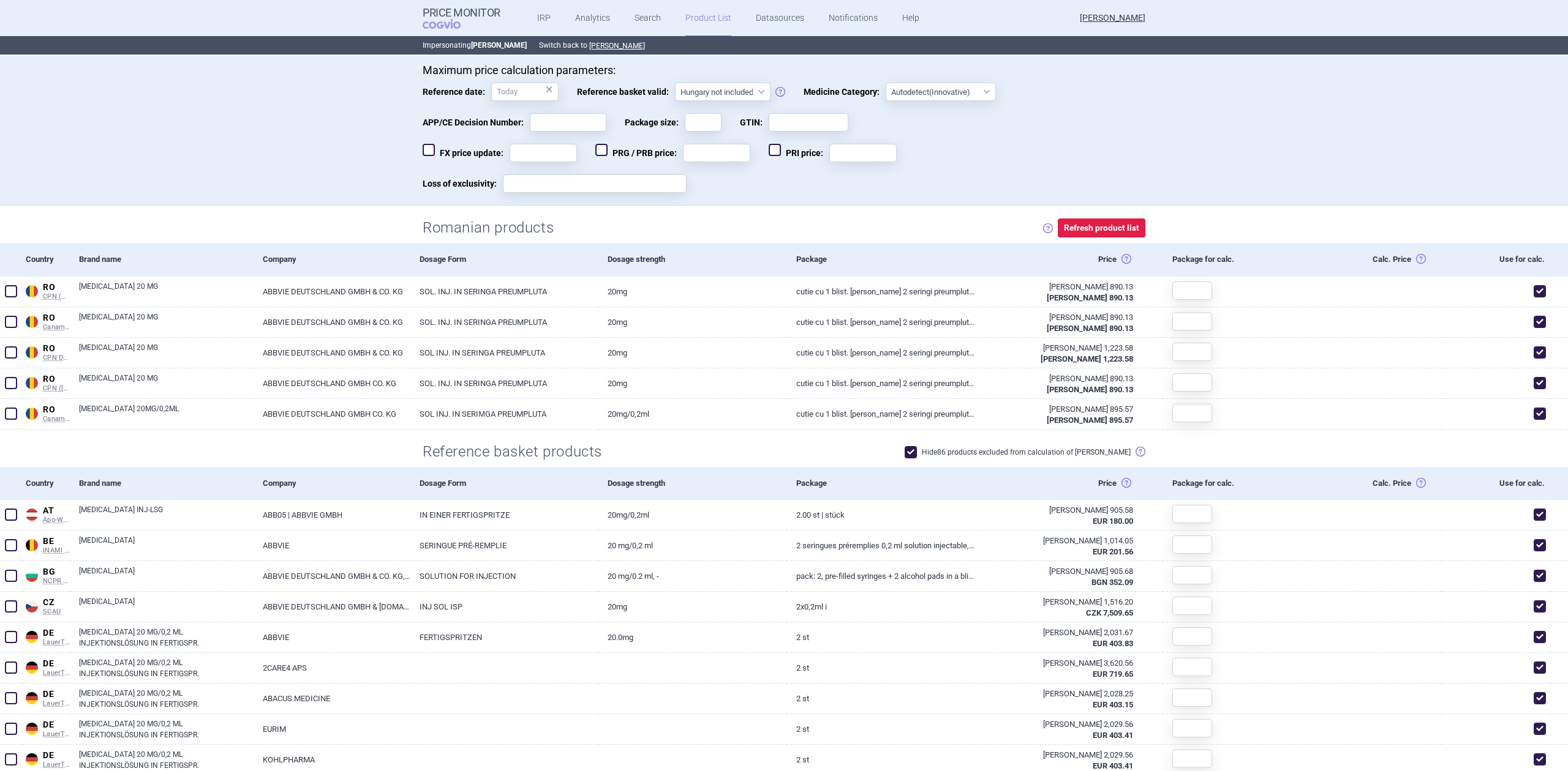
scroll to position [50, 0]
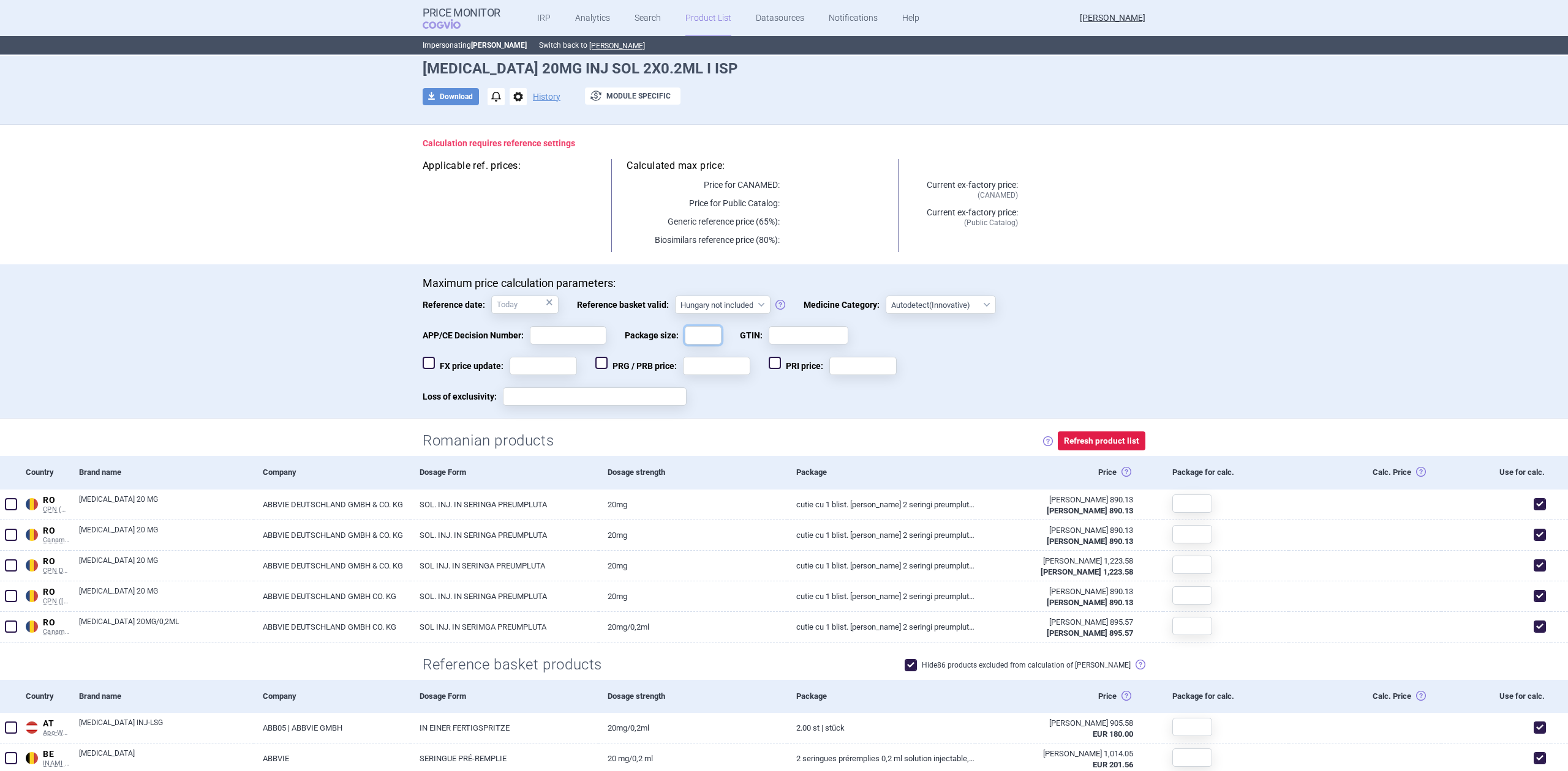
click at [698, 338] on input "Package size:" at bounding box center [703, 335] width 37 height 18
click at [763, 254] on div "Calculation requires reference settings Applicable ref. prices: Calculated max …" at bounding box center [783, 195] width 771 height 139
click at [701, 336] on div "Maximum price calculation parameters: Reference date: × Reference basket valid:…" at bounding box center [783, 347] width 723 height 142
click at [701, 336] on input "Package size:" at bounding box center [703, 335] width 37 height 18
type input "2"
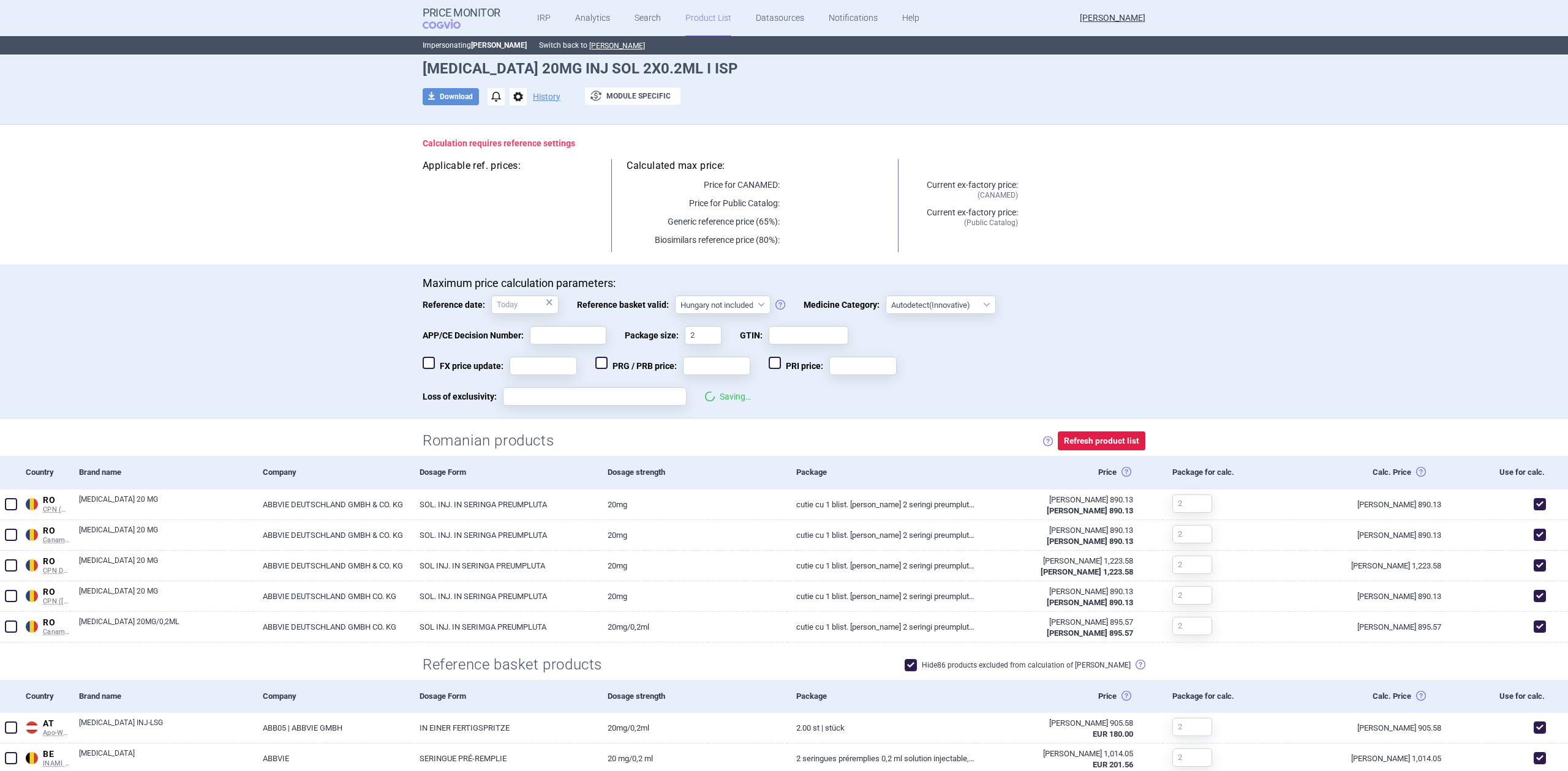
click at [821, 250] on div "Calculated max price: Price for CANAMED: Price for Public Catalog: Generic refe…" at bounding box center [754, 206] width 318 height 93
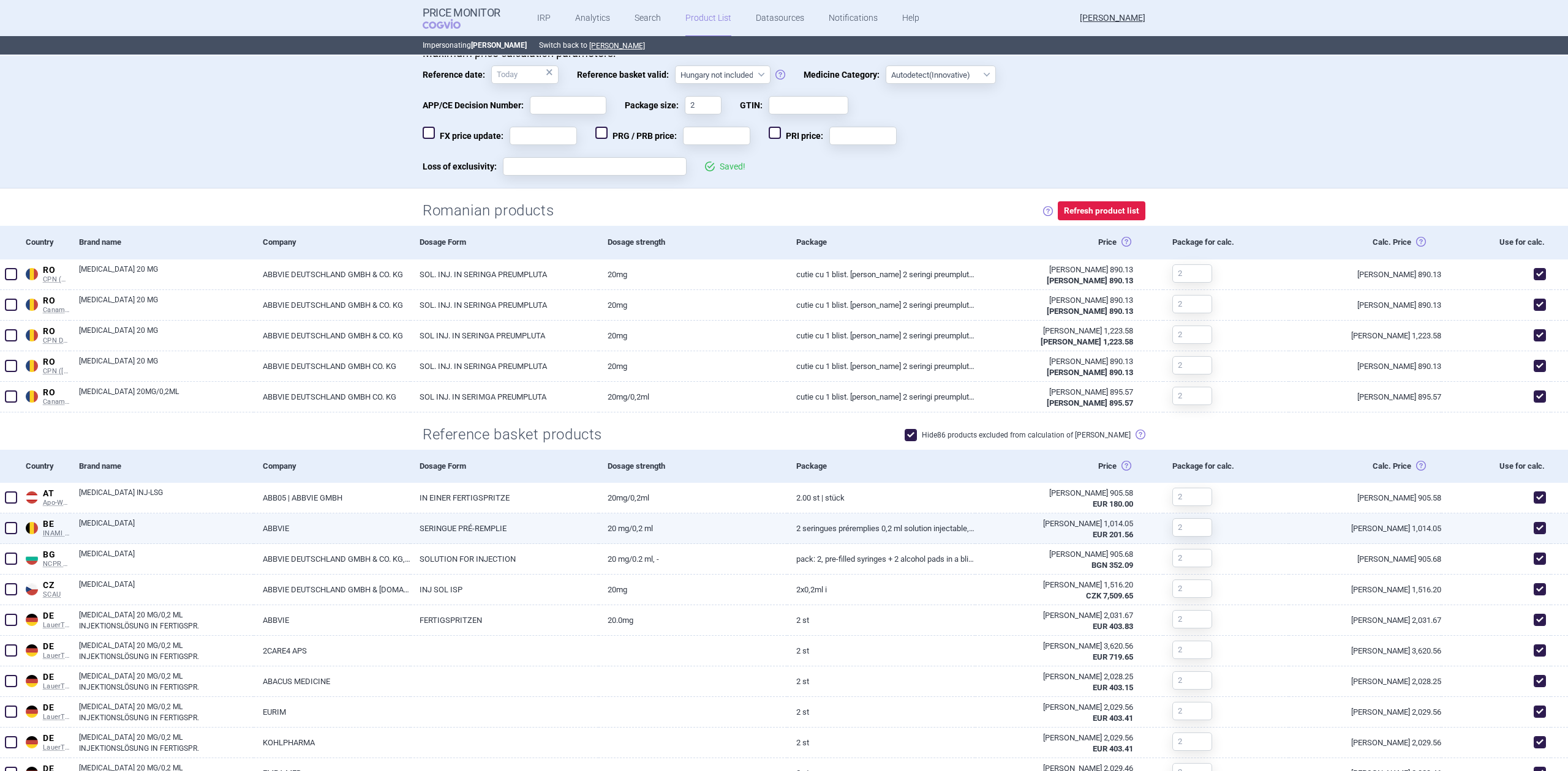
scroll to position [539, 0]
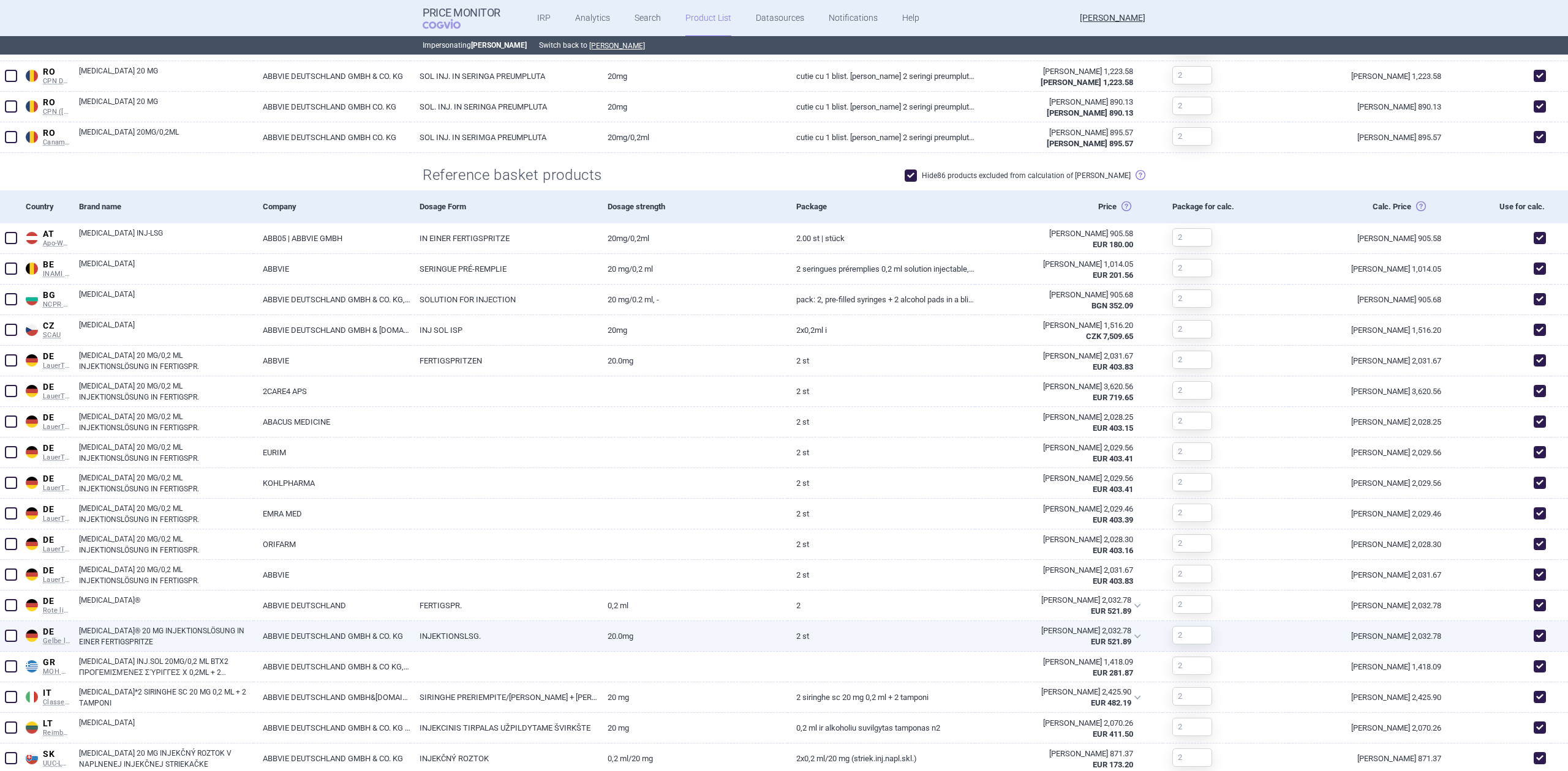
click at [1533, 636] on span at bounding box center [1540, 636] width 13 height 13
checkbox input "false"
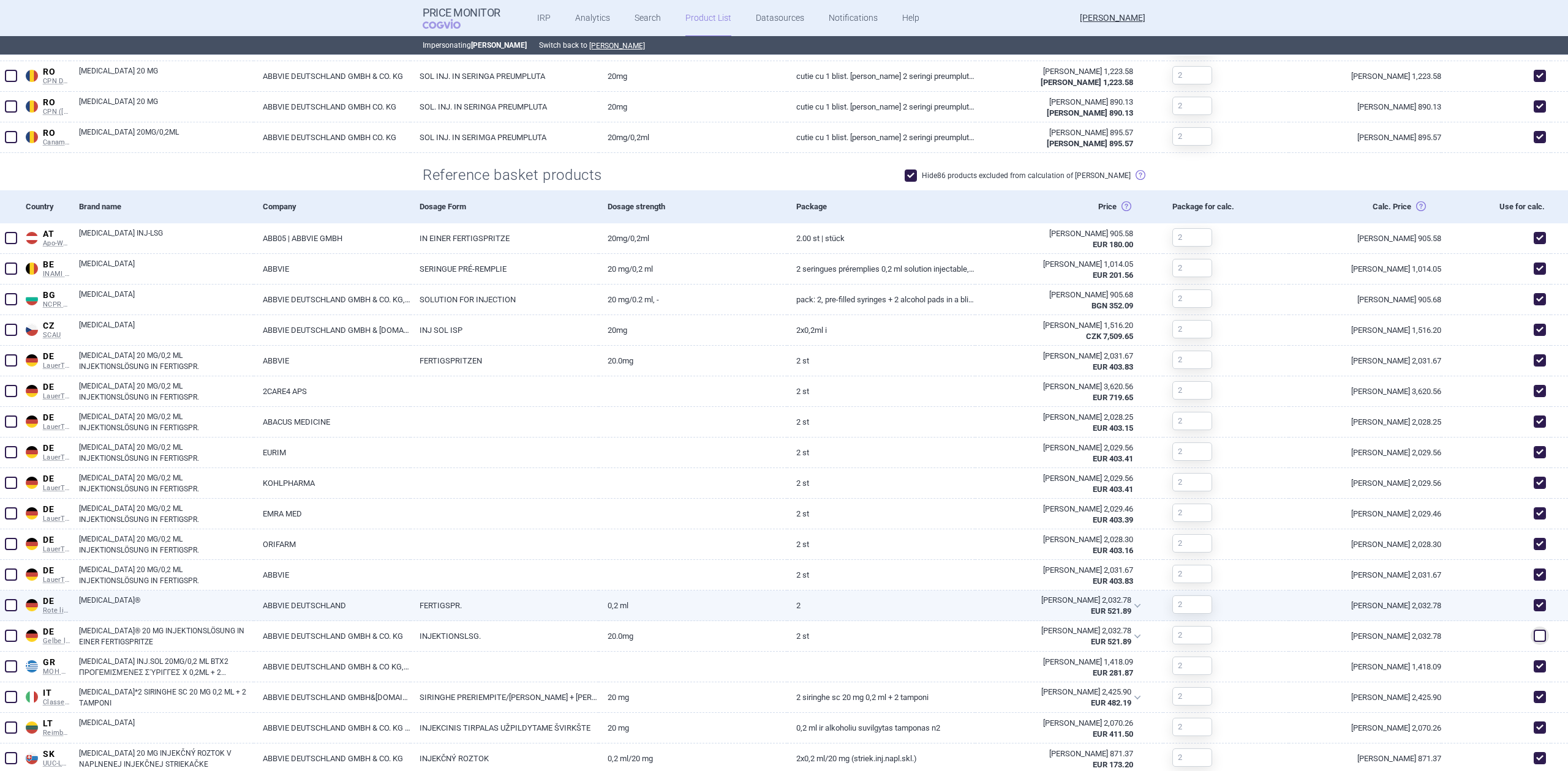
click at [1533, 606] on span at bounding box center [1540, 606] width 13 height 13
checkbox input "false"
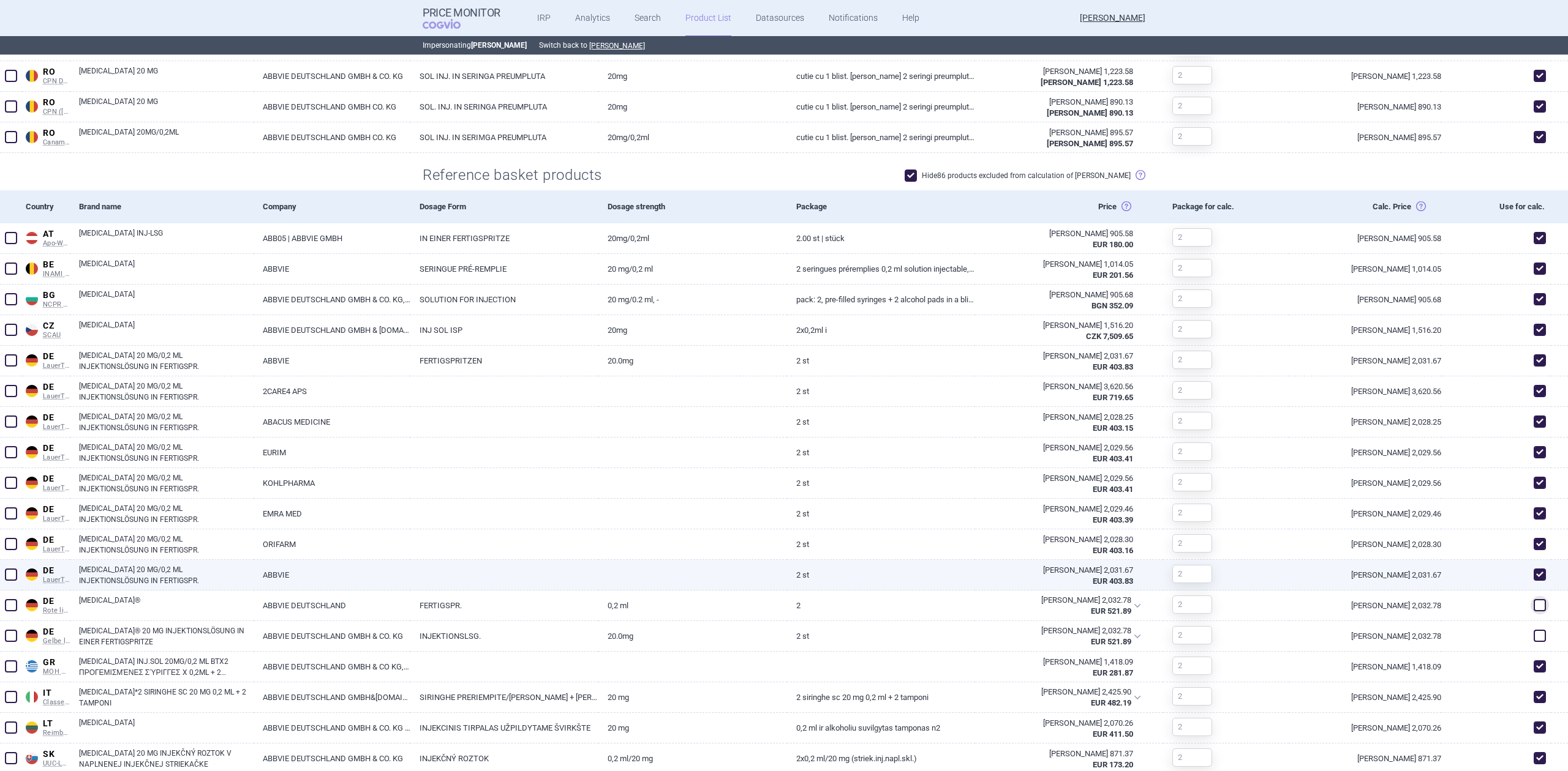
click at [1533, 576] on span at bounding box center [1540, 575] width 13 height 13
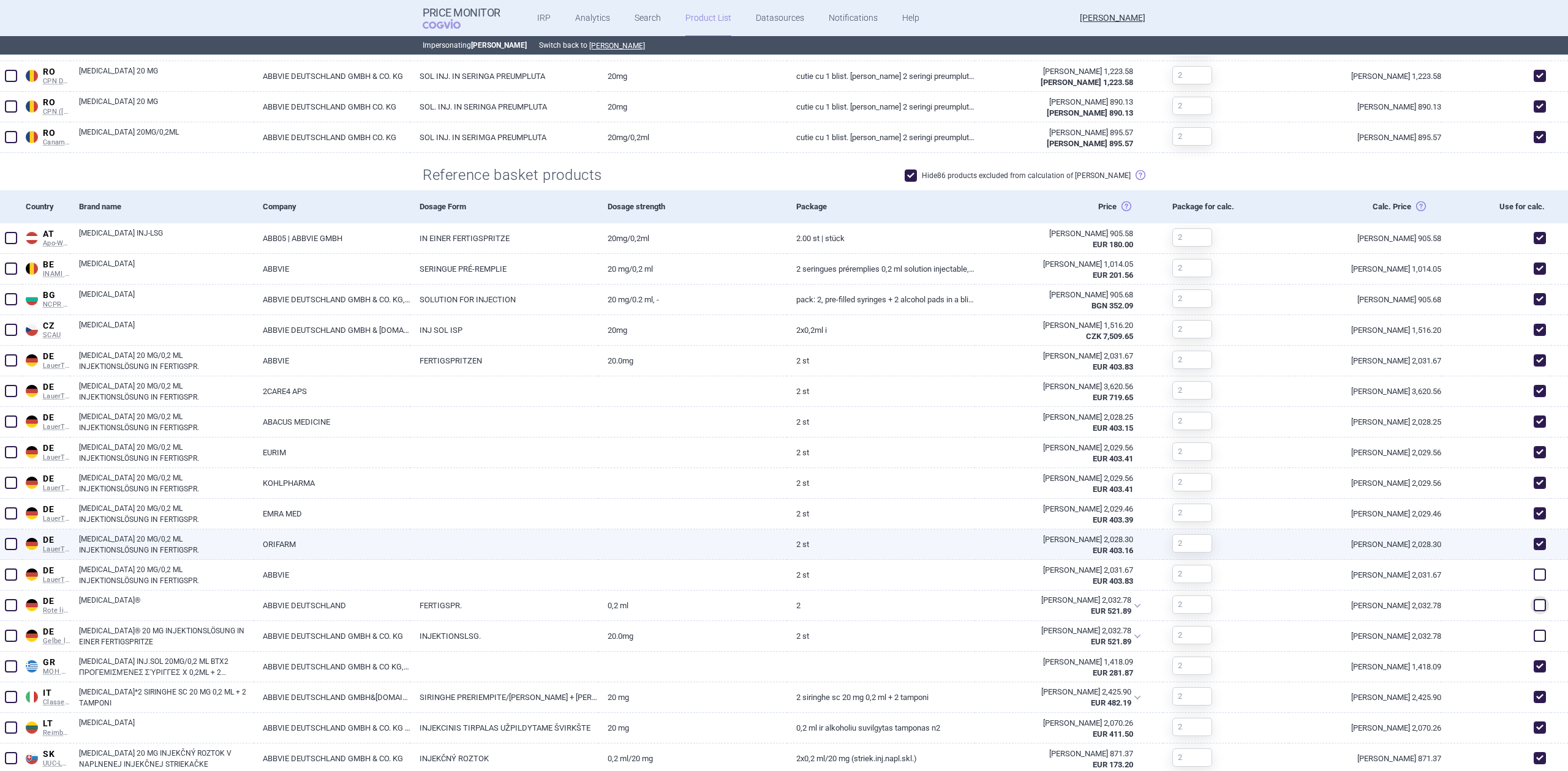
checkbox input "false"
click at [1533, 546] on span at bounding box center [1540, 544] width 13 height 13
checkbox input "false"
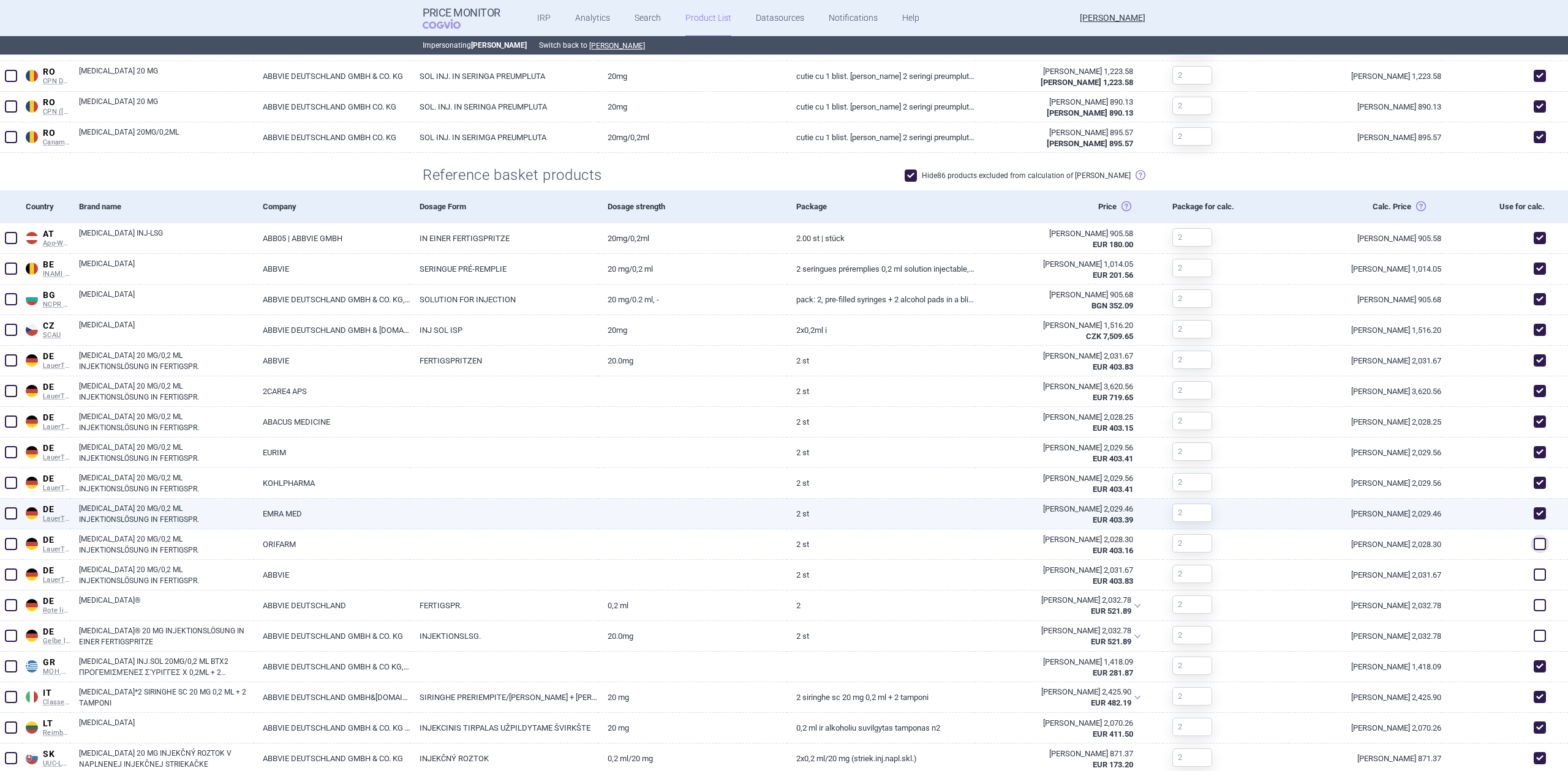
click at [1531, 520] on span at bounding box center [1540, 513] width 18 height 18
checkbox input "false"
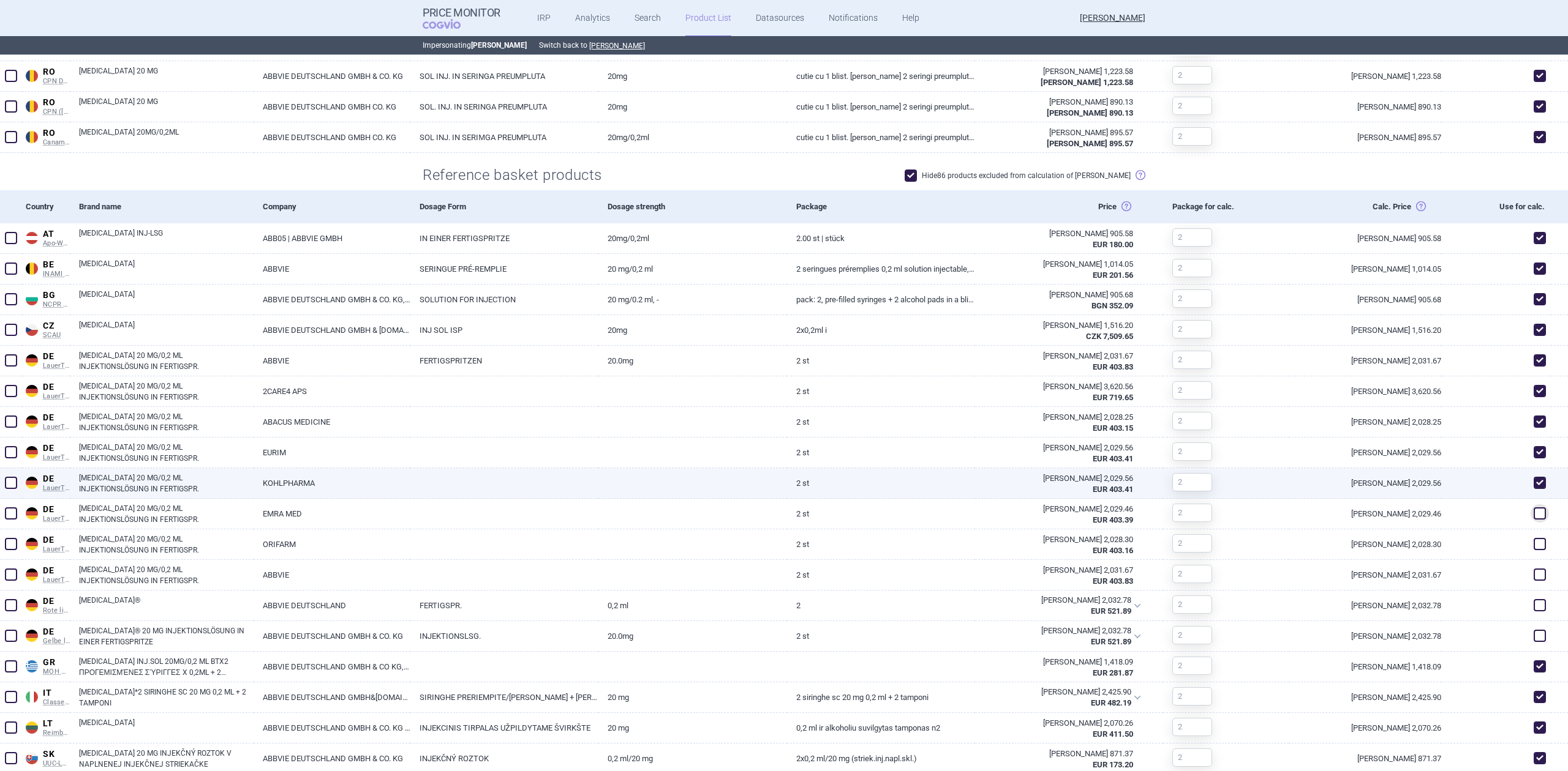
click at [1533, 480] on span at bounding box center [1540, 484] width 13 height 13
checkbox input "false"
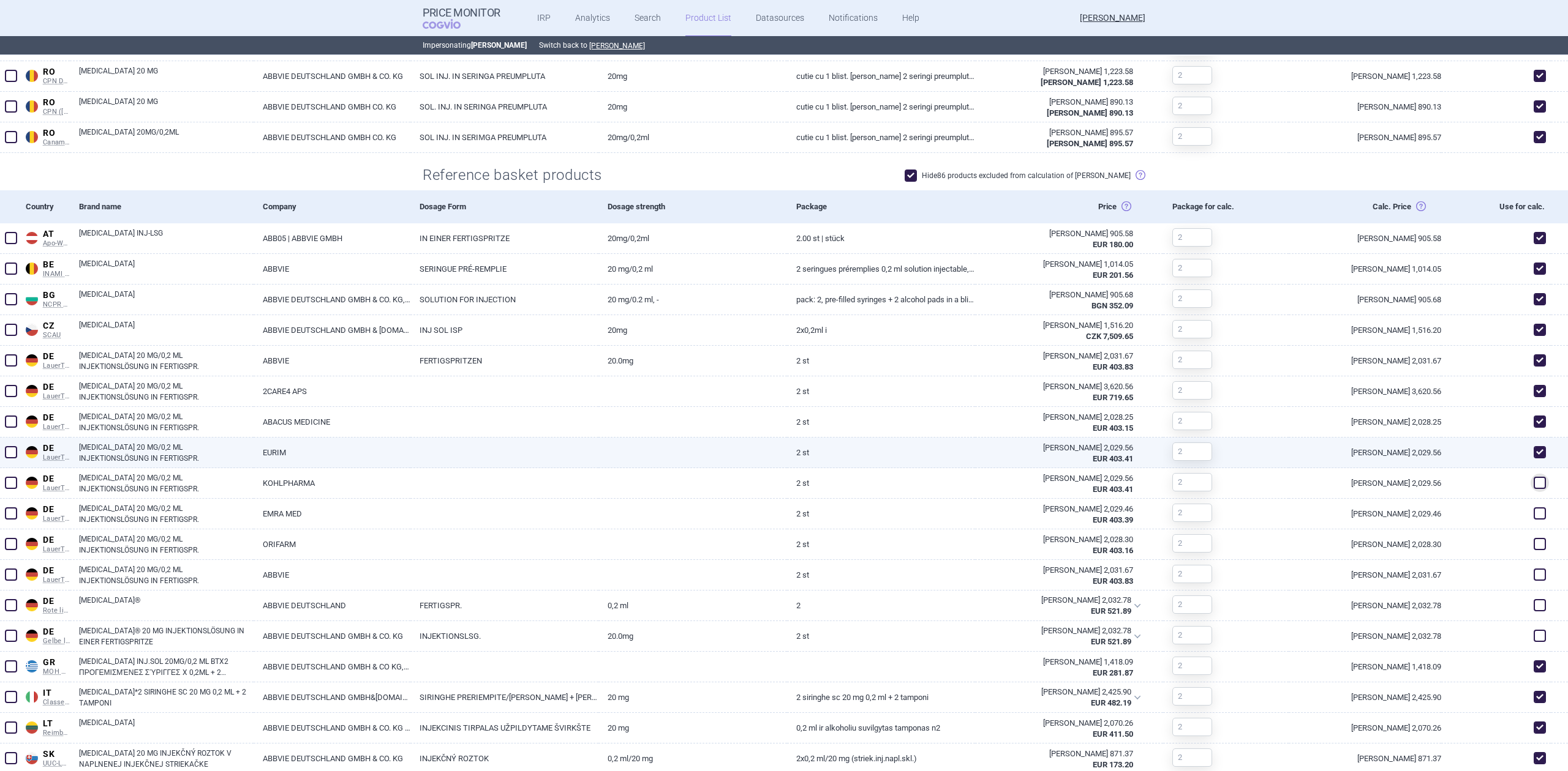
click at [1531, 438] on div at bounding box center [1496, 453] width 110 height 31
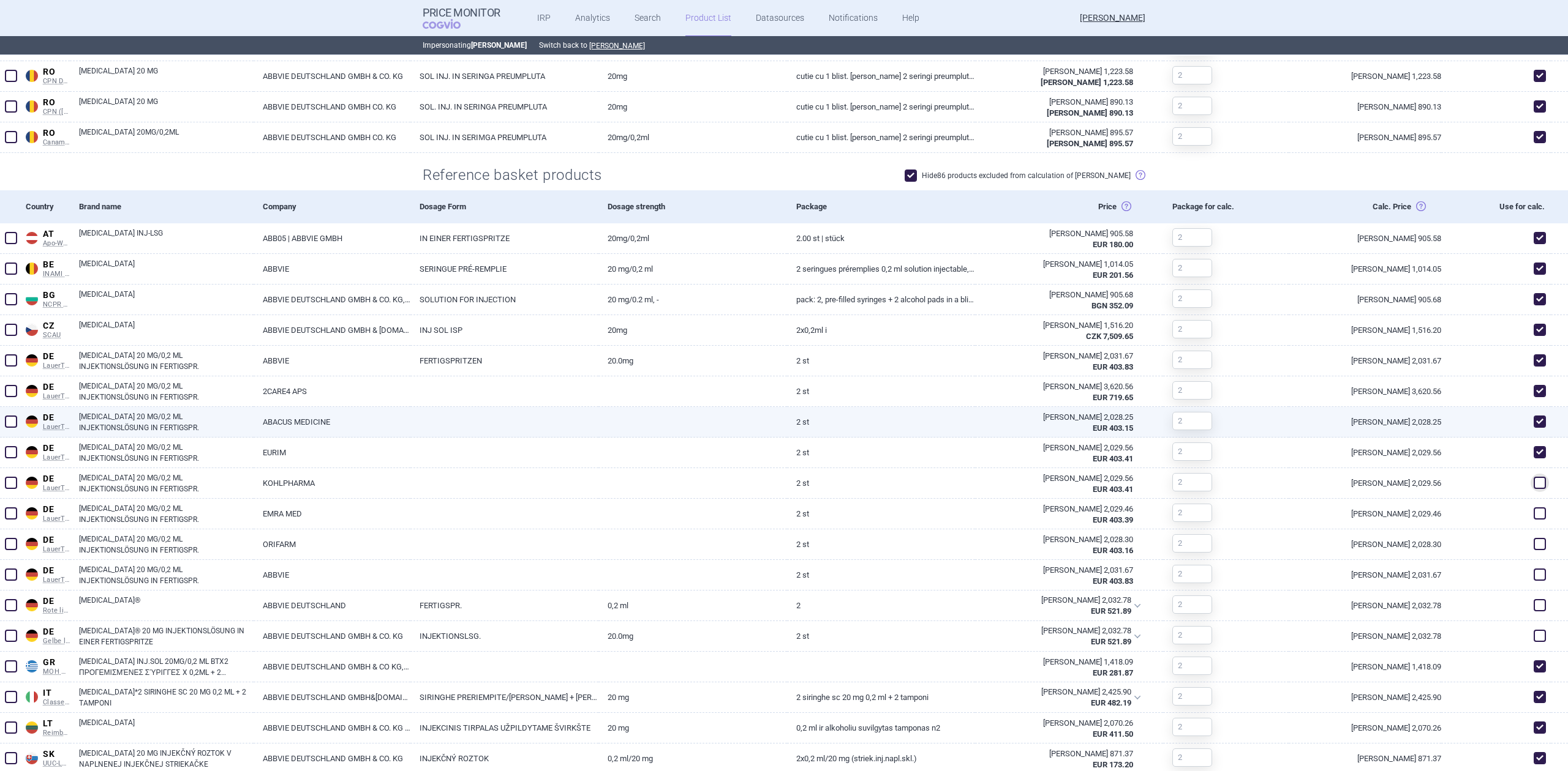
click at [1533, 417] on span at bounding box center [1540, 422] width 13 height 13
checkbox input "false"
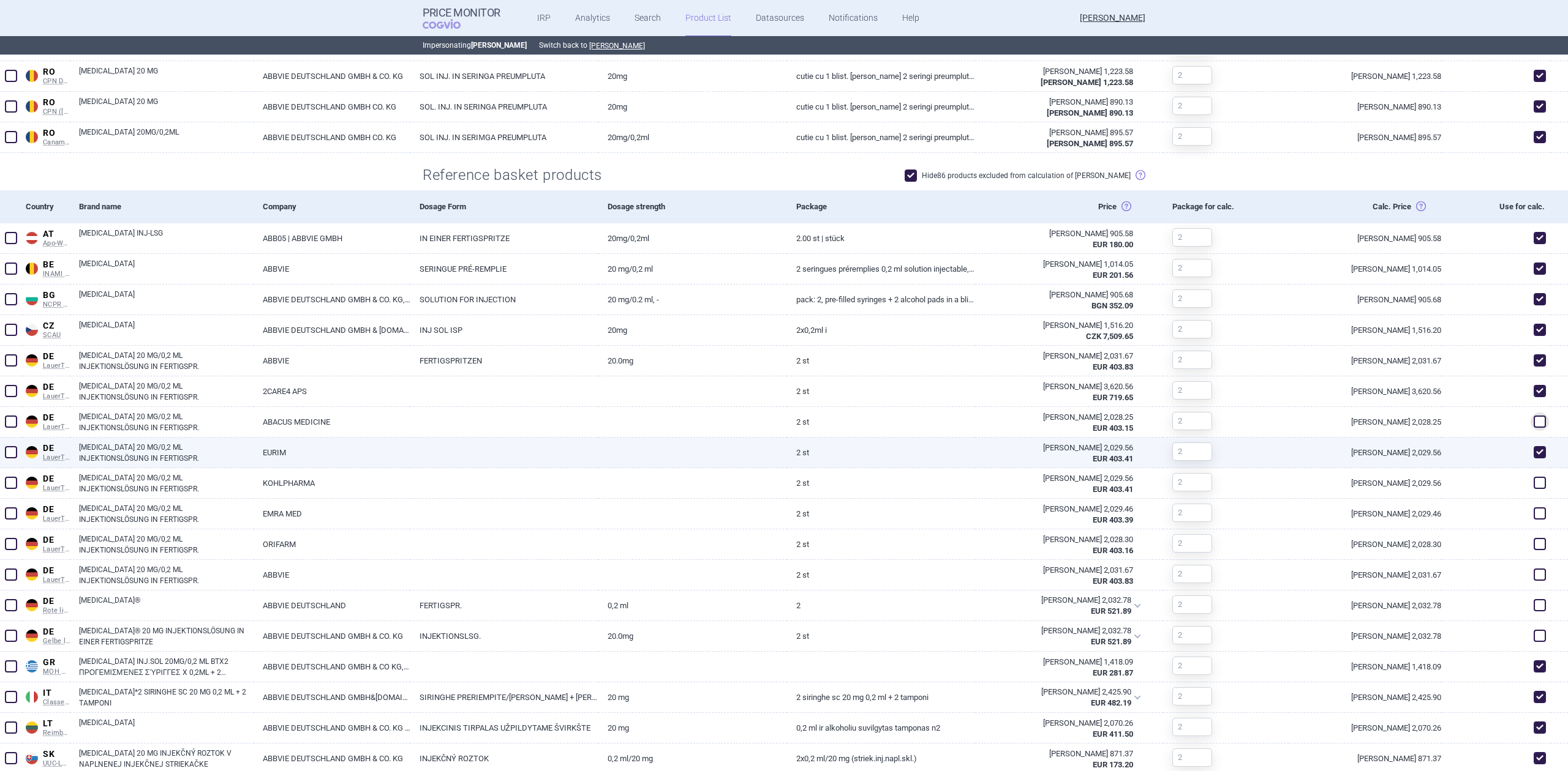
click at [1533, 454] on span at bounding box center [1540, 453] width 13 height 13
checkbox input "false"
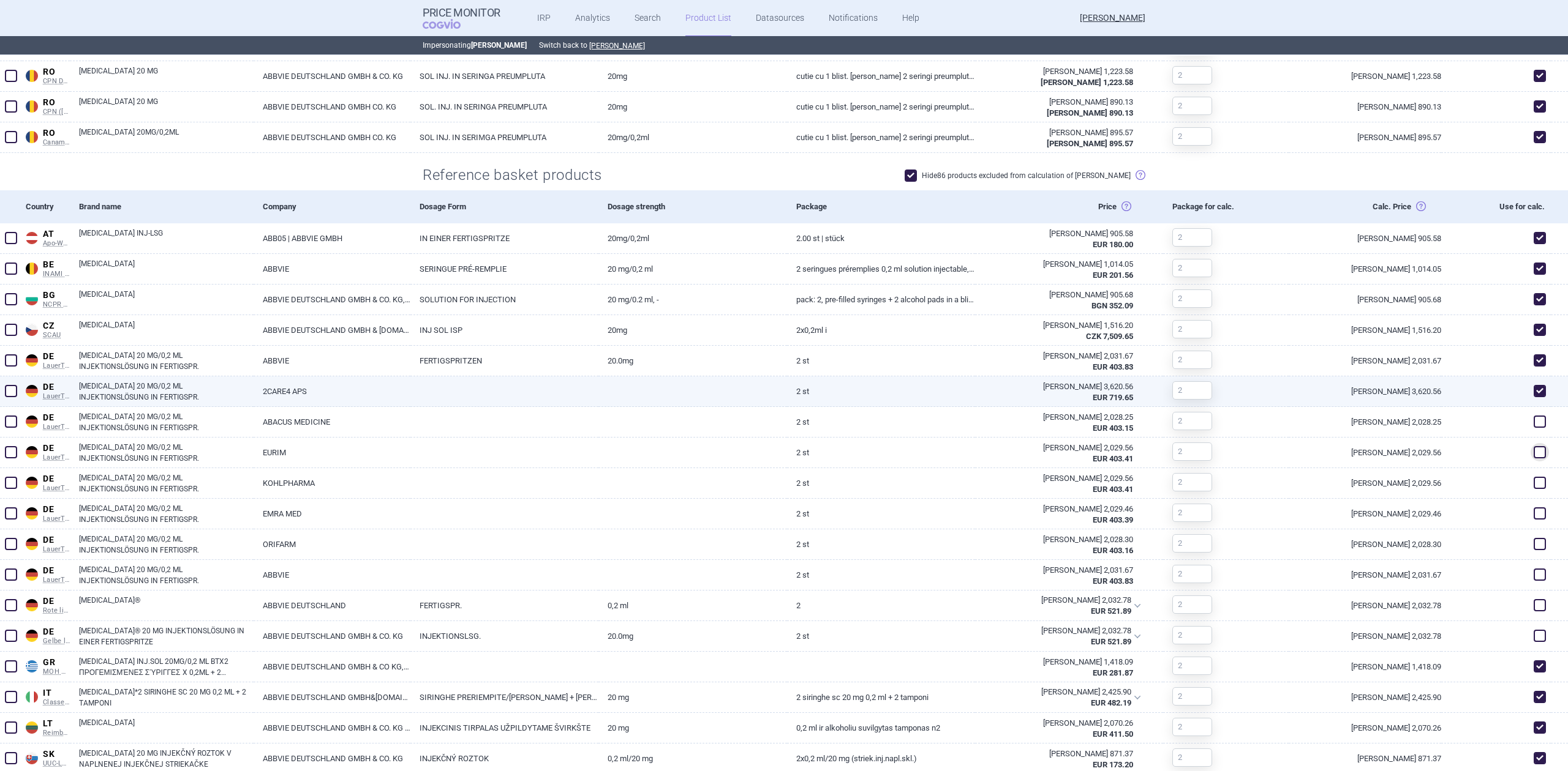
click at [1533, 385] on span at bounding box center [1540, 391] width 13 height 13
checkbox input "false"
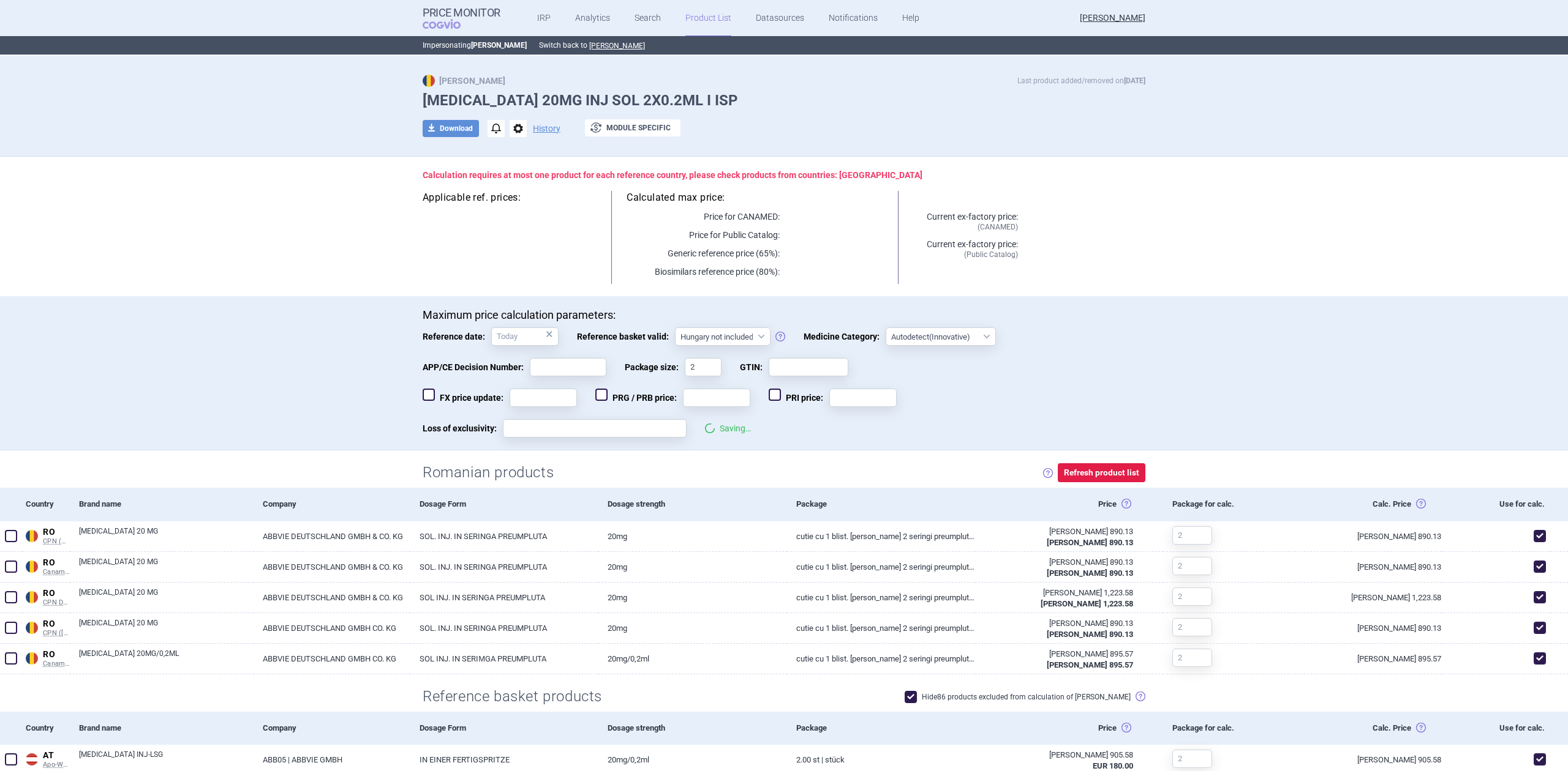
scroll to position [0, 0]
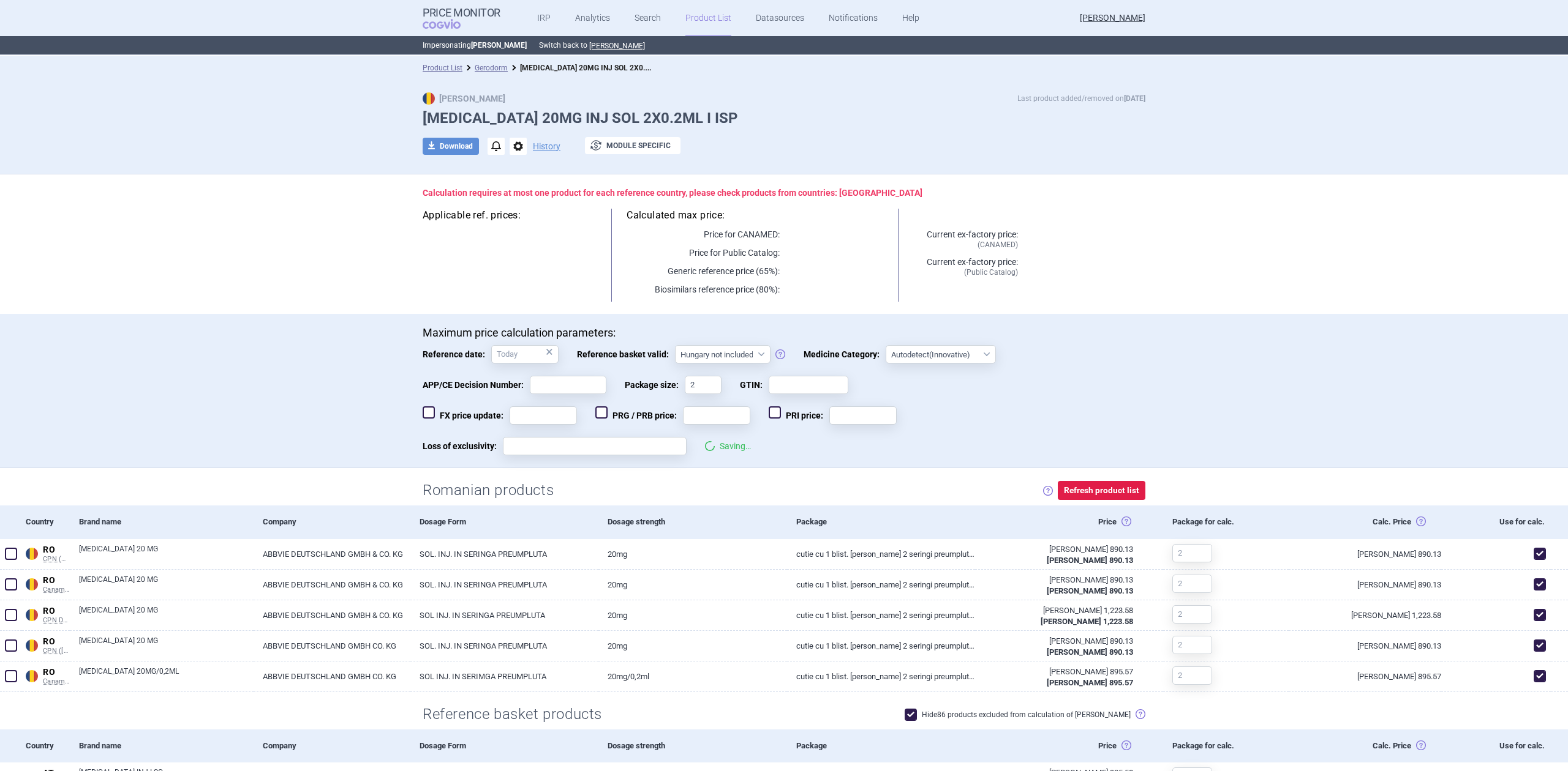
click at [1007, 434] on div "FX price update: PRG / PRB price: PRI price:" at bounding box center [783, 421] width 723 height 31
